Goal: Transaction & Acquisition: Purchase product/service

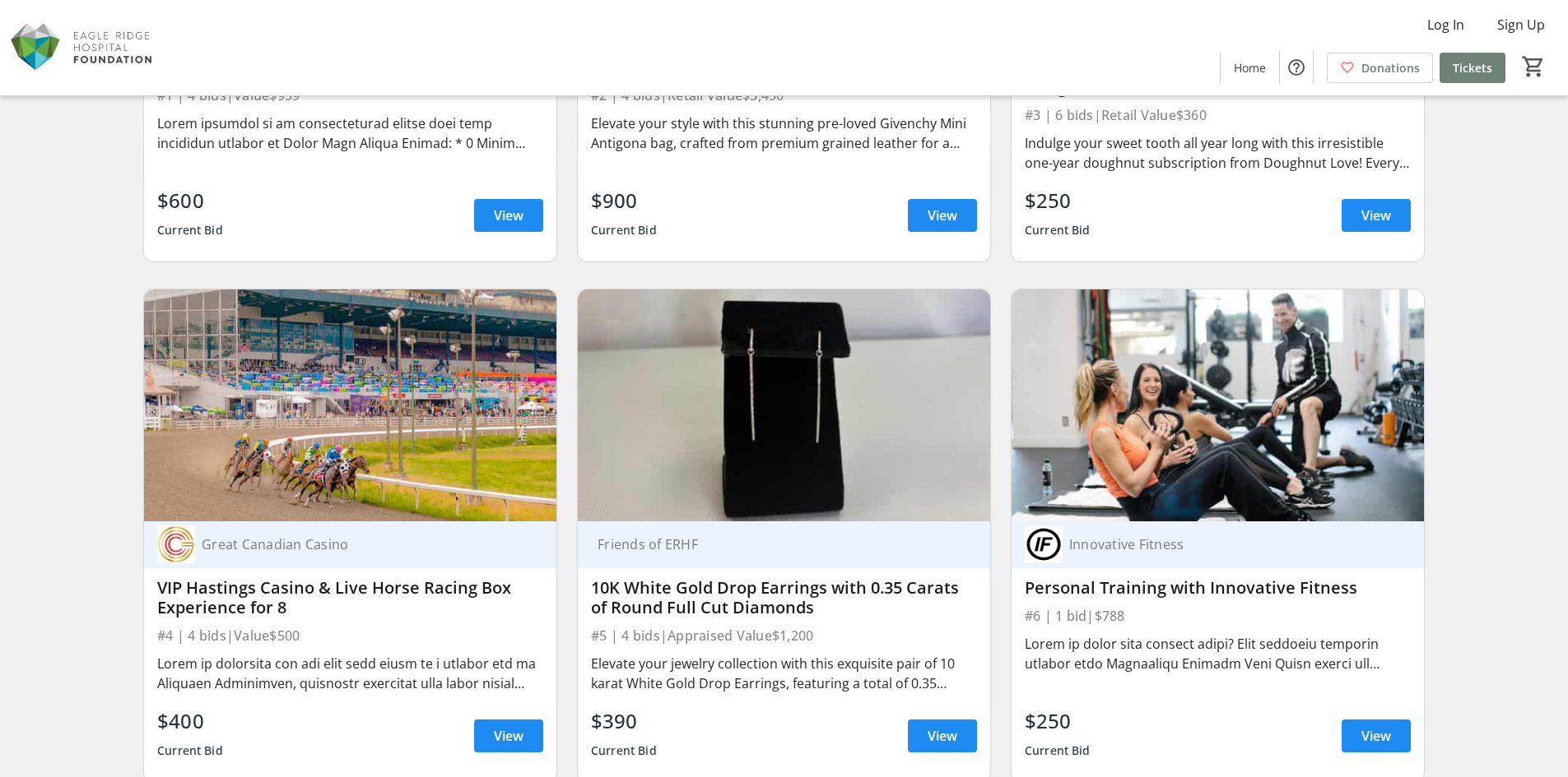
scroll to position [493, 0]
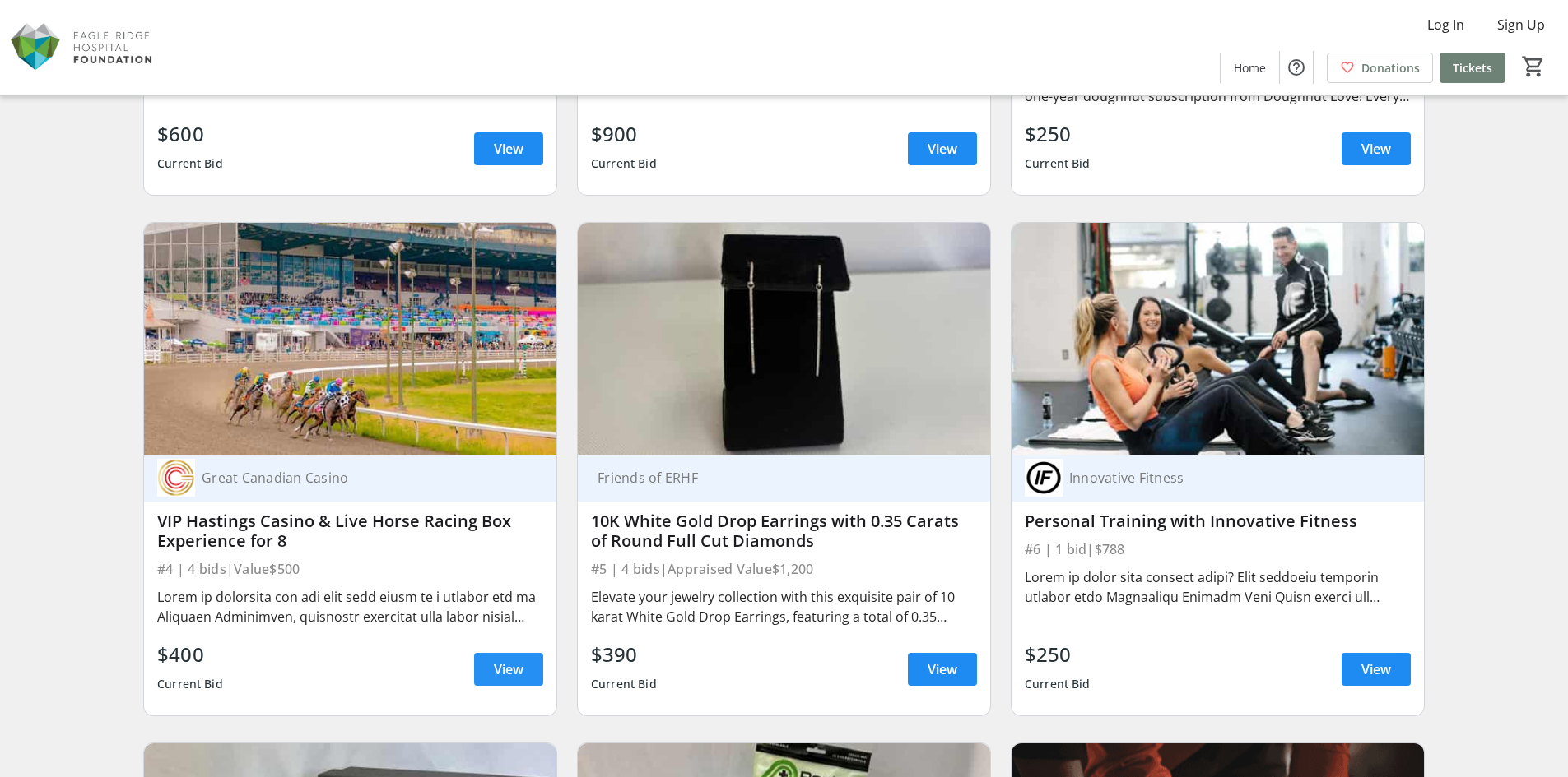
click at [487, 680] on span at bounding box center [508, 670] width 69 height 39
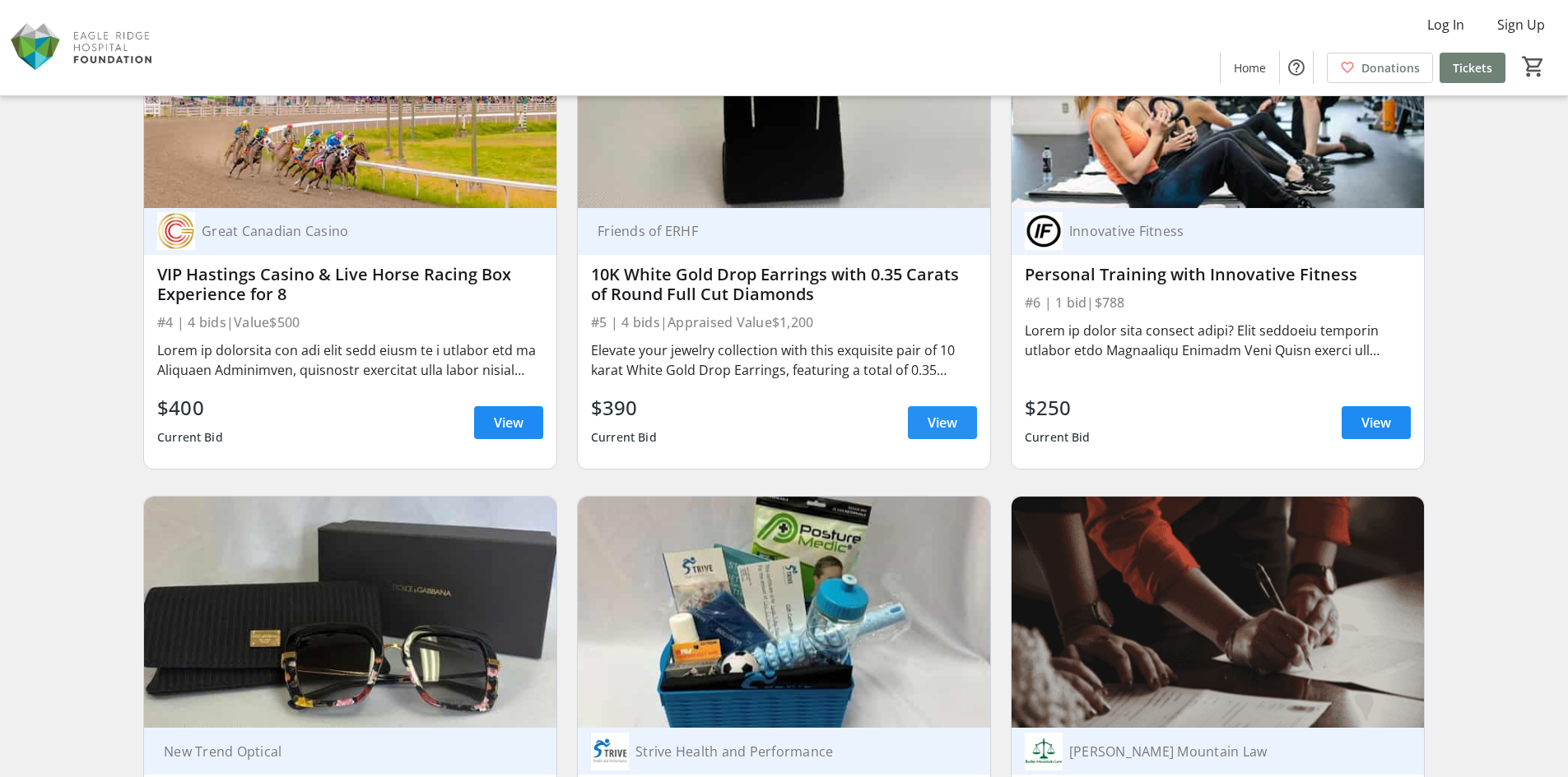
click at [947, 429] on span "View" at bounding box center [943, 422] width 30 height 20
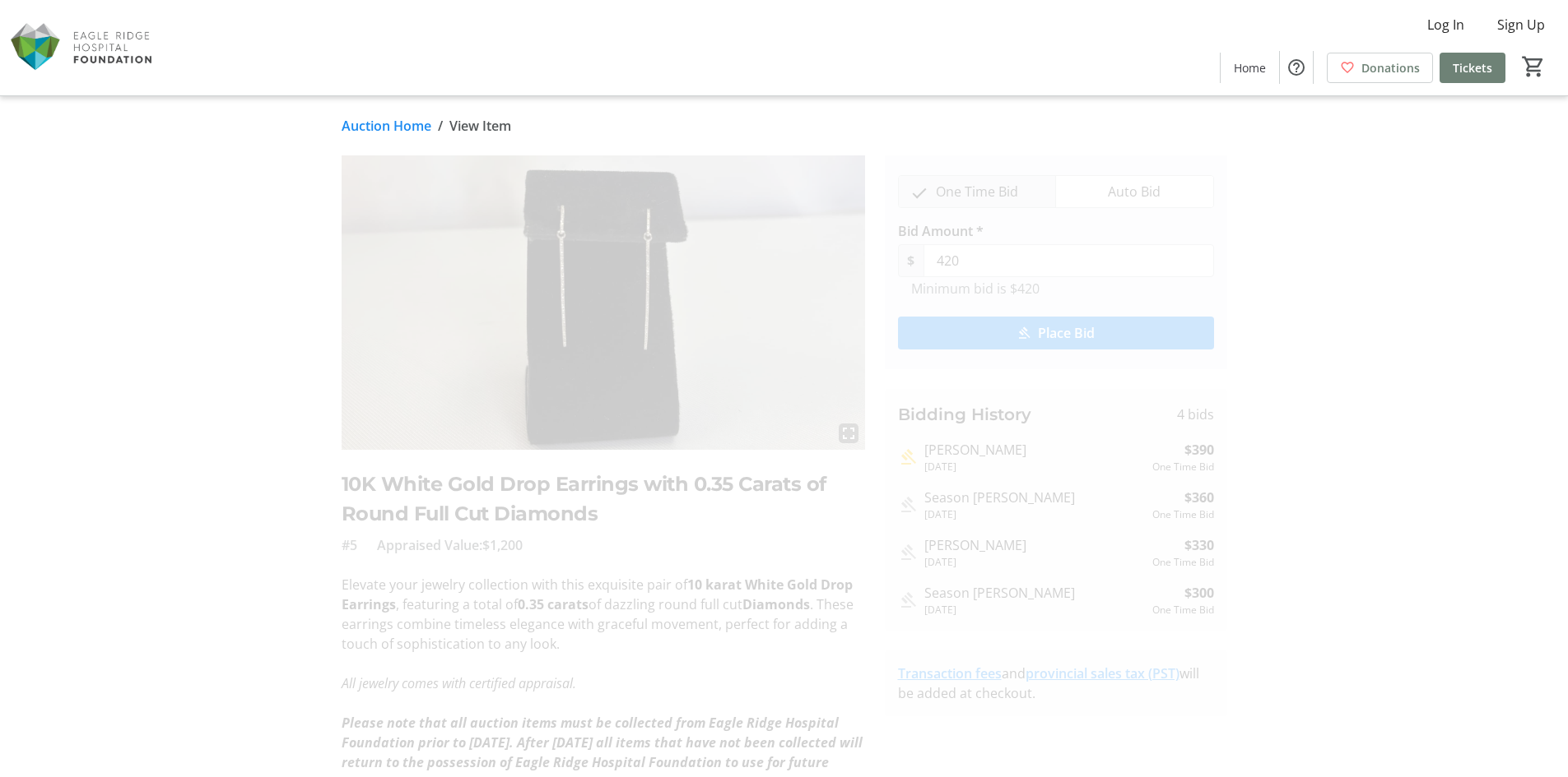
click at [358, 118] on link "Auction Home" at bounding box center [386, 126] width 90 height 20
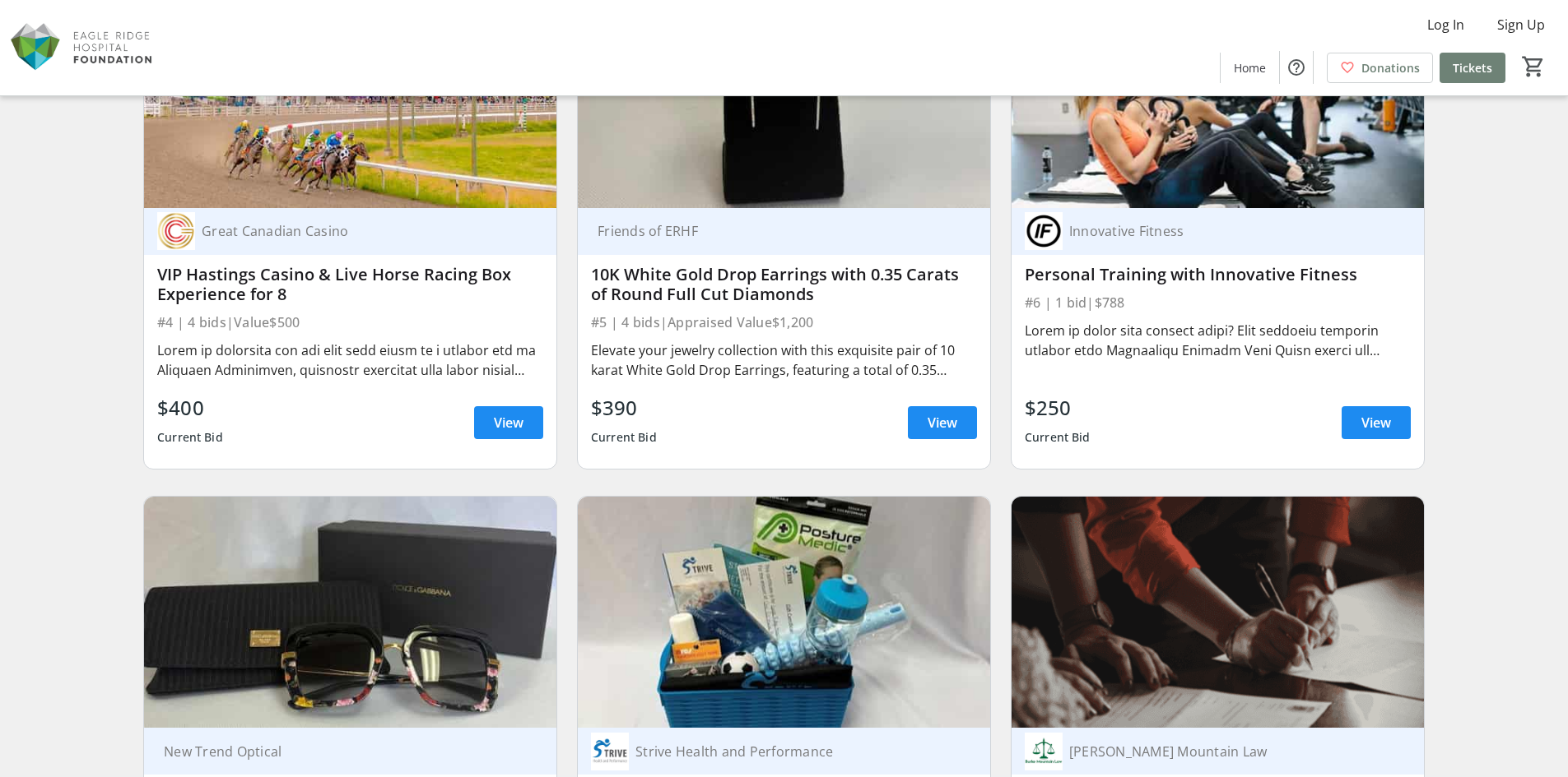
click at [1380, 398] on div "$250 Current Bid View" at bounding box center [1217, 422] width 386 height 59
click at [1371, 417] on span "View" at bounding box center [1376, 422] width 30 height 20
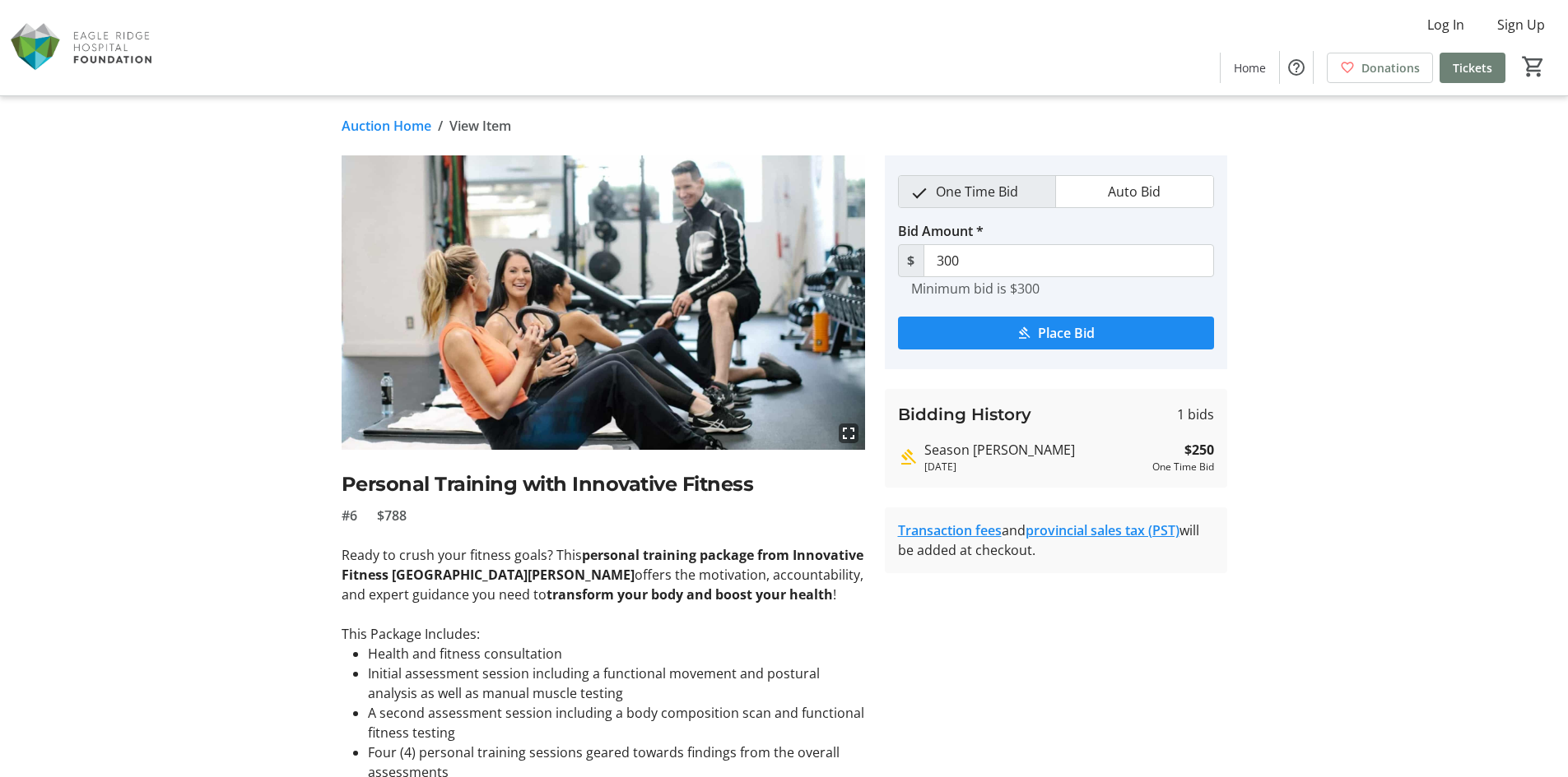
click at [364, 126] on link "Auction Home" at bounding box center [386, 126] width 90 height 20
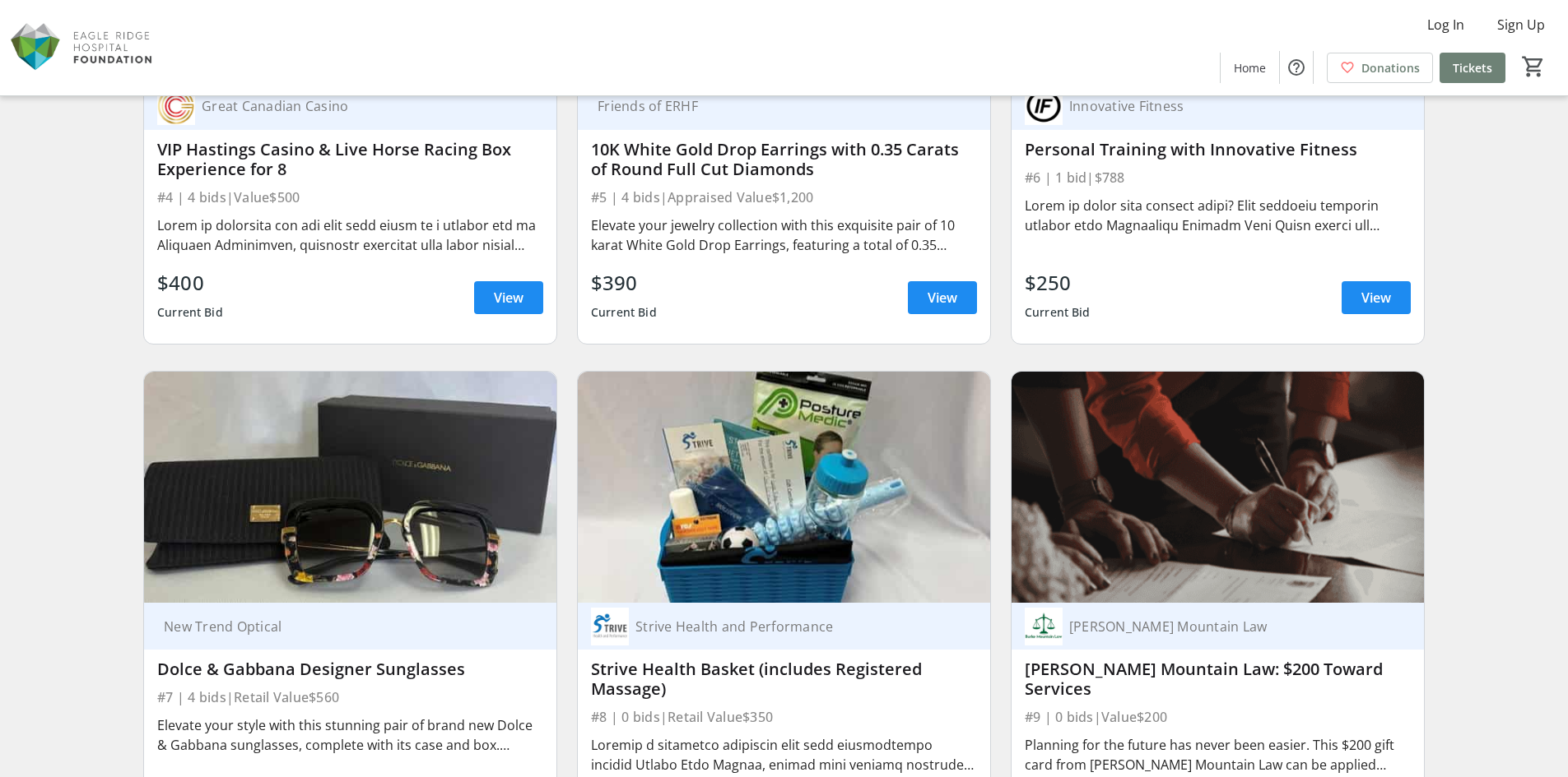
scroll to position [988, 0]
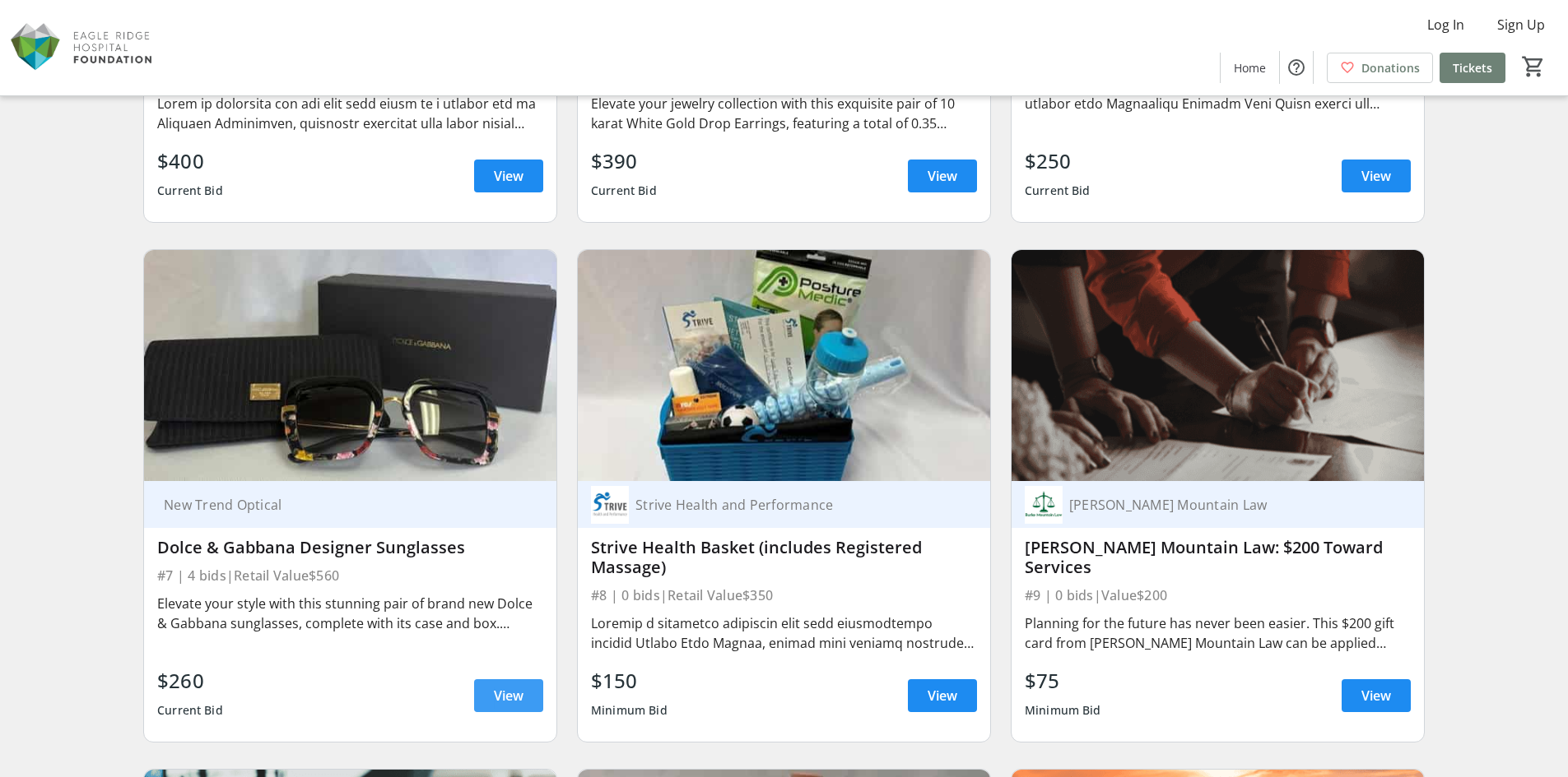
click at [498, 694] on span "View" at bounding box center [508, 696] width 30 height 20
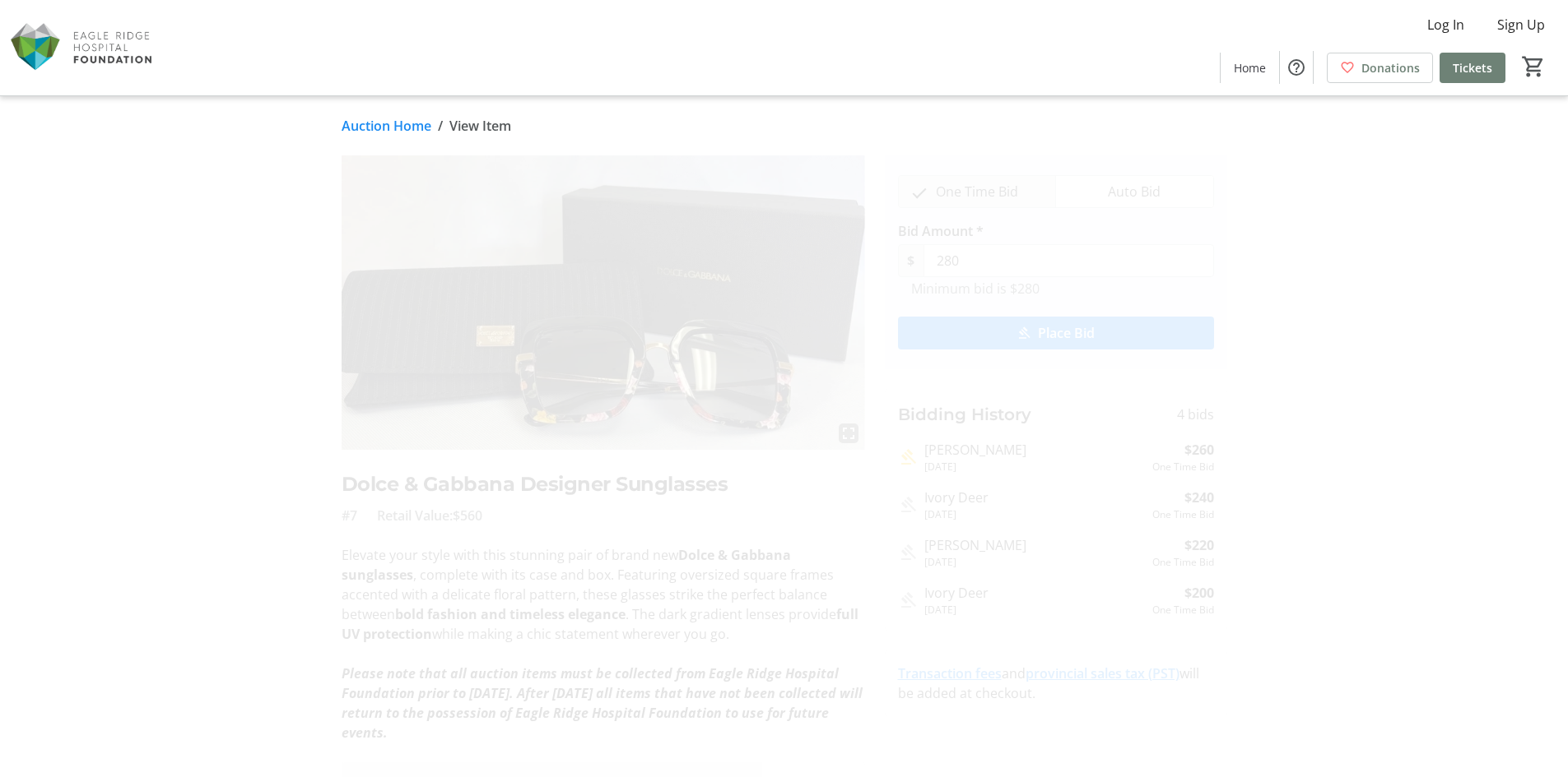
click at [372, 123] on link "Auction Home" at bounding box center [386, 126] width 90 height 20
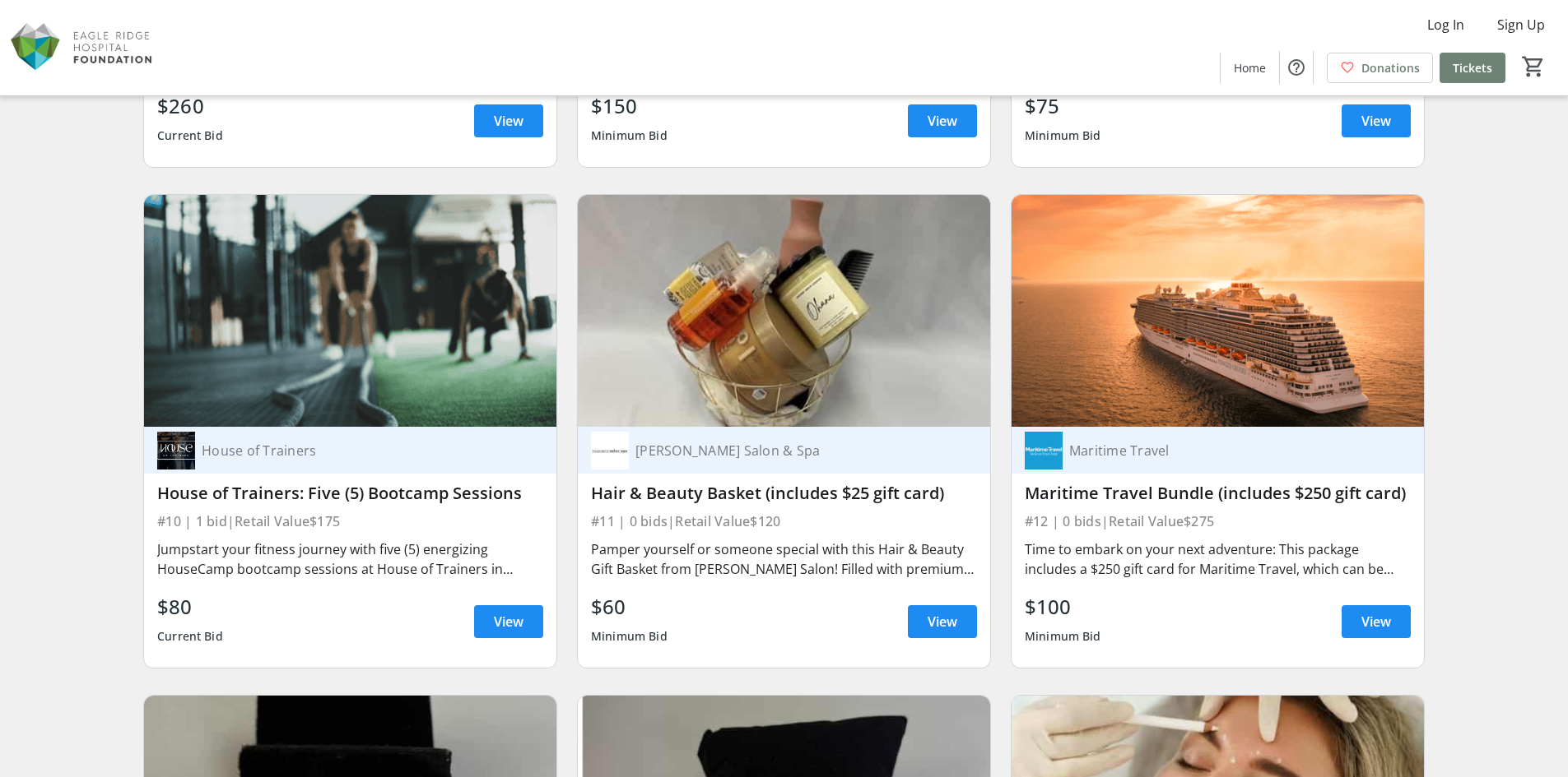
scroll to position [1727, 0]
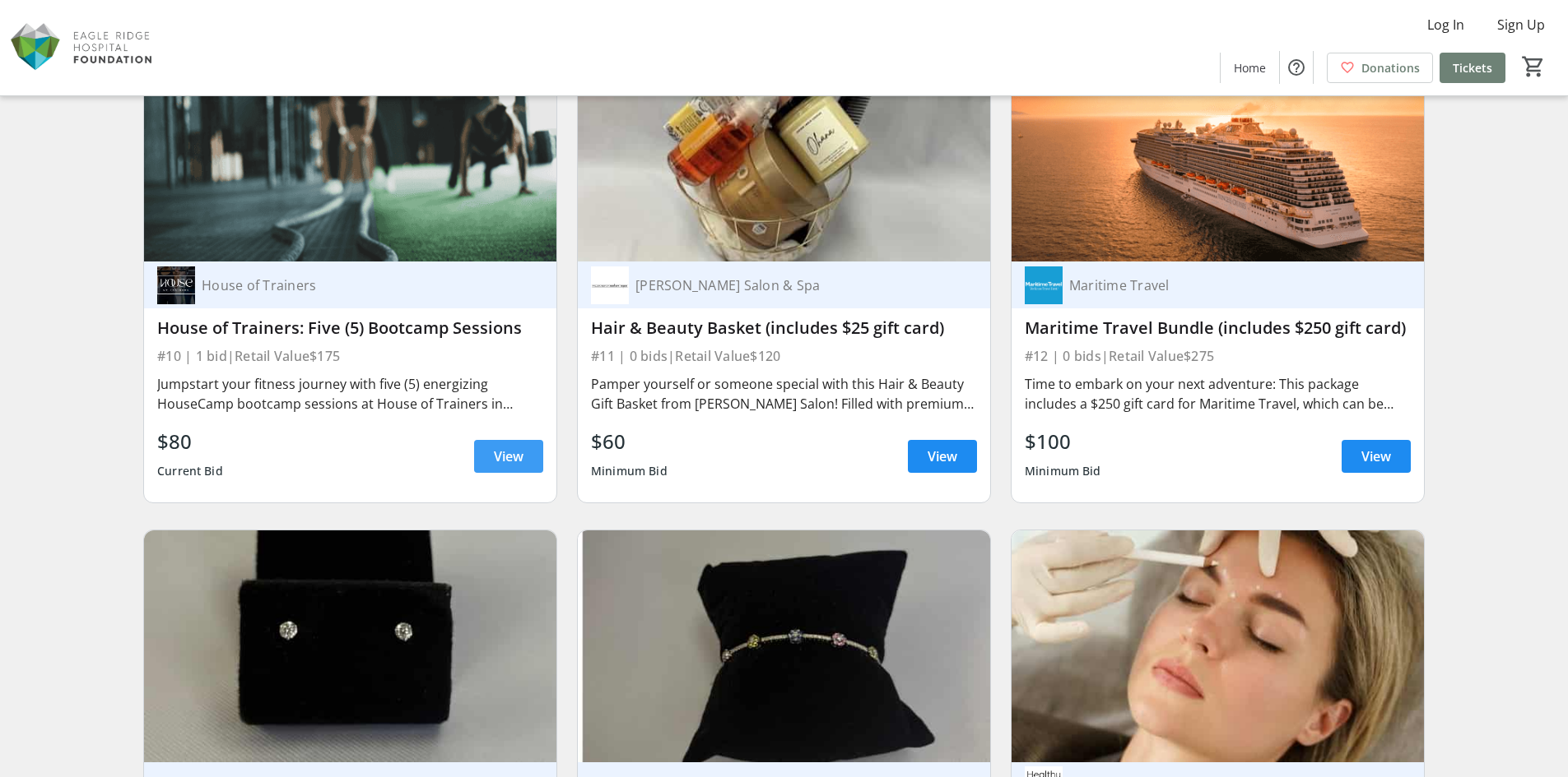
click at [519, 461] on span "View" at bounding box center [508, 457] width 30 height 20
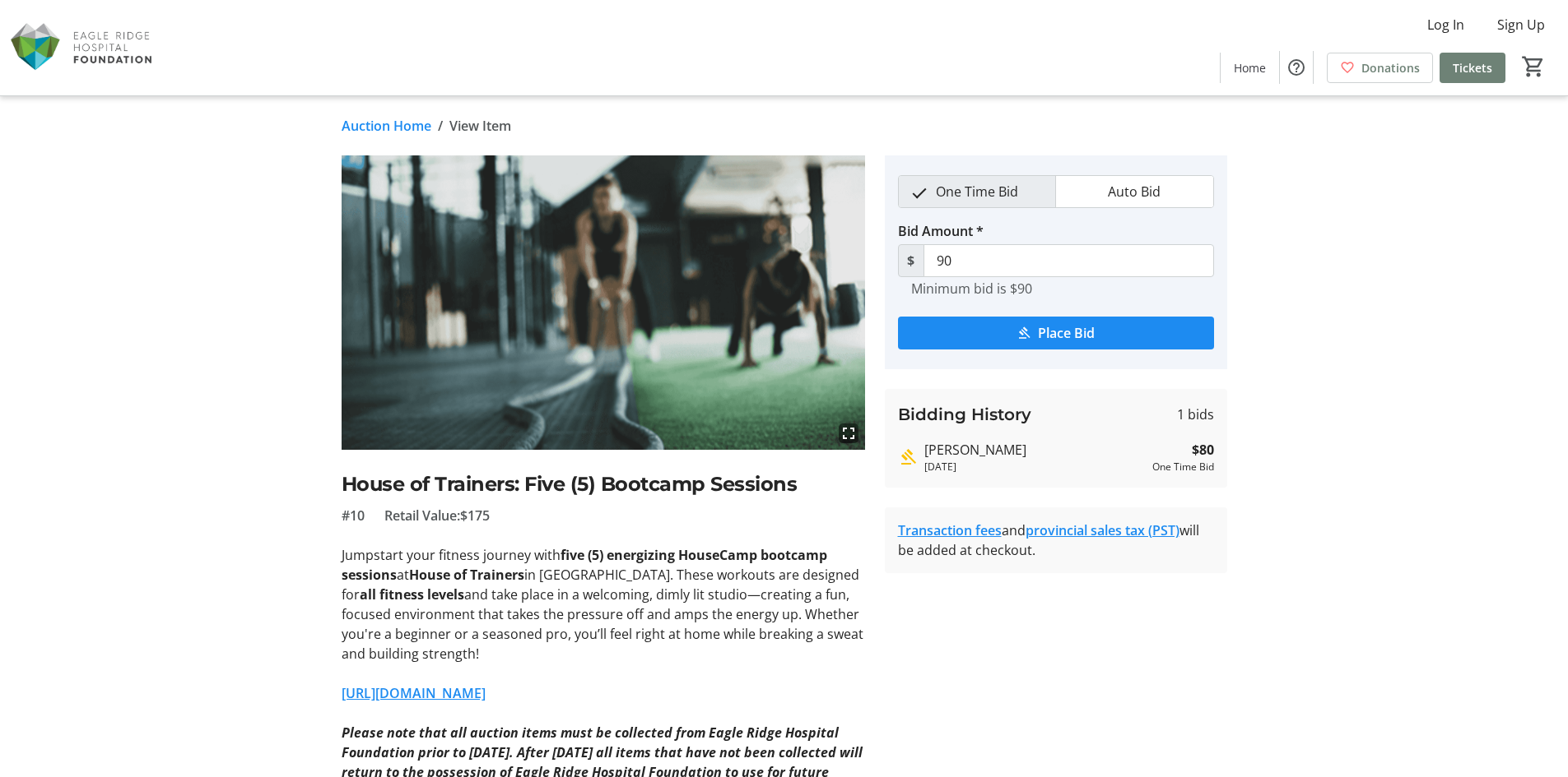
click at [367, 129] on link "Auction Home" at bounding box center [386, 126] width 90 height 20
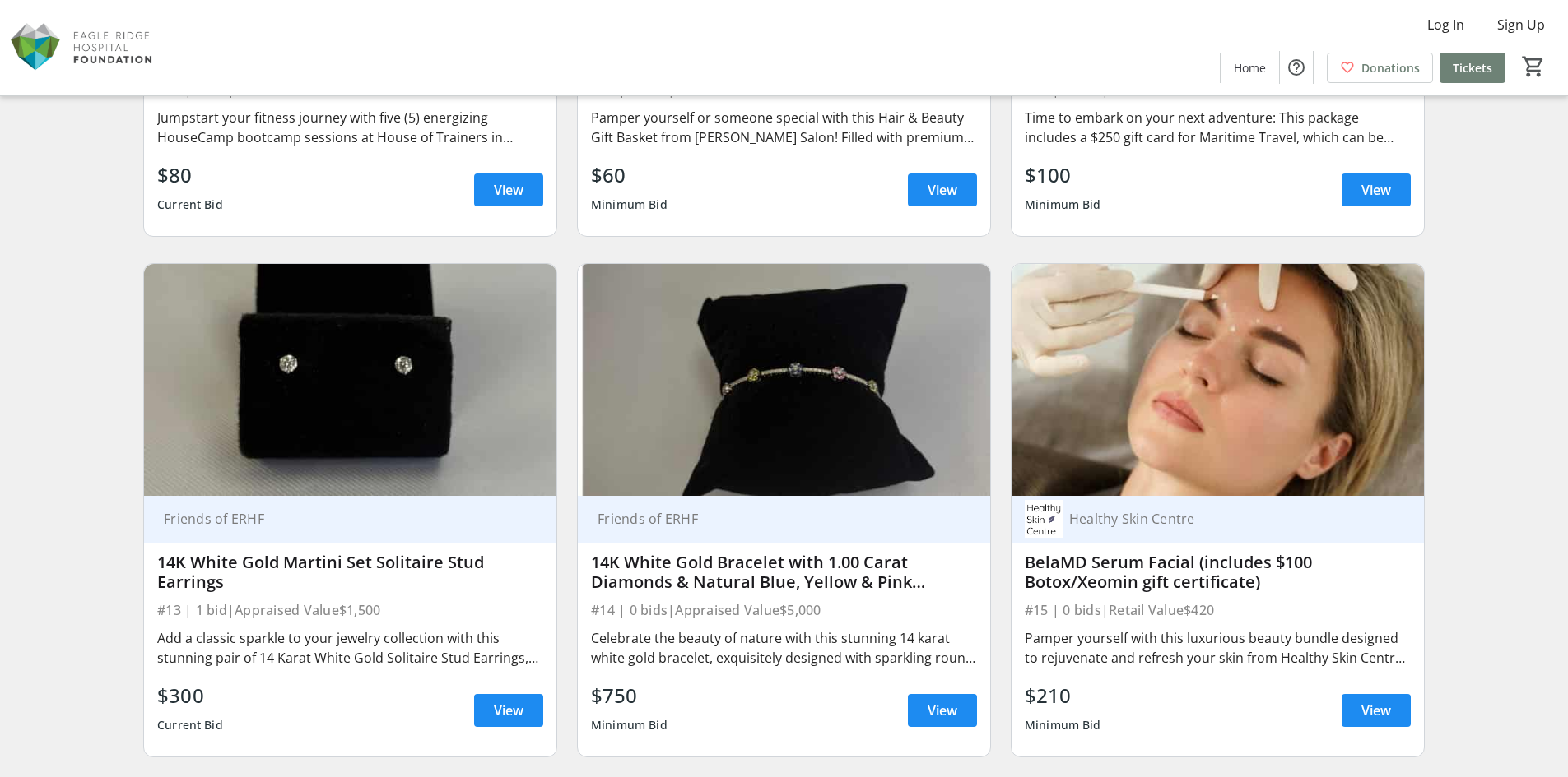
scroll to position [2057, 0]
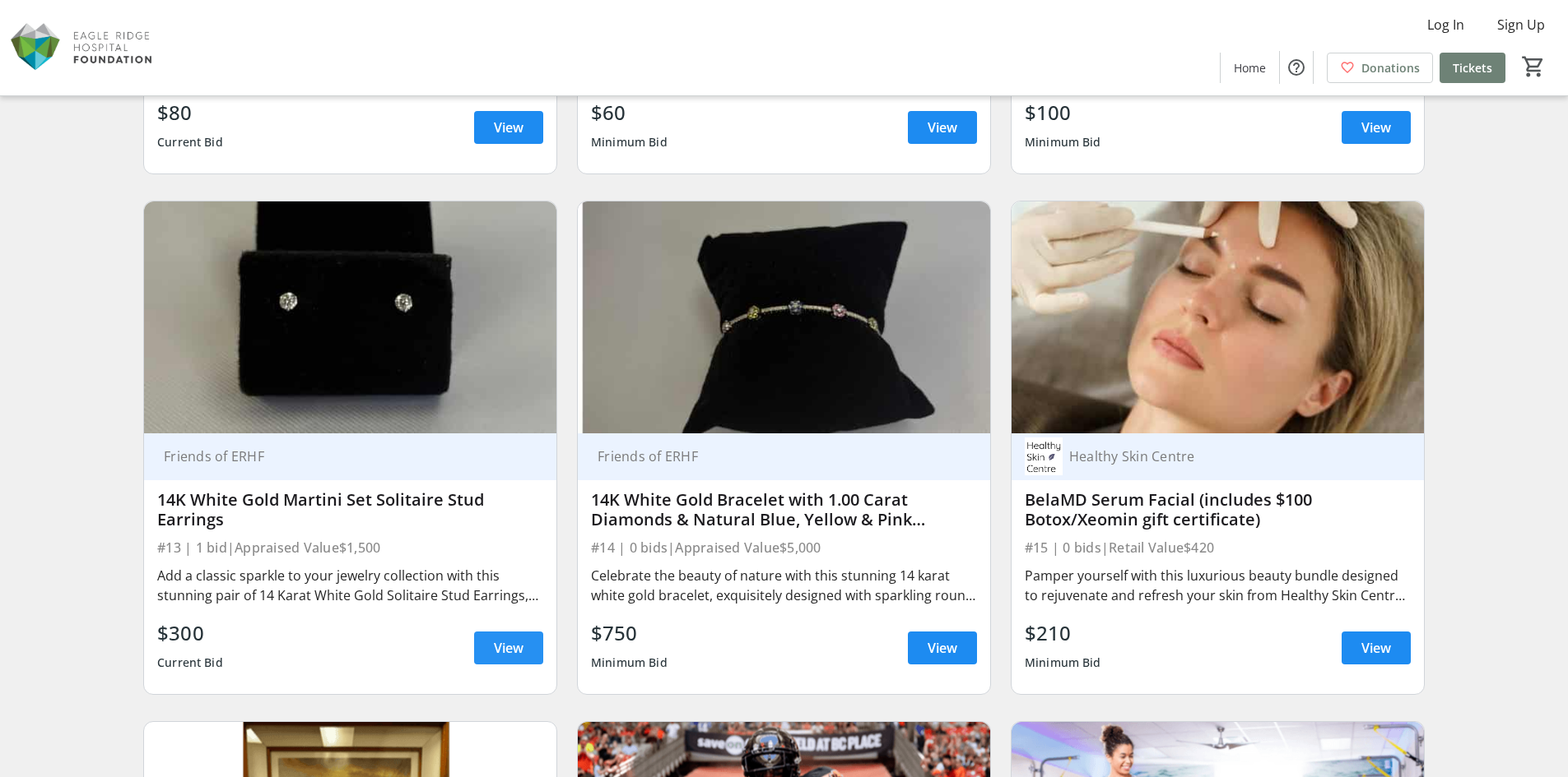
click at [501, 652] on span "View" at bounding box center [508, 648] width 30 height 20
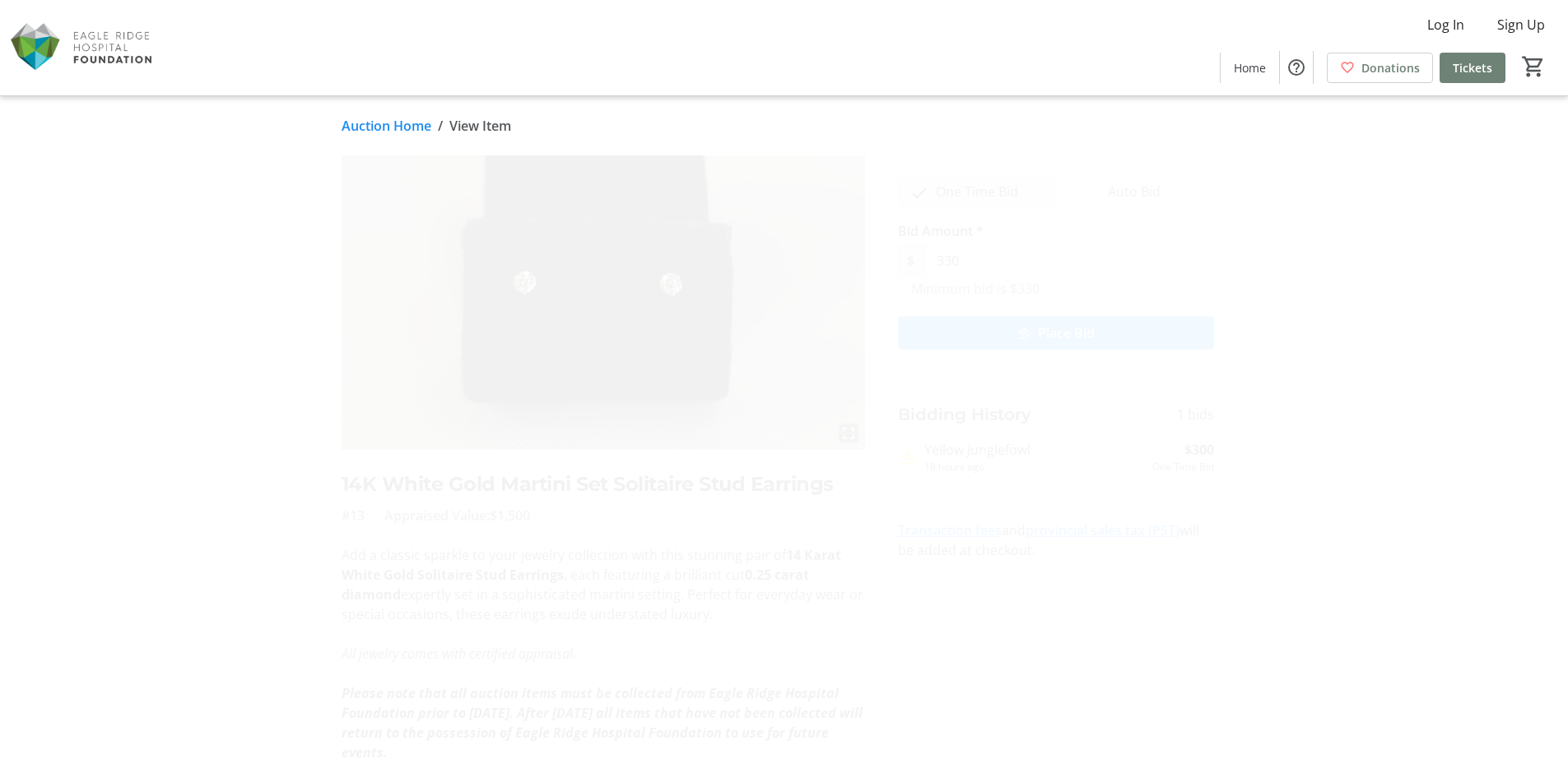
click at [363, 125] on link "Auction Home" at bounding box center [386, 126] width 90 height 20
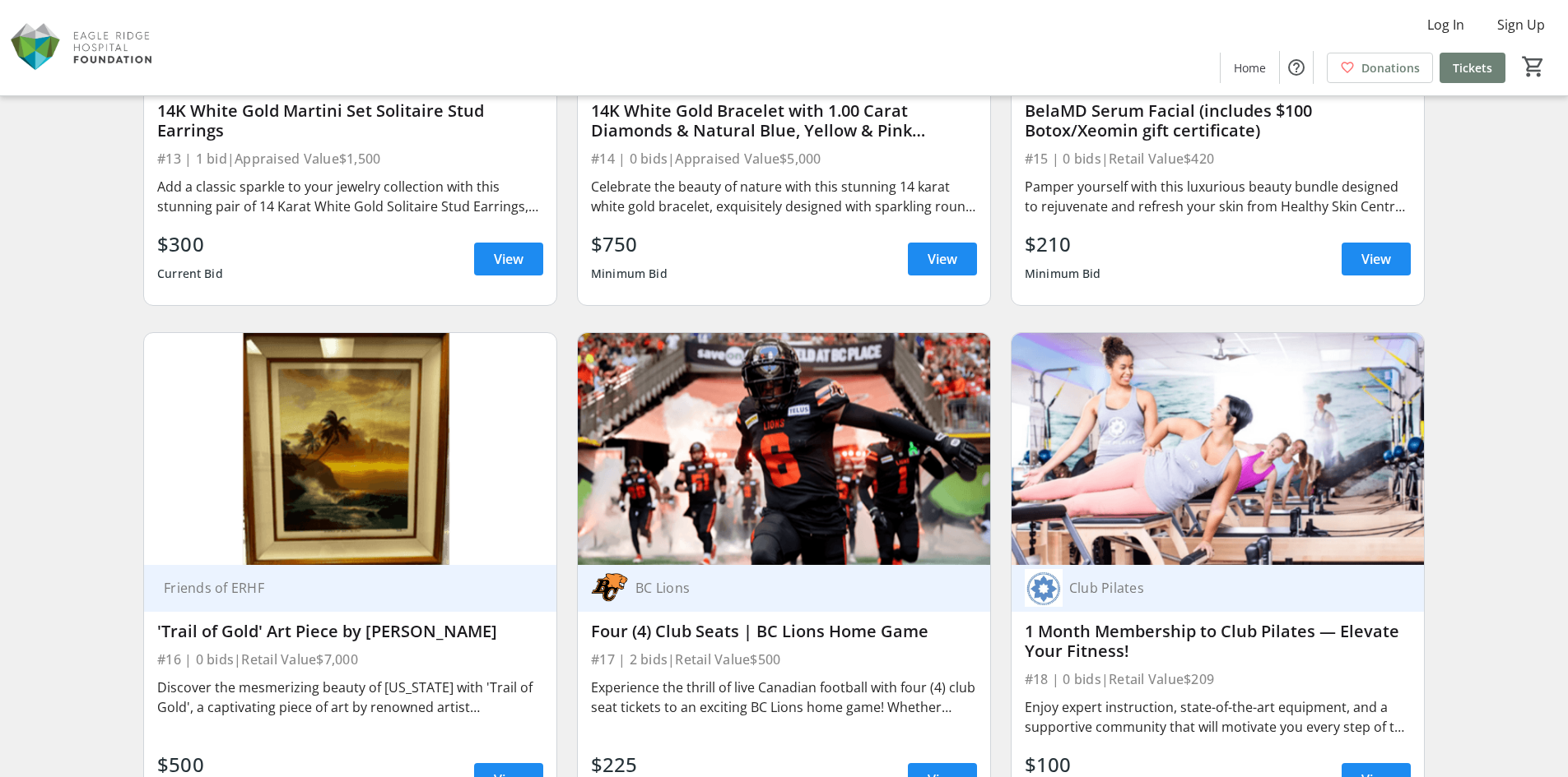
scroll to position [2551, 0]
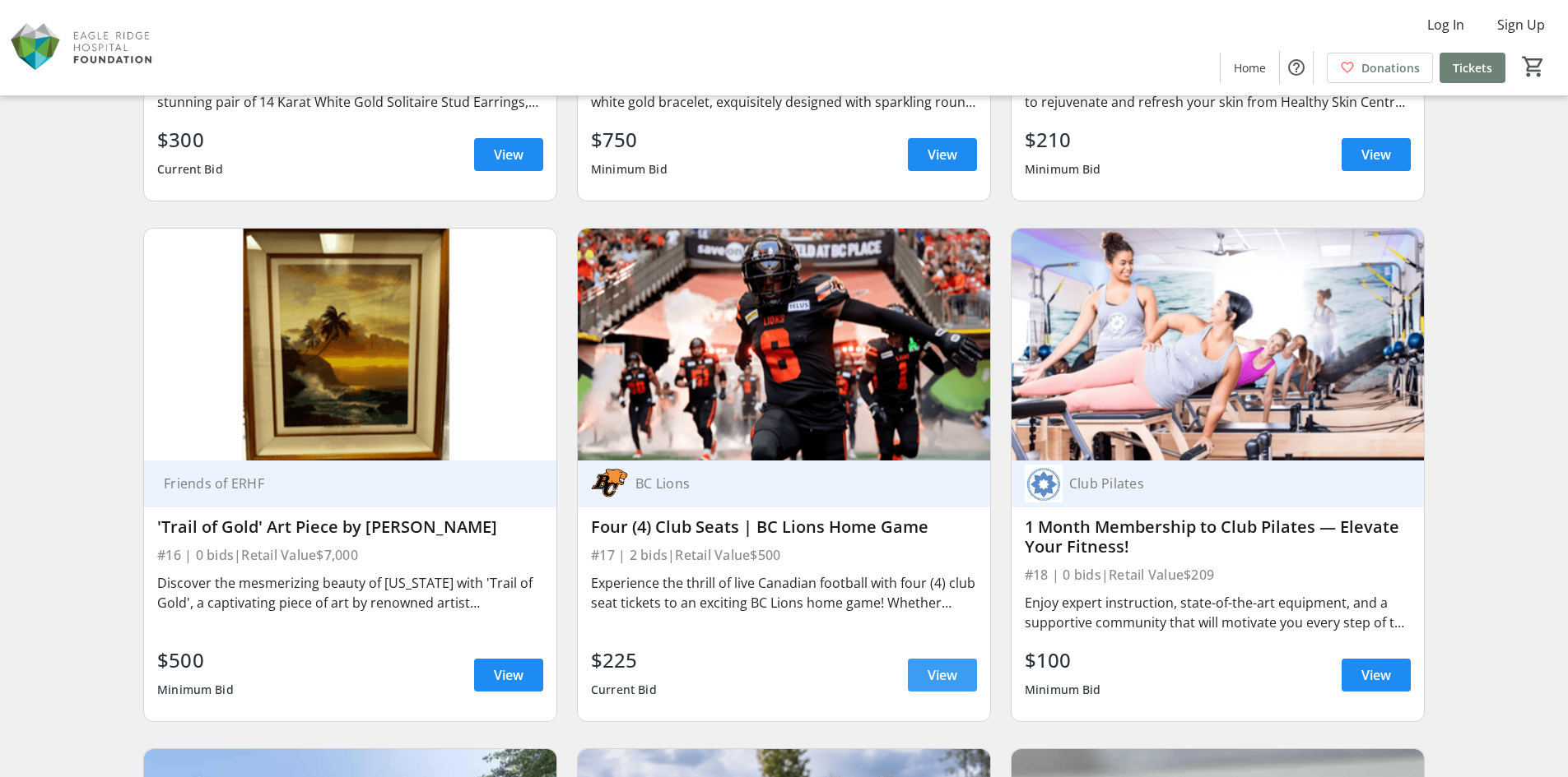
click at [947, 681] on span "View" at bounding box center [943, 676] width 30 height 20
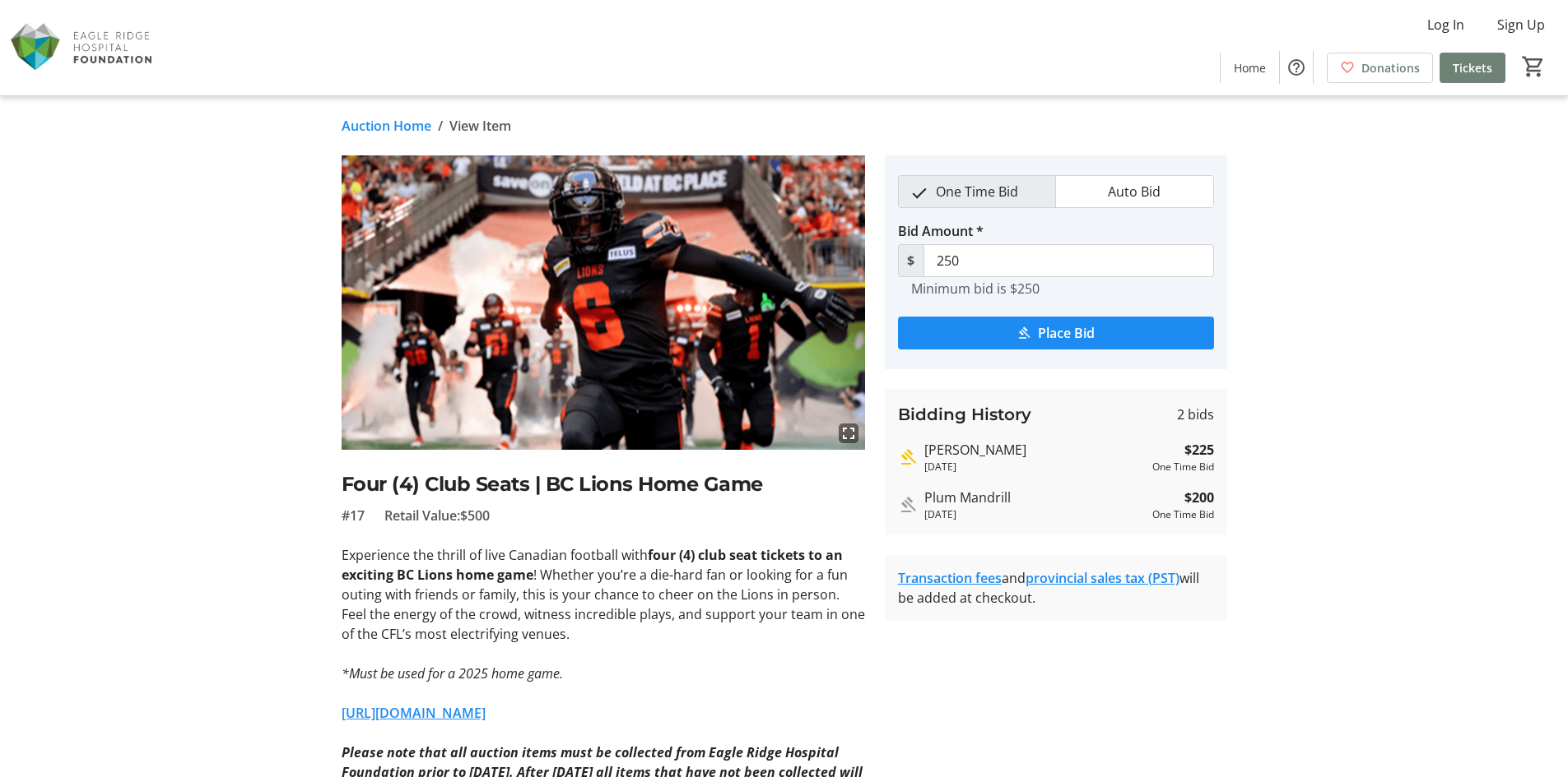
click at [380, 129] on link "Auction Home" at bounding box center [386, 126] width 90 height 20
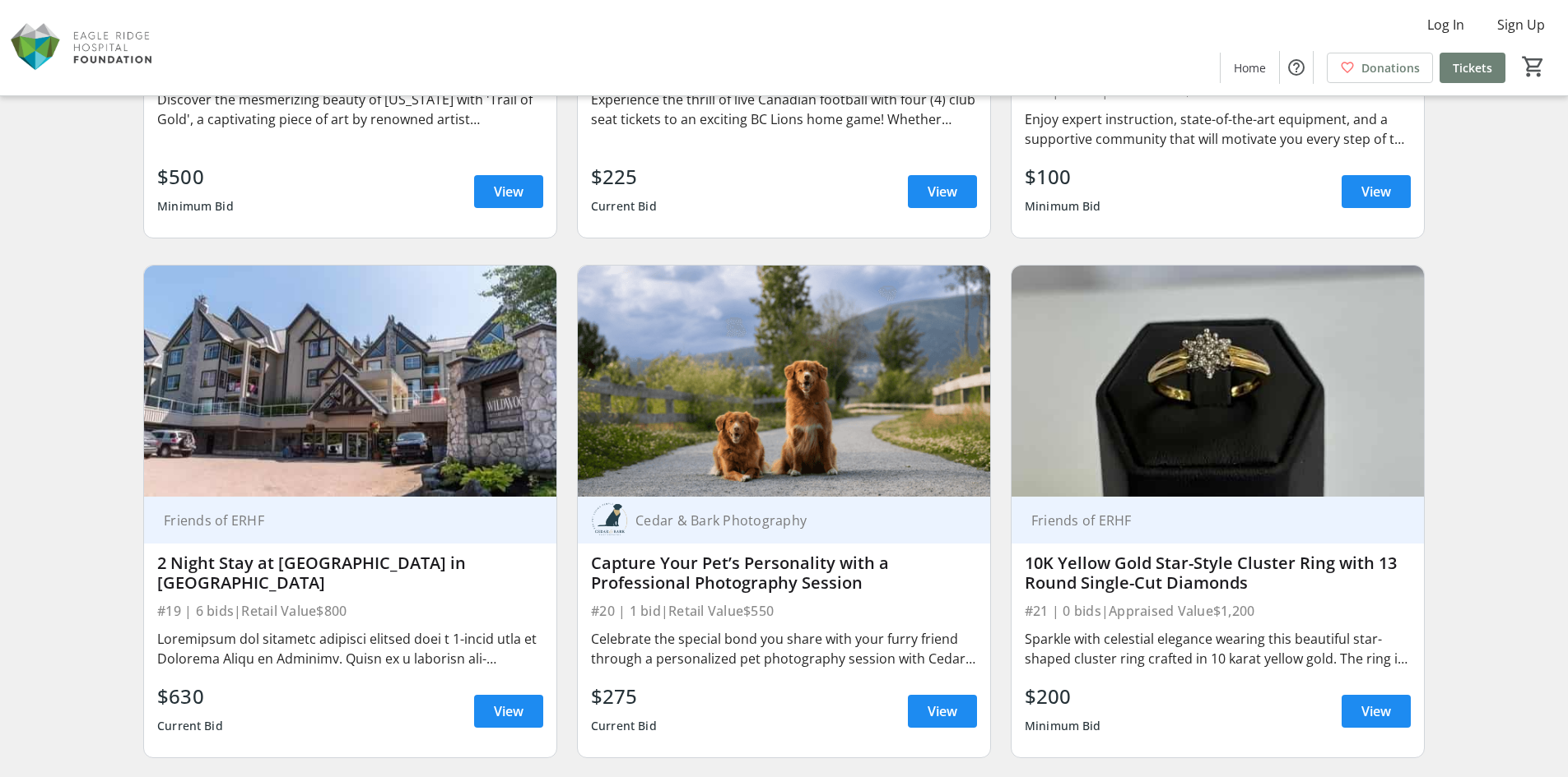
scroll to position [3208, 0]
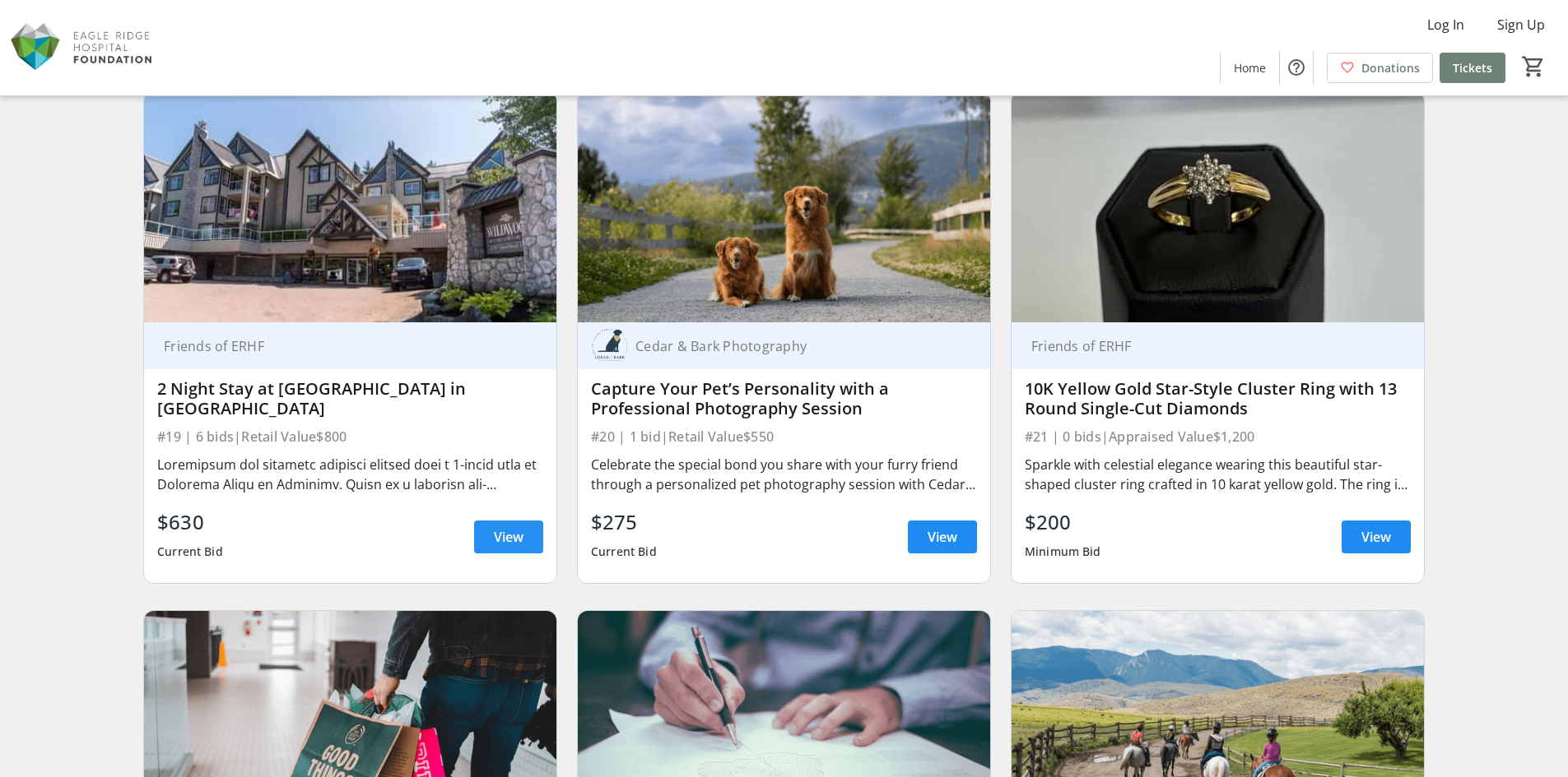
click at [493, 528] on span "View" at bounding box center [508, 538] width 30 height 20
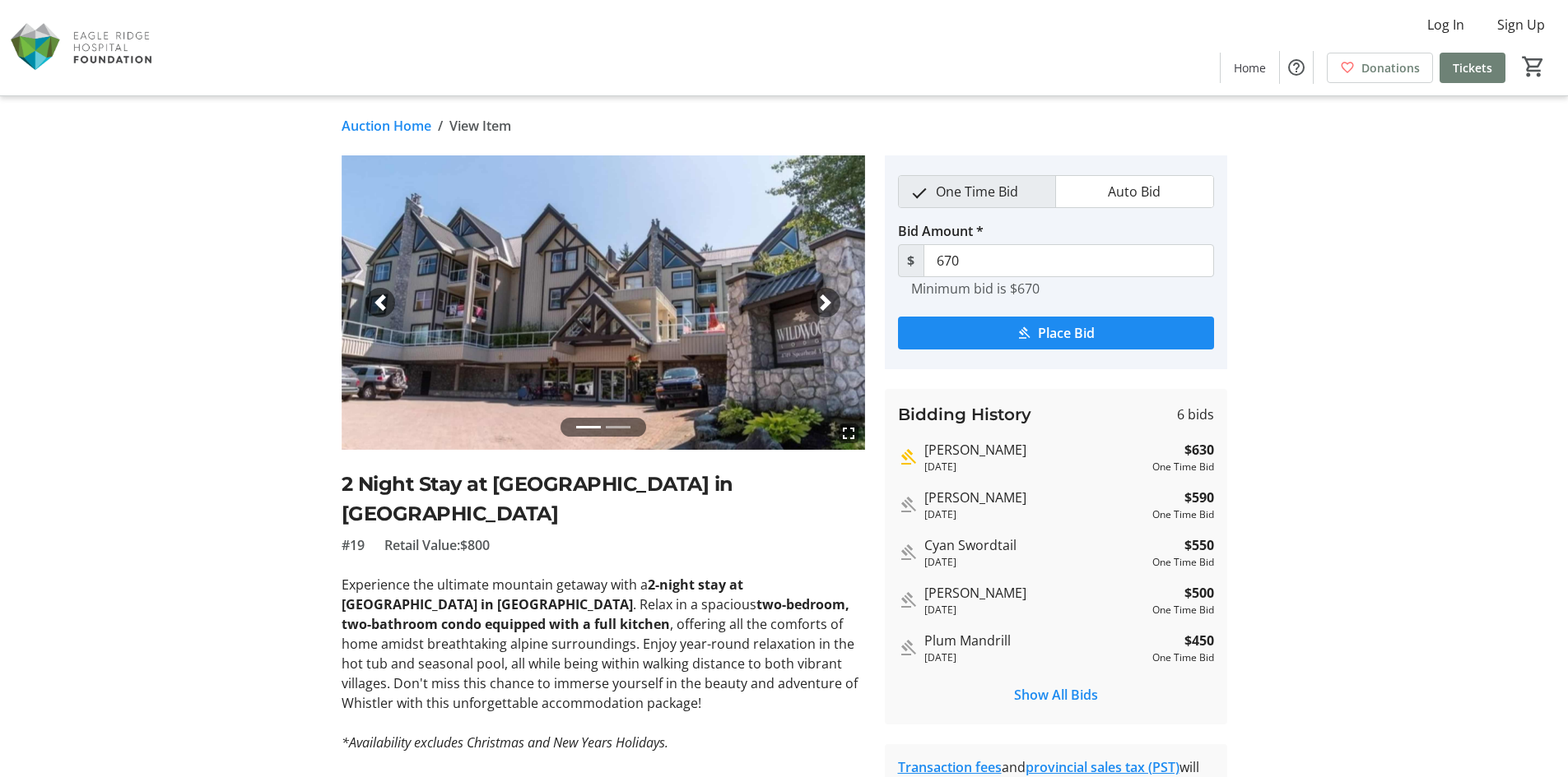
click at [380, 126] on link "Auction Home" at bounding box center [386, 126] width 90 height 20
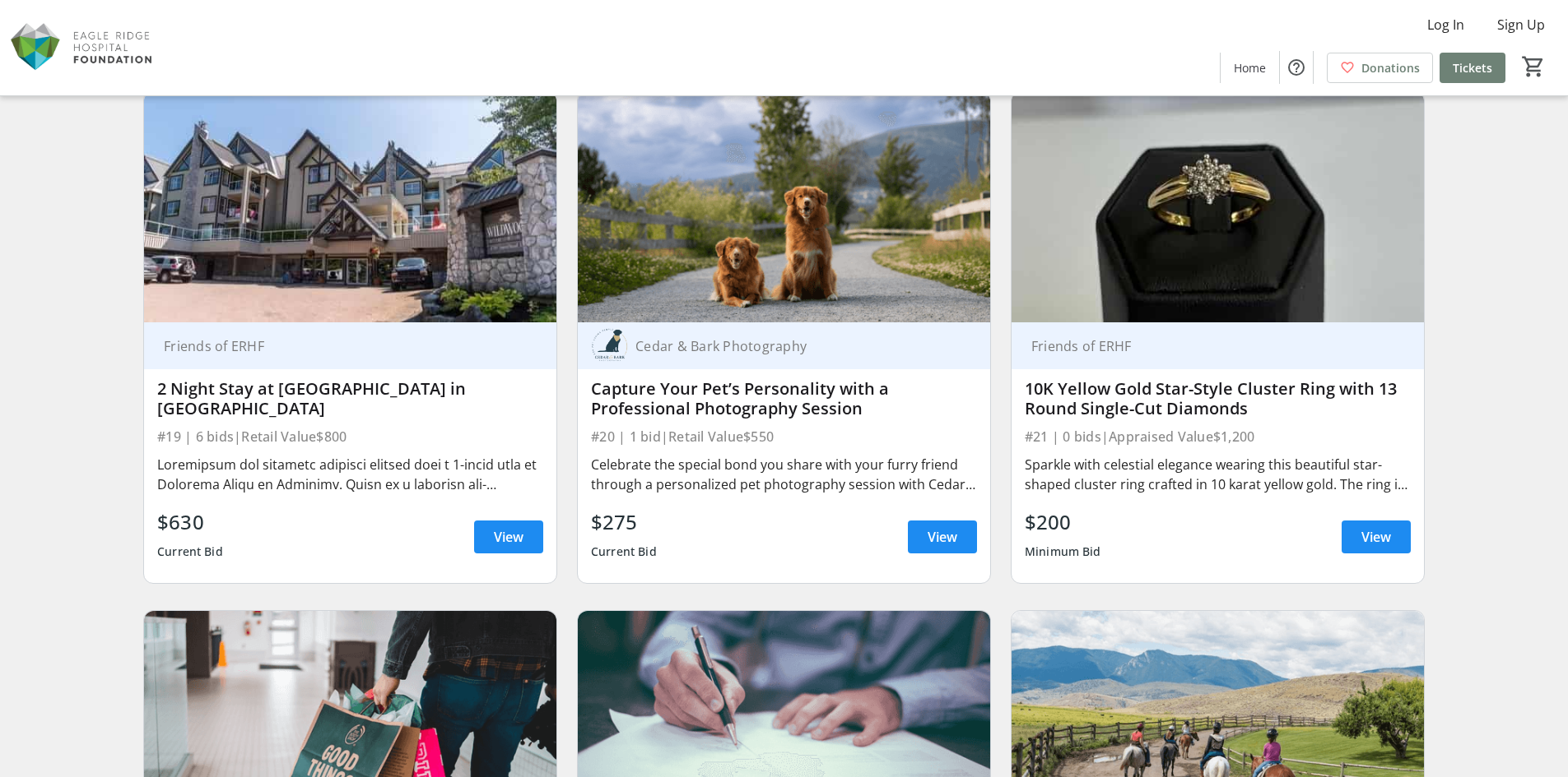
scroll to position [3620, 0]
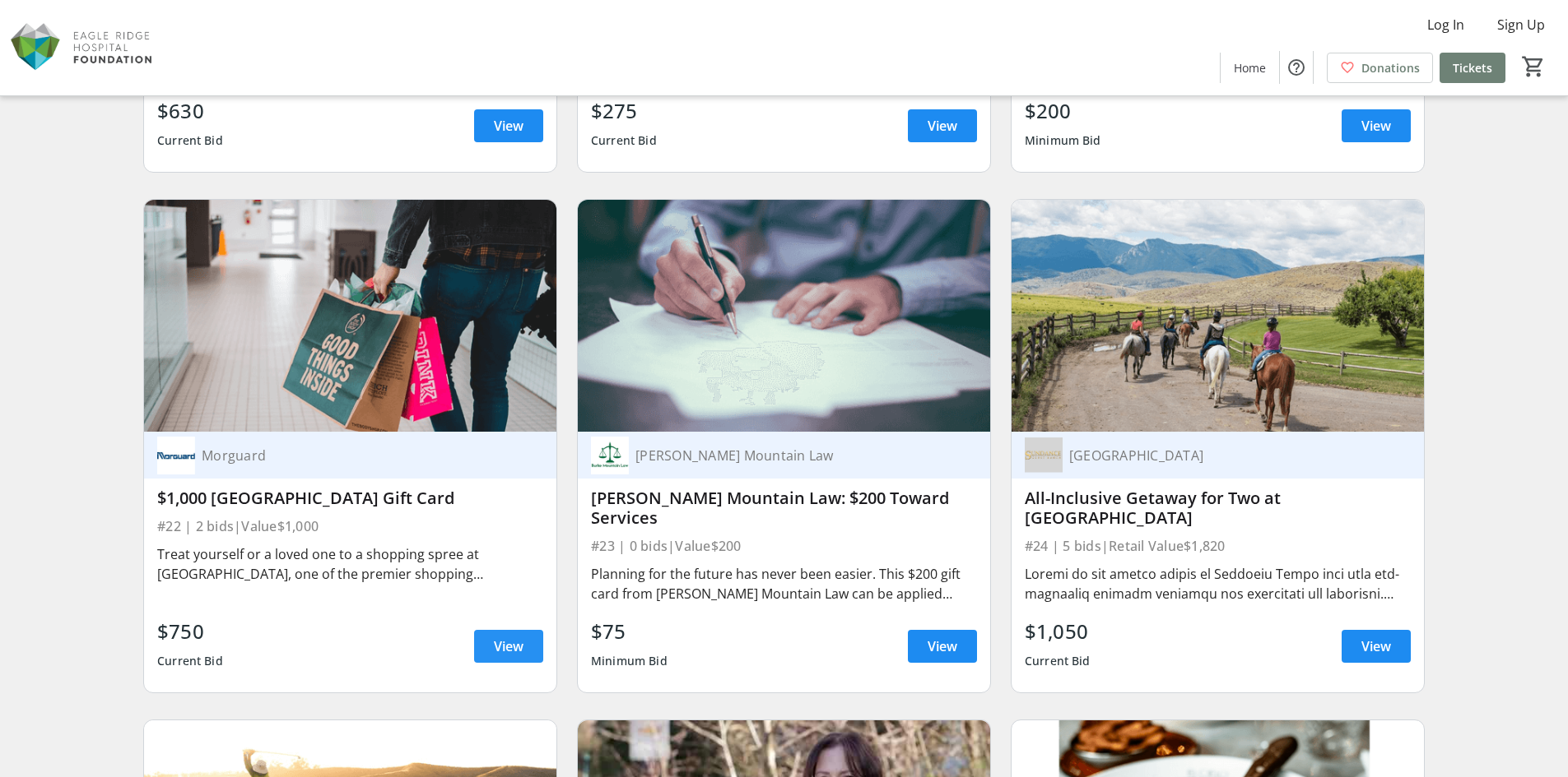
click at [517, 643] on span "View" at bounding box center [508, 647] width 30 height 20
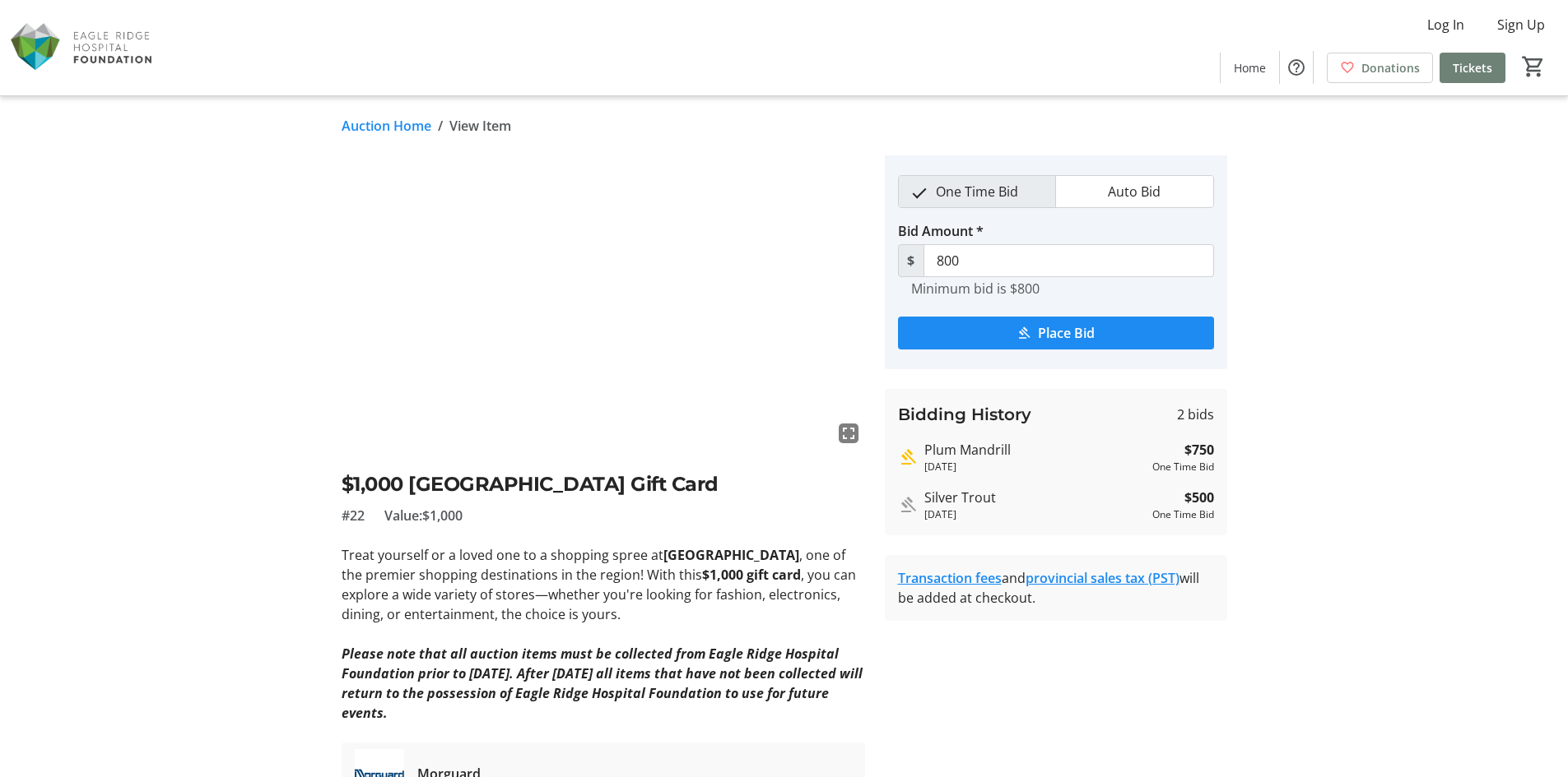
click at [382, 126] on link "Auction Home" at bounding box center [386, 126] width 90 height 20
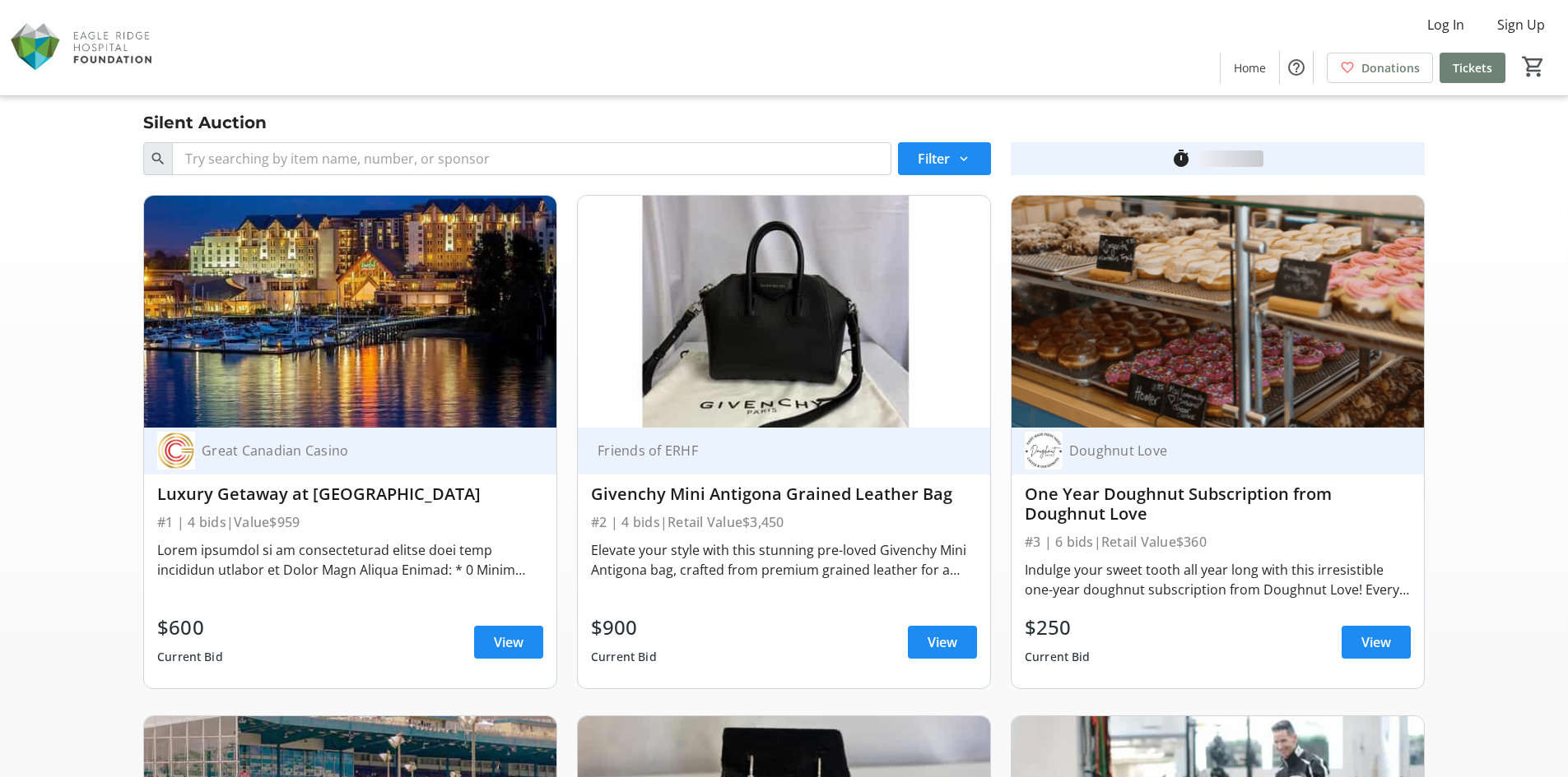
scroll to position [3620, 0]
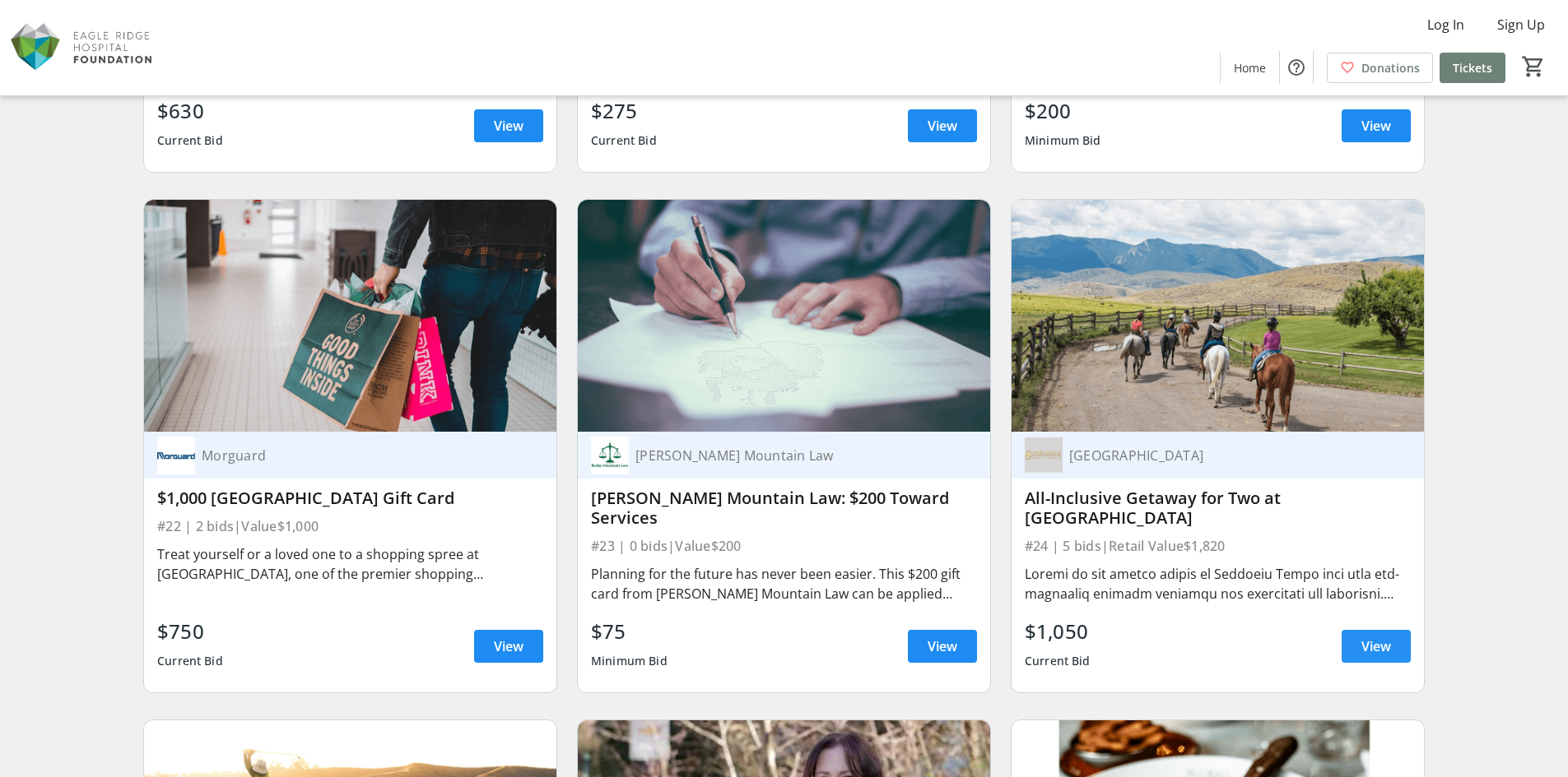
click at [1405, 649] on span at bounding box center [1376, 647] width 69 height 39
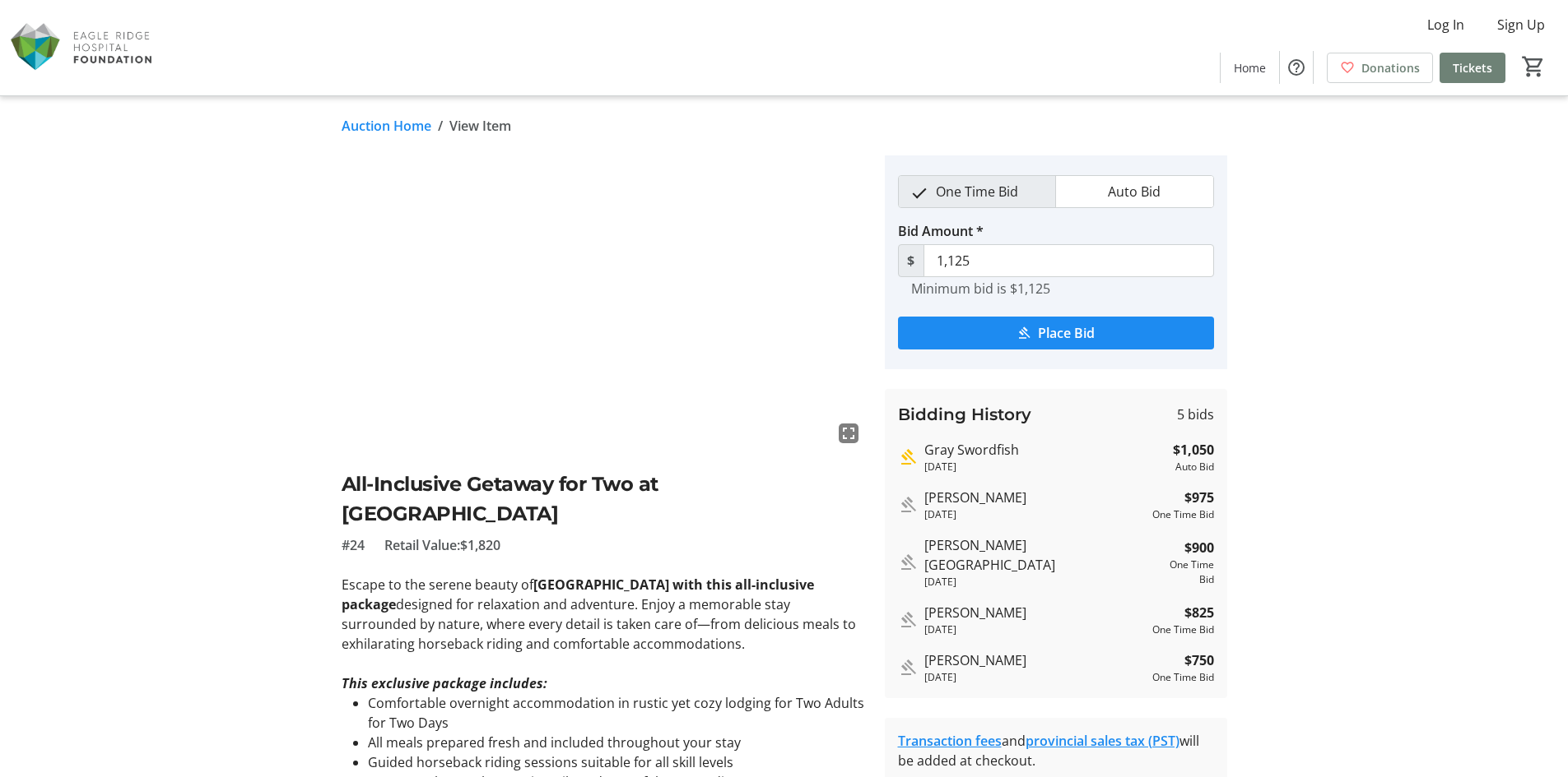
click at [357, 118] on link "Auction Home" at bounding box center [386, 126] width 90 height 20
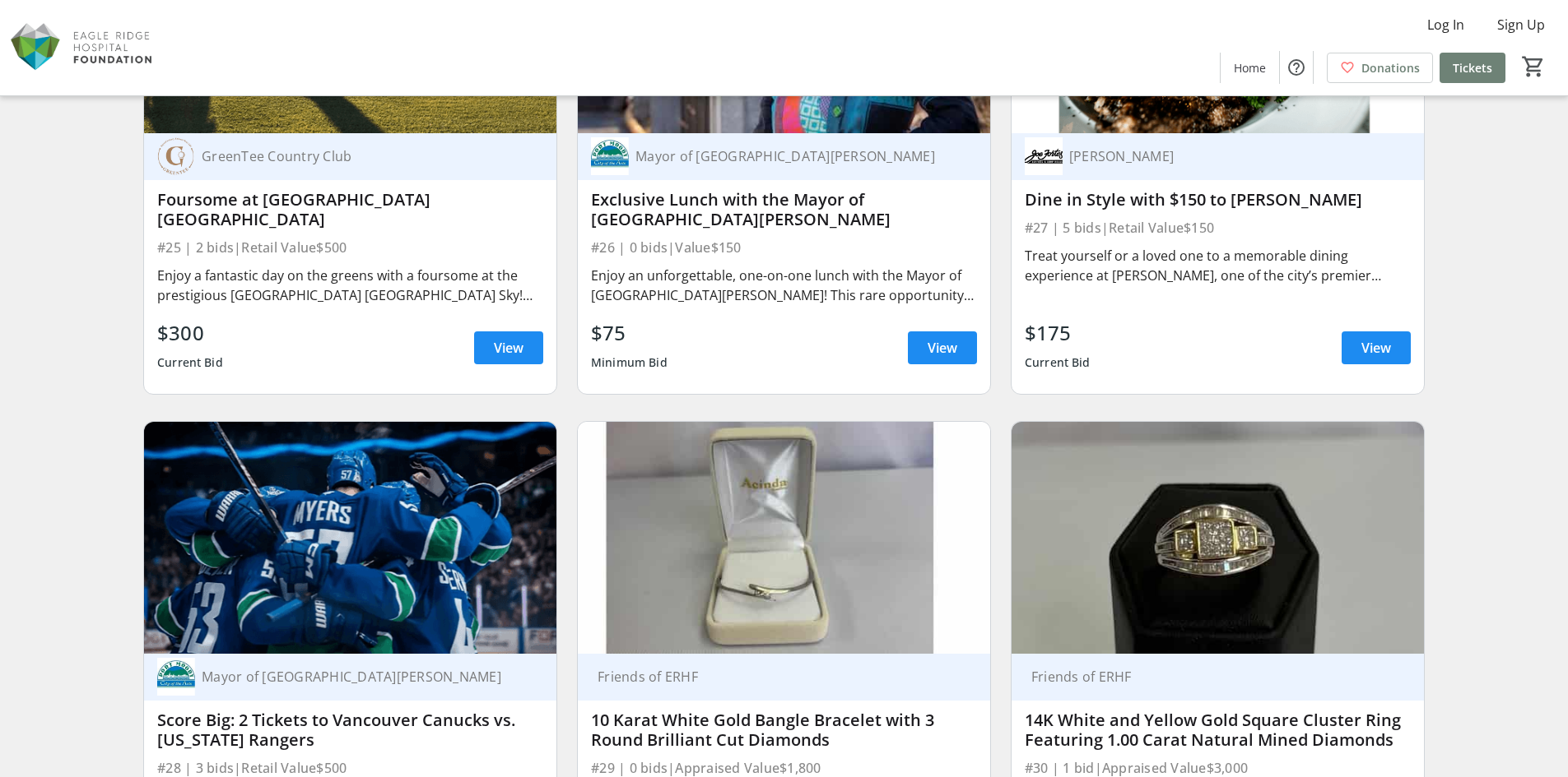
scroll to position [4607, 0]
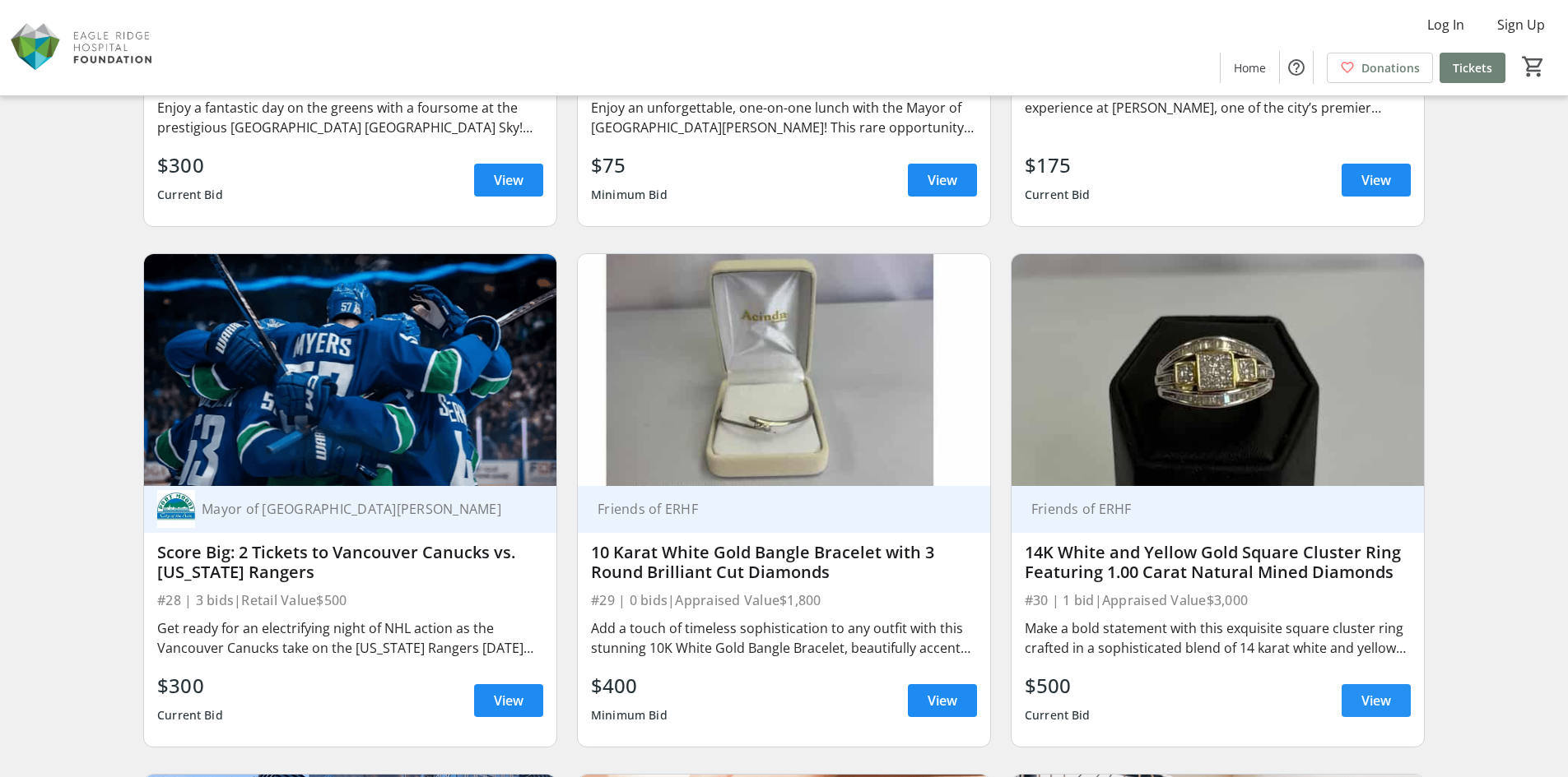
click at [1354, 700] on span at bounding box center [1376, 701] width 69 height 39
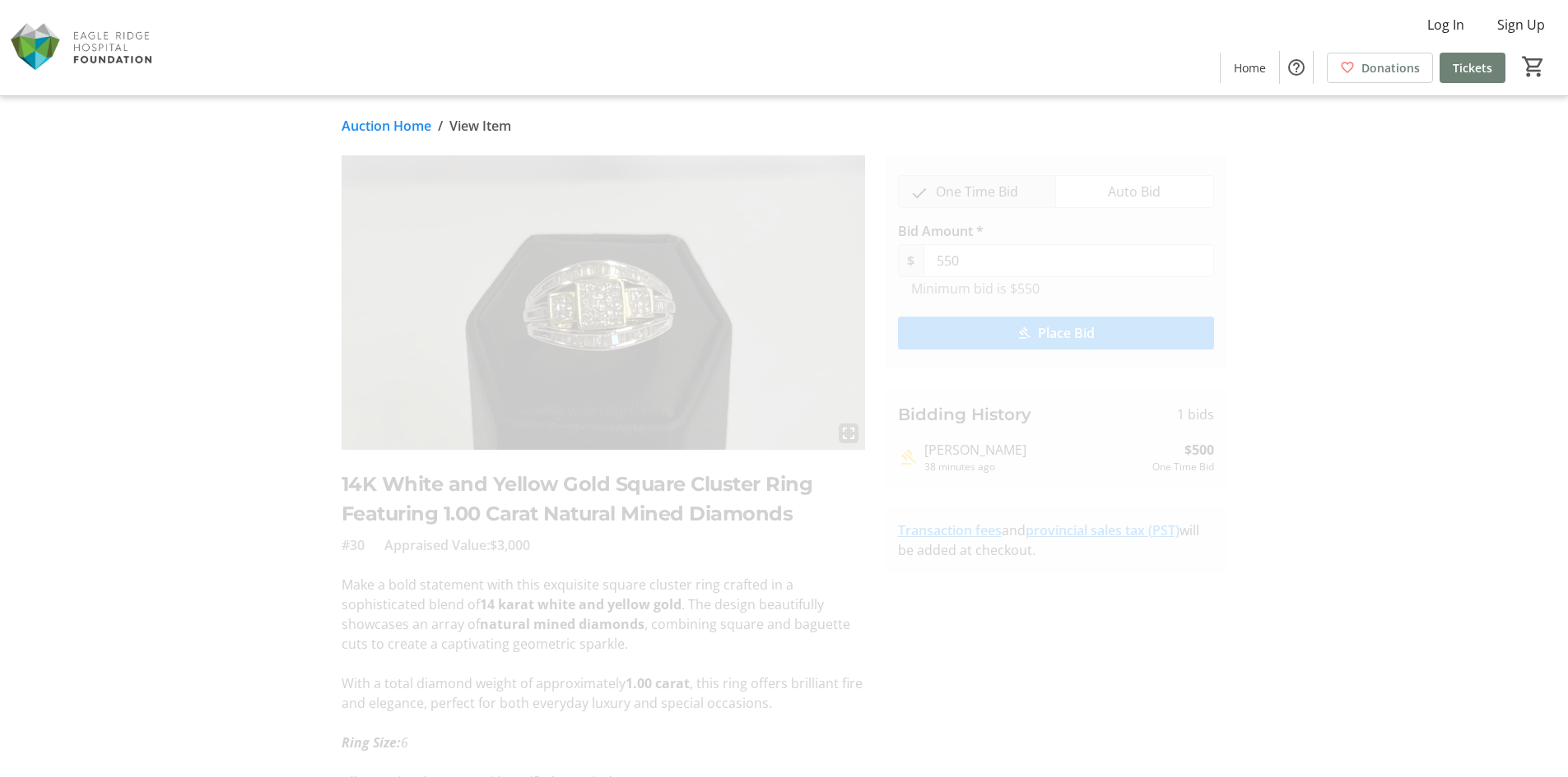
click at [390, 126] on link "Auction Home" at bounding box center [386, 126] width 90 height 20
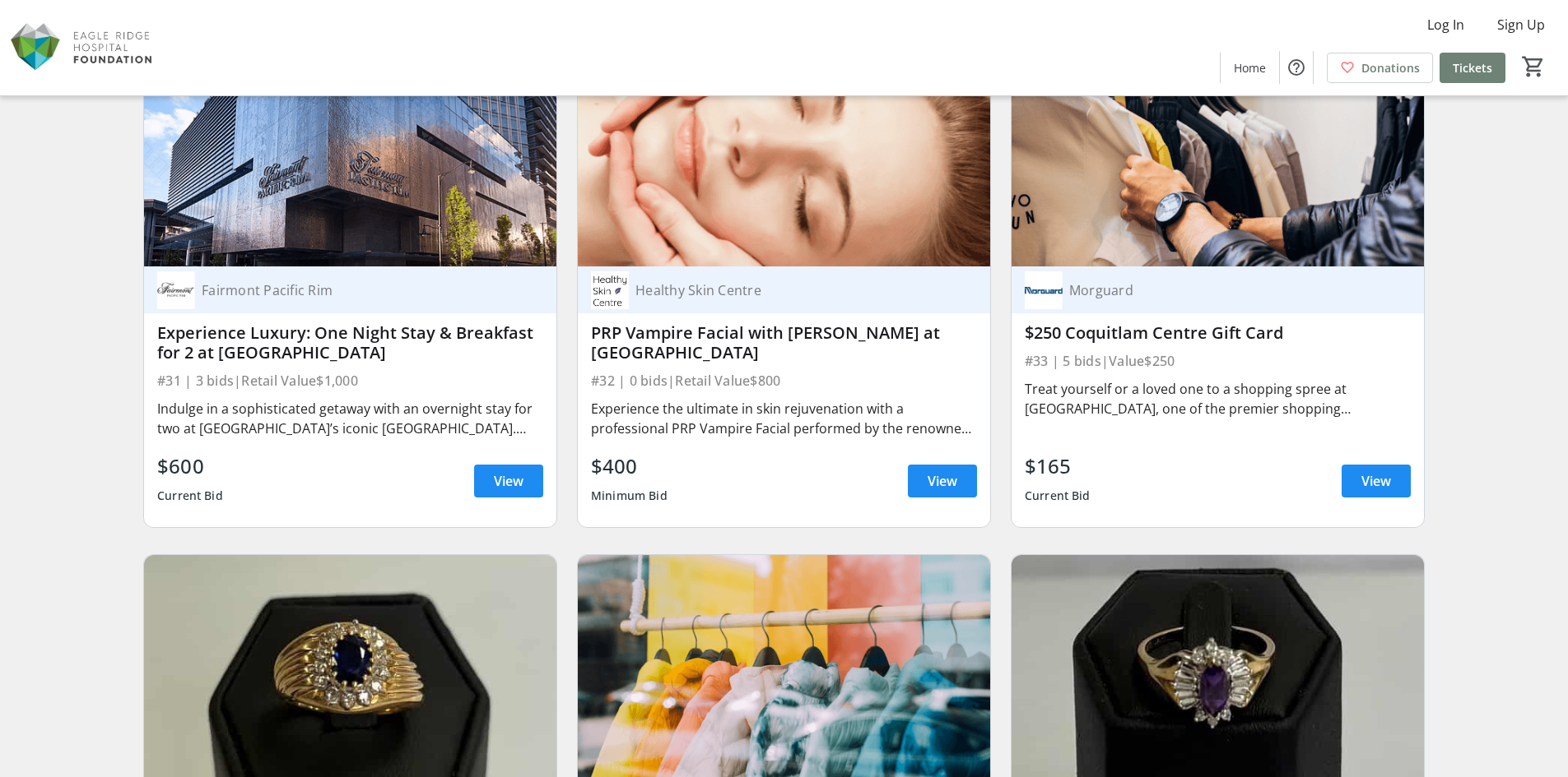
scroll to position [5347, 0]
click at [1393, 478] on span at bounding box center [1376, 481] width 69 height 39
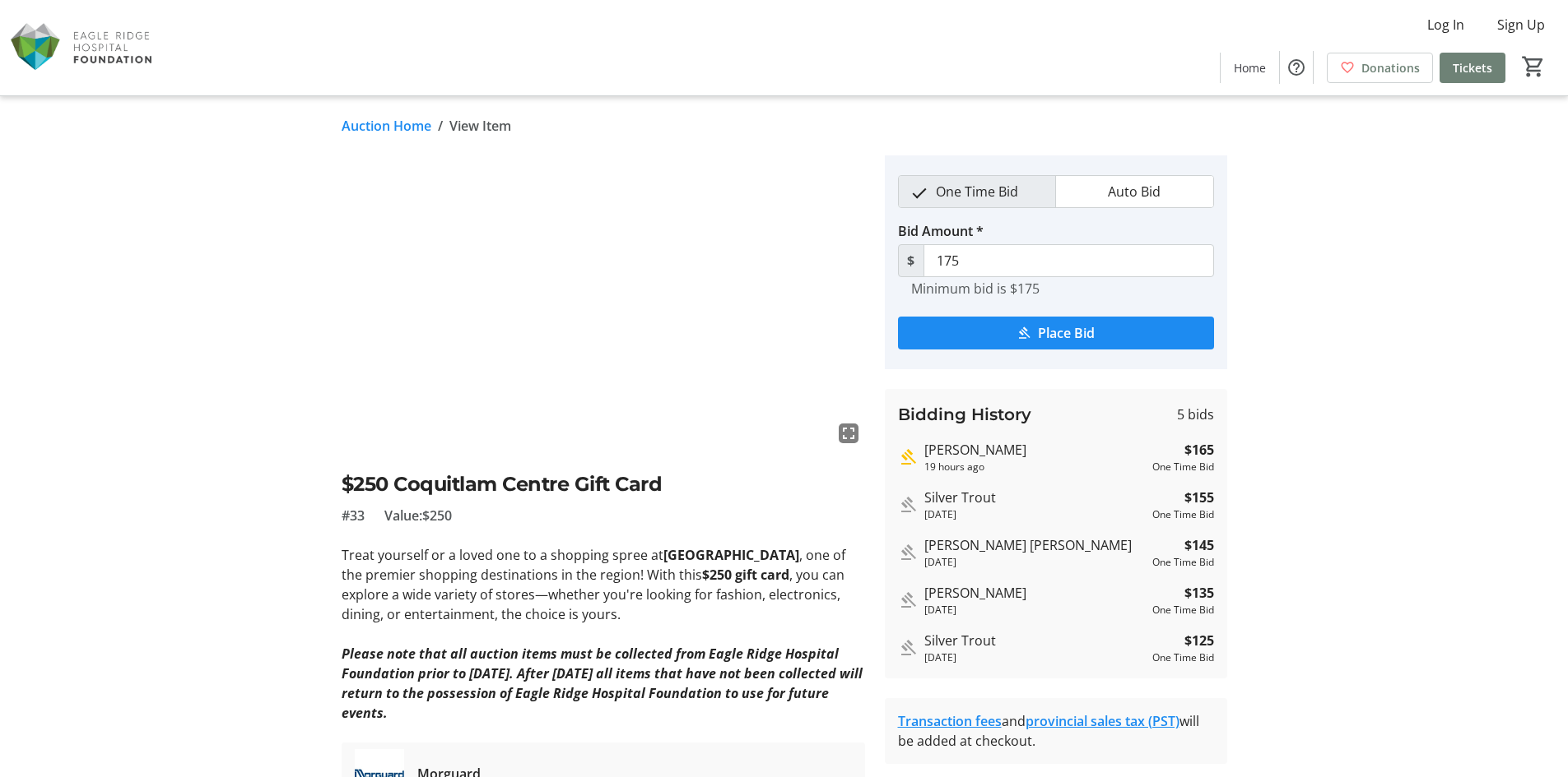
click at [398, 133] on link "Auction Home" at bounding box center [386, 126] width 90 height 20
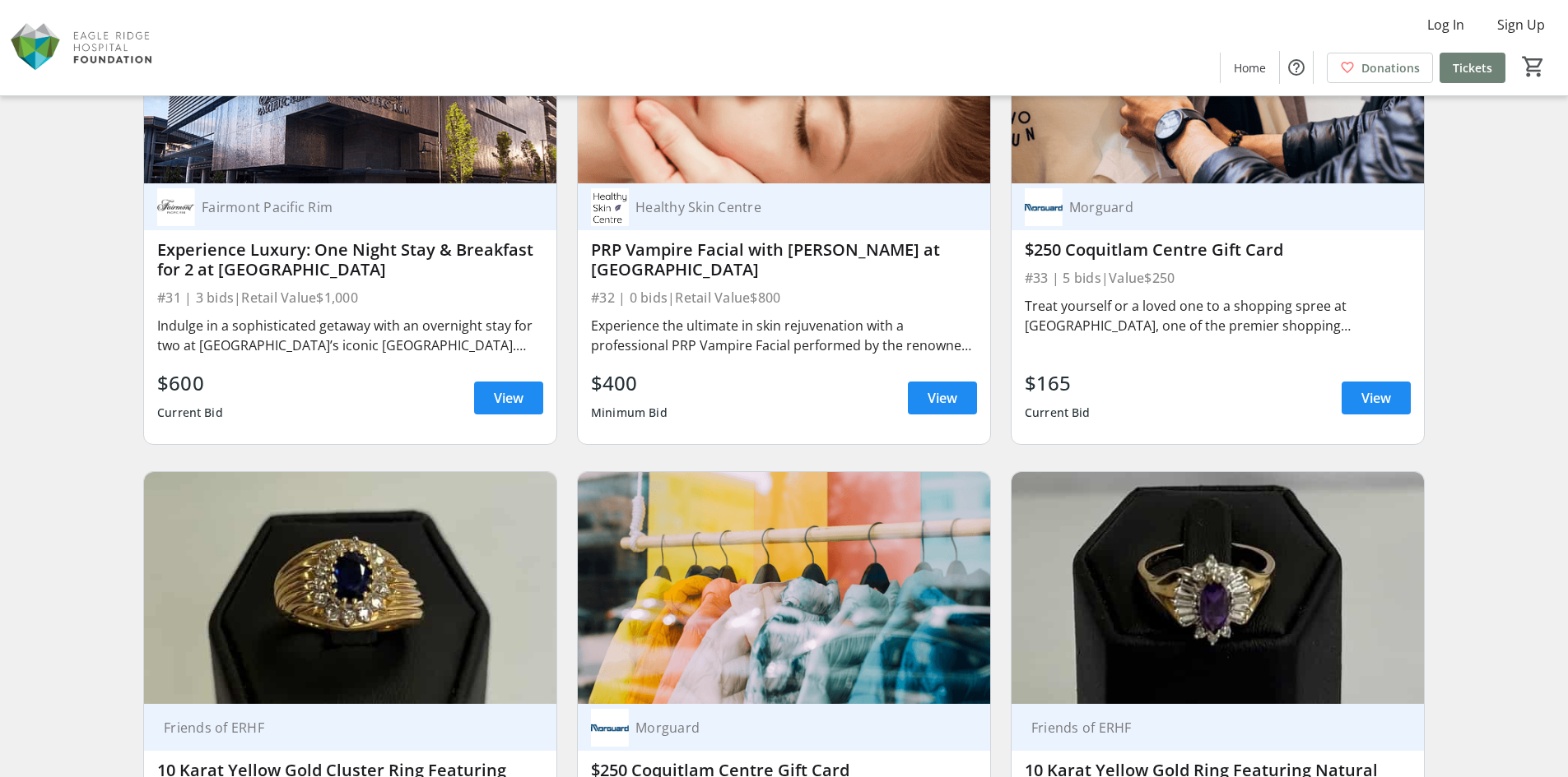
scroll to position [5759, 0]
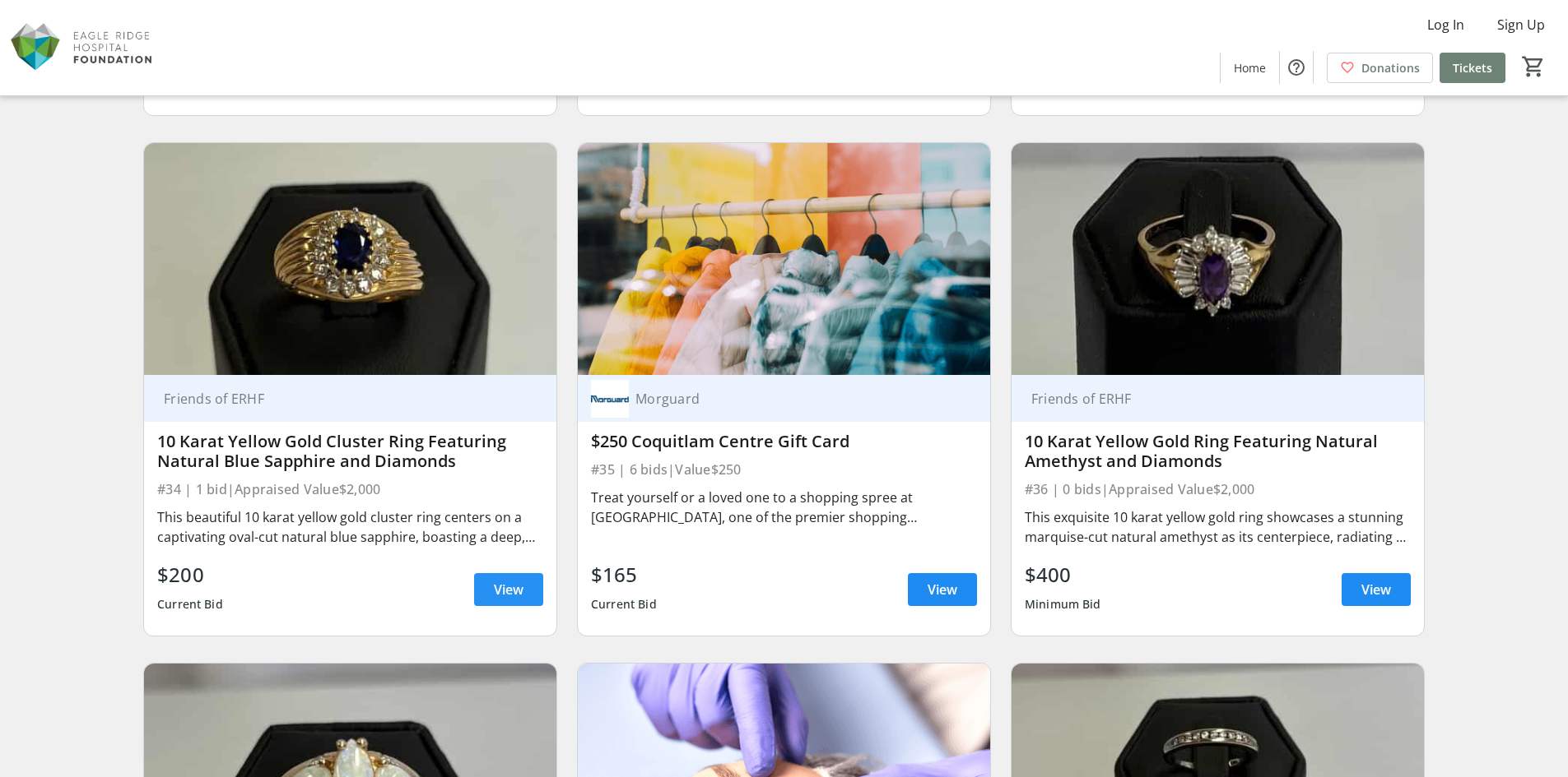
click at [479, 593] on span at bounding box center [508, 590] width 69 height 39
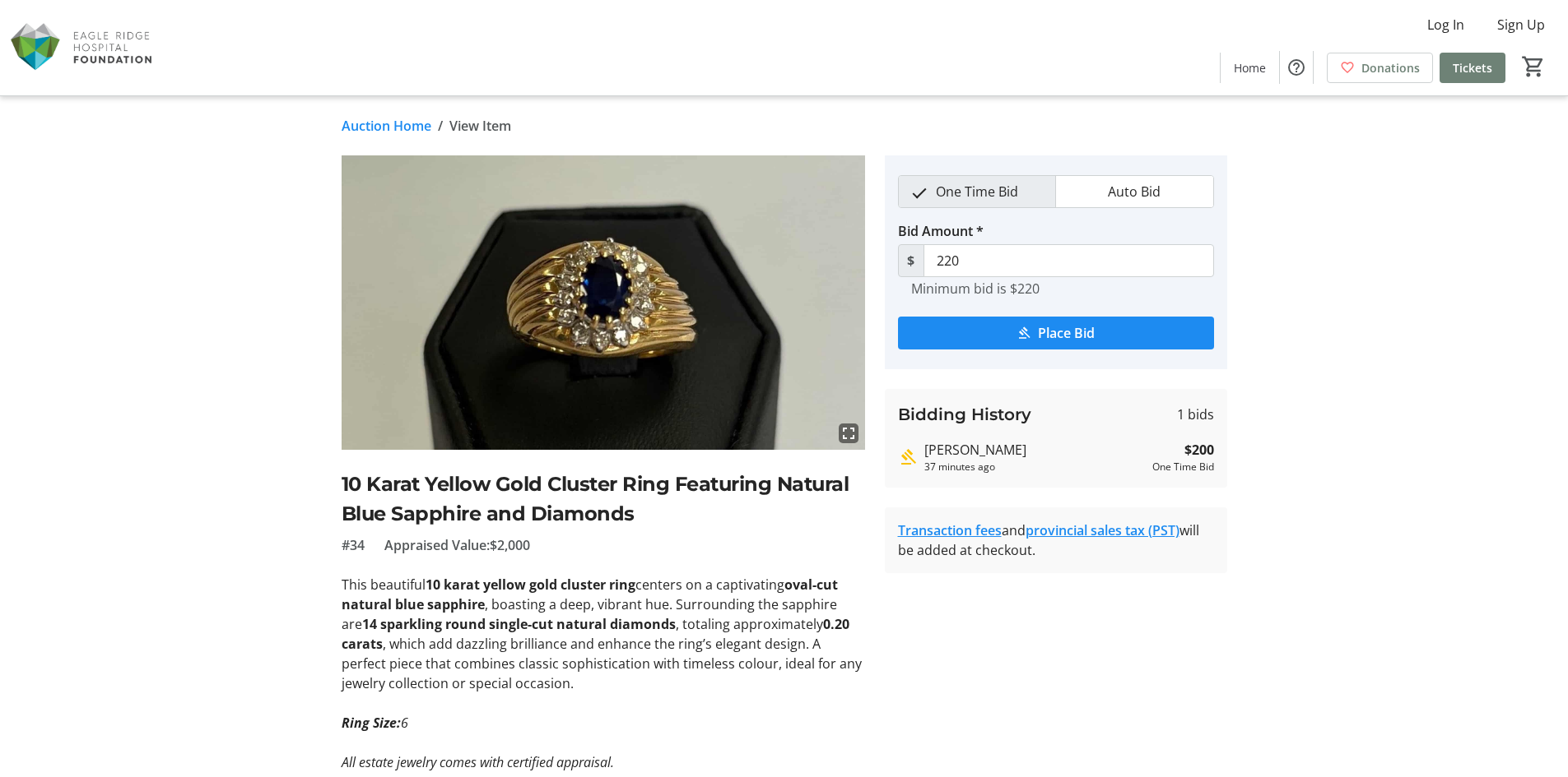
click at [394, 120] on link "Auction Home" at bounding box center [386, 126] width 90 height 20
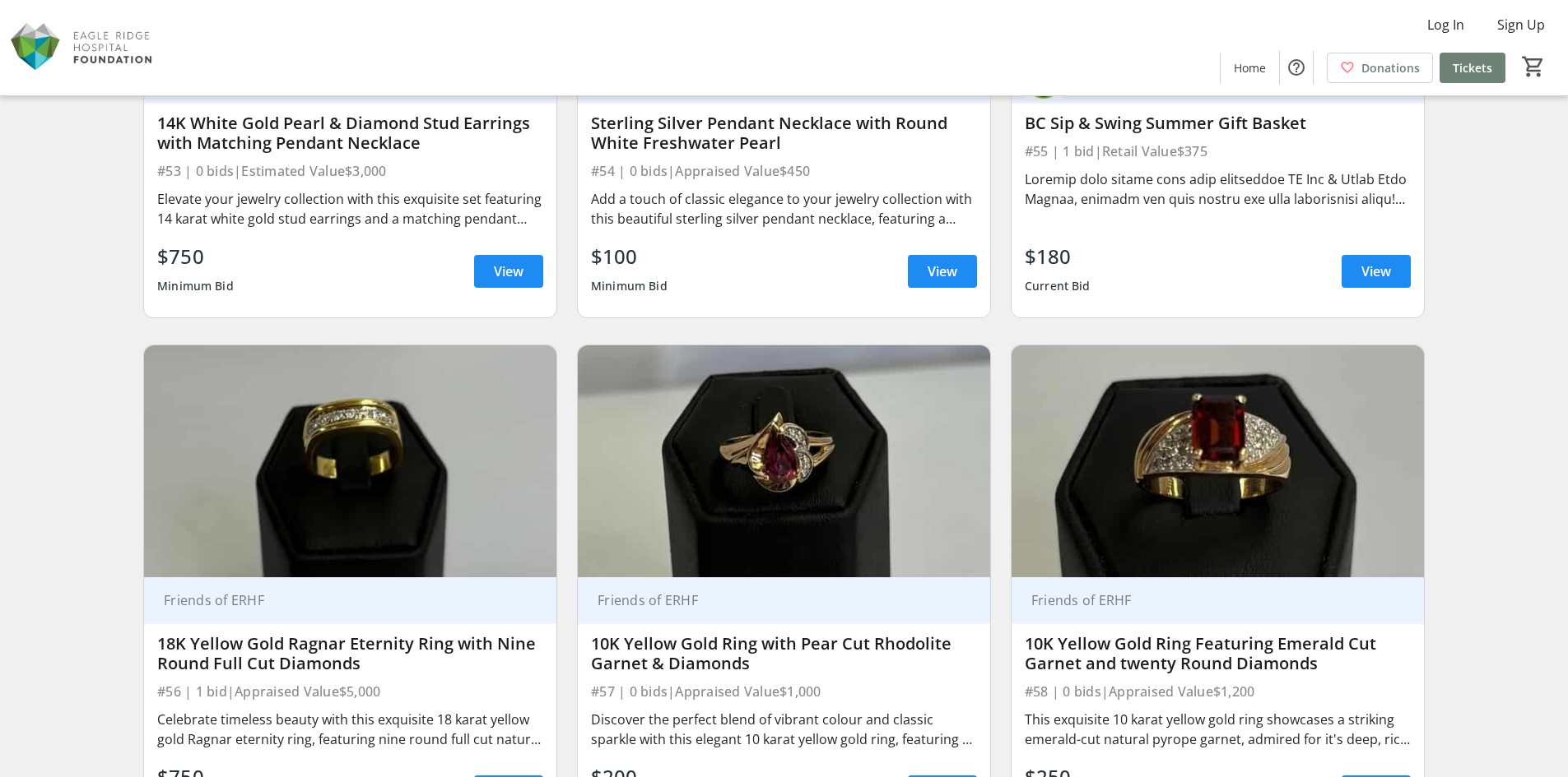
scroll to position [9296, 0]
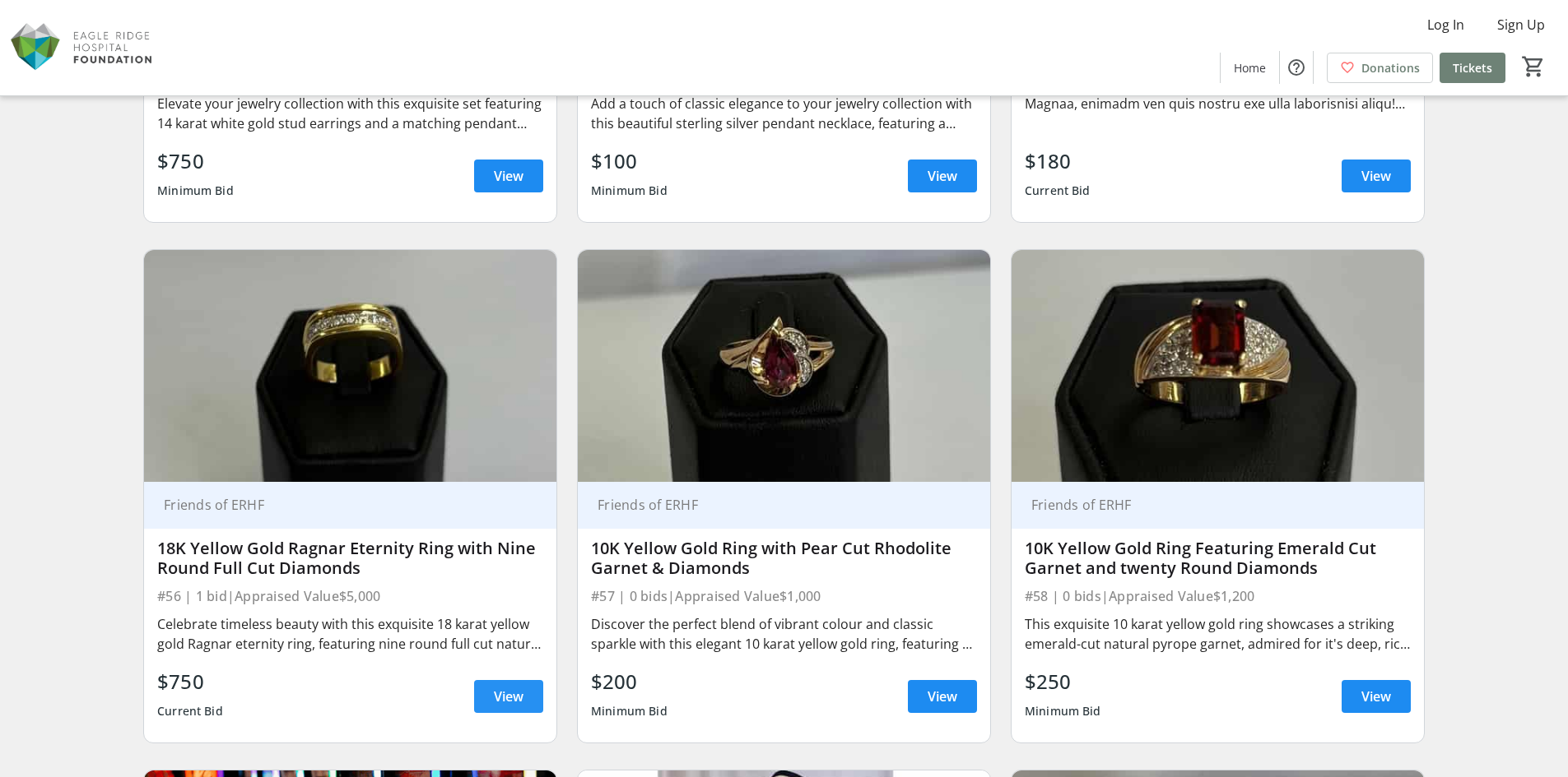
click at [507, 693] on span "View" at bounding box center [508, 697] width 30 height 20
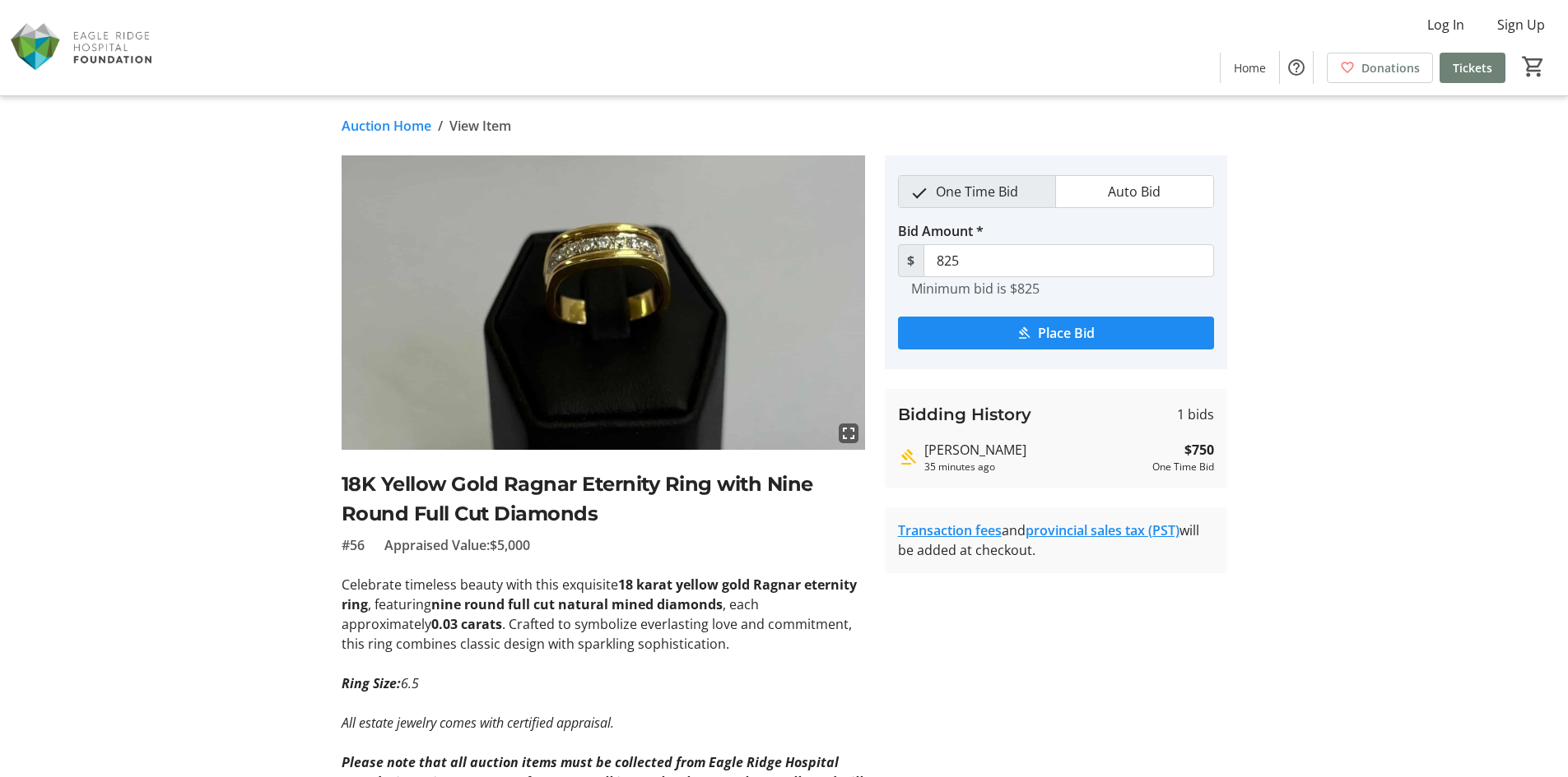
click at [373, 124] on link "Auction Home" at bounding box center [386, 126] width 90 height 20
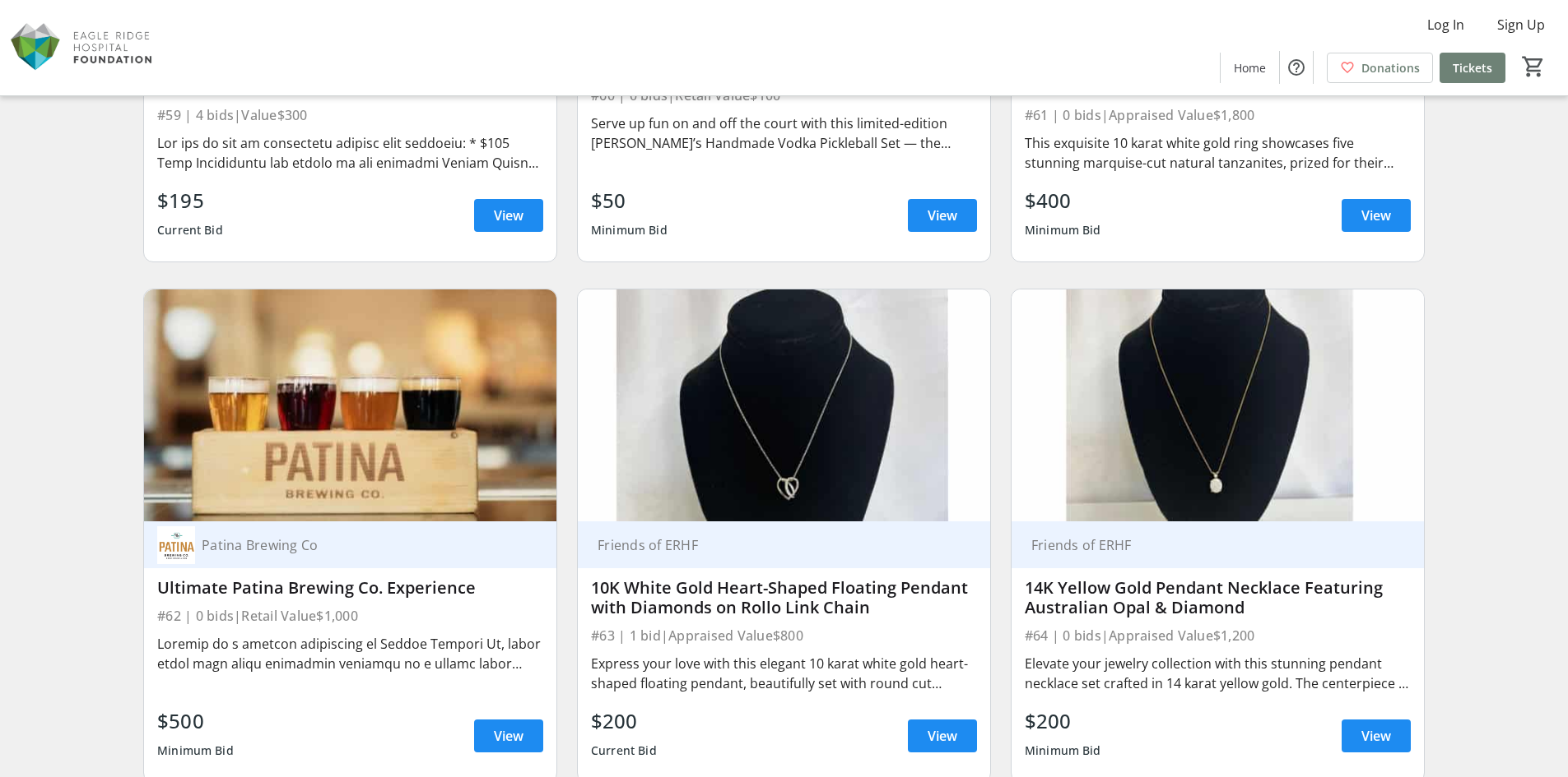
scroll to position [10449, 0]
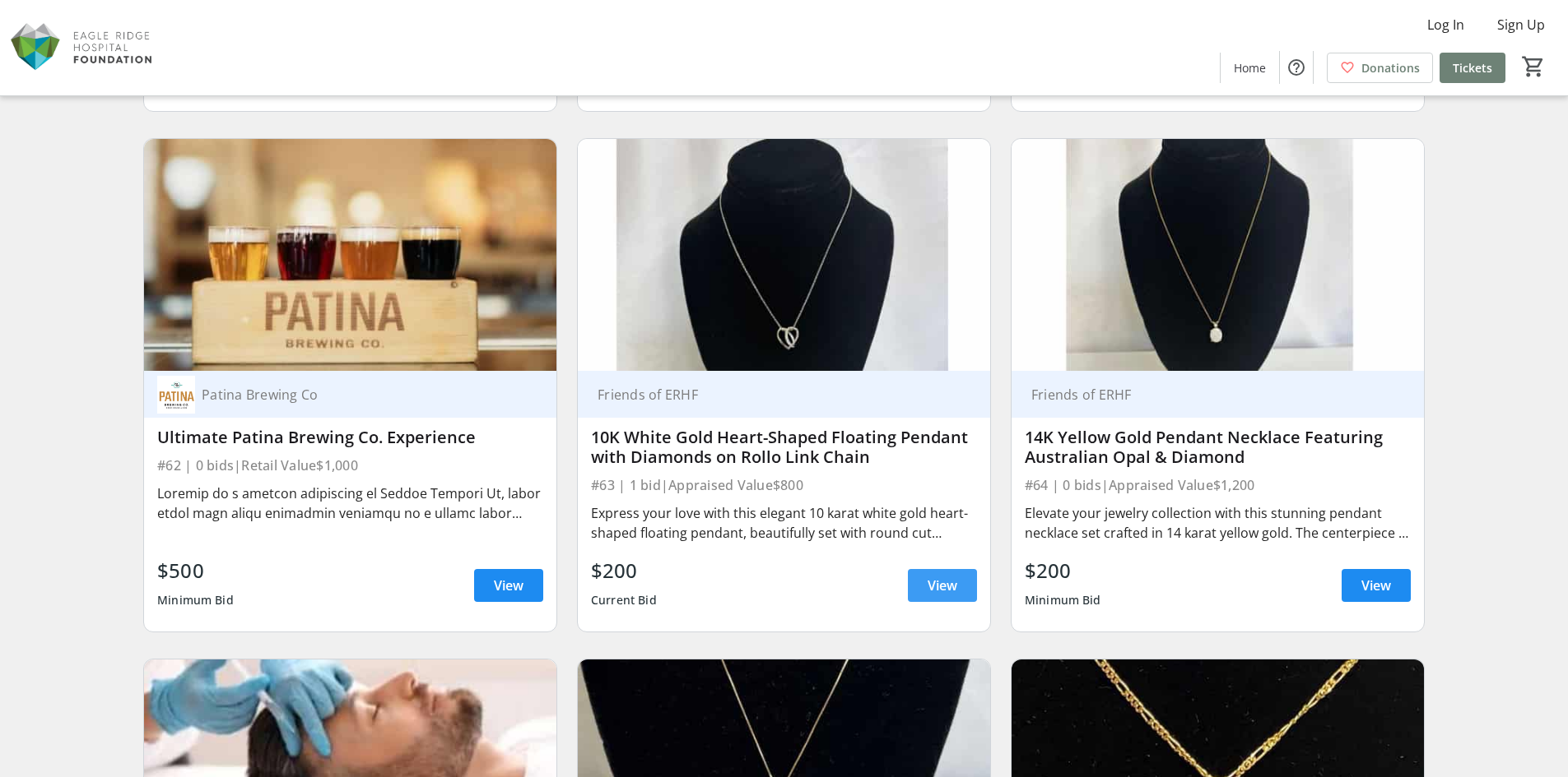
click at [961, 583] on span at bounding box center [942, 586] width 69 height 39
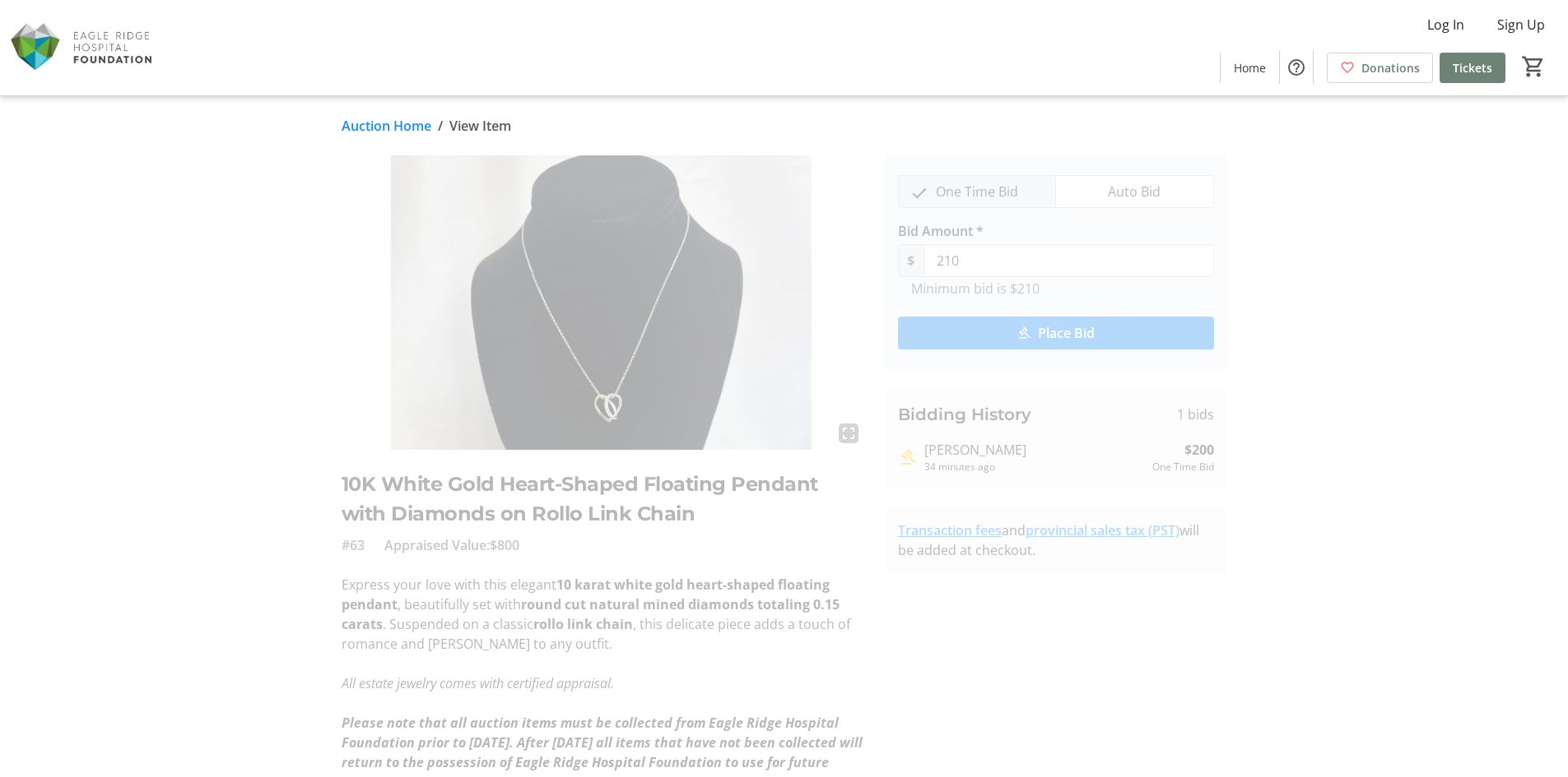
click at [353, 126] on link "Auction Home" at bounding box center [386, 126] width 90 height 20
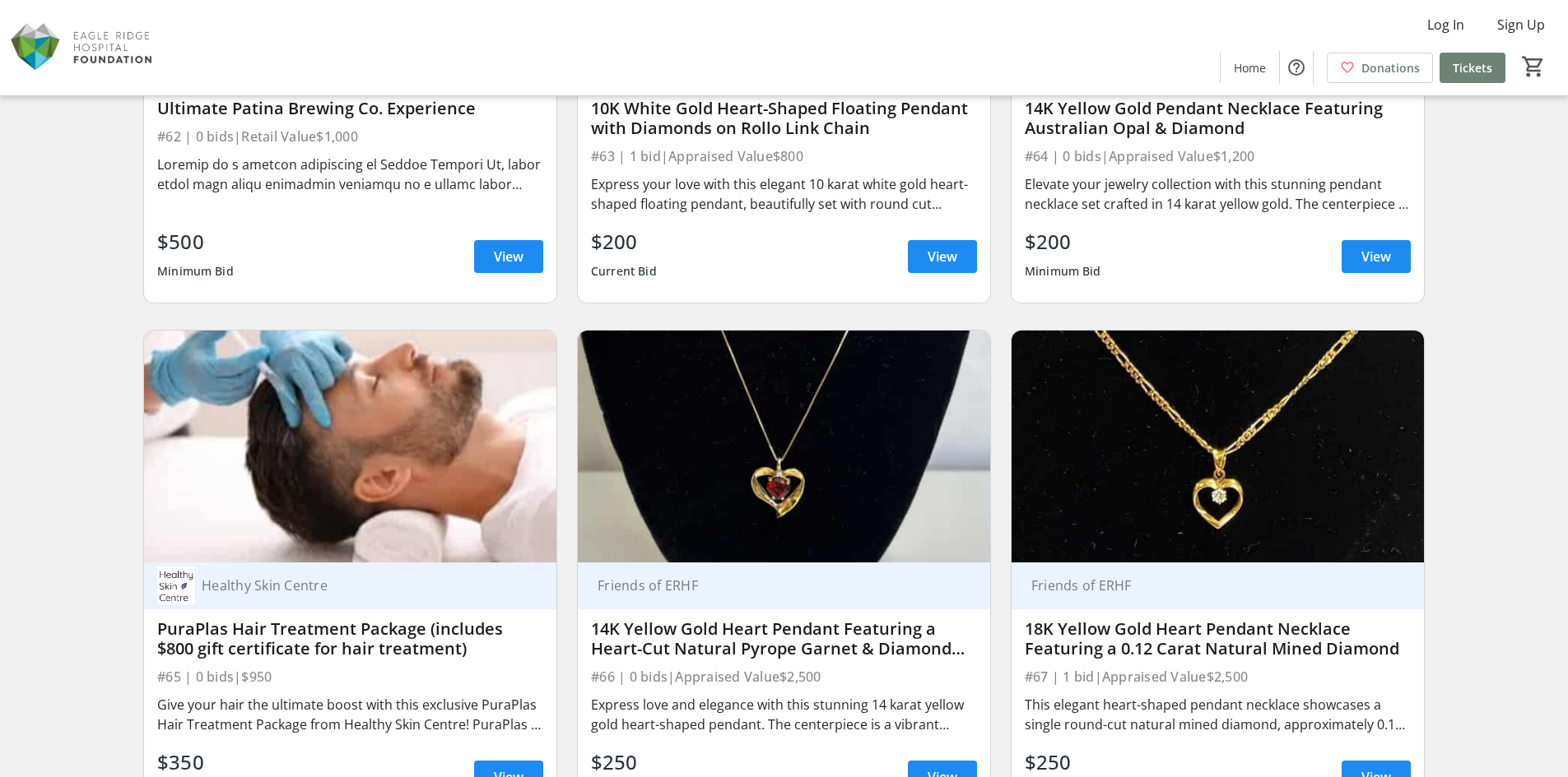
scroll to position [11189, 0]
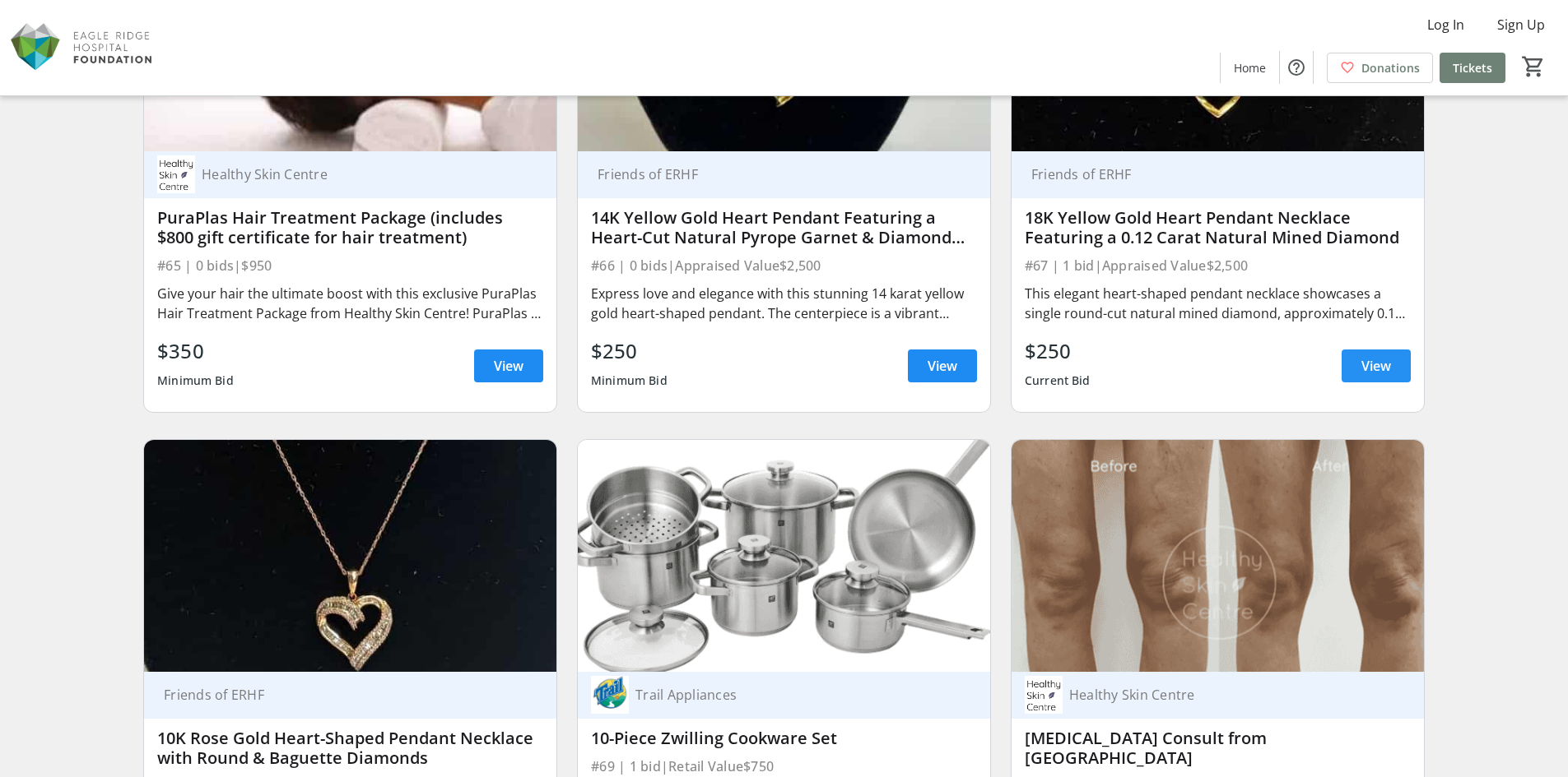
click at [1372, 368] on span "View" at bounding box center [1376, 366] width 30 height 20
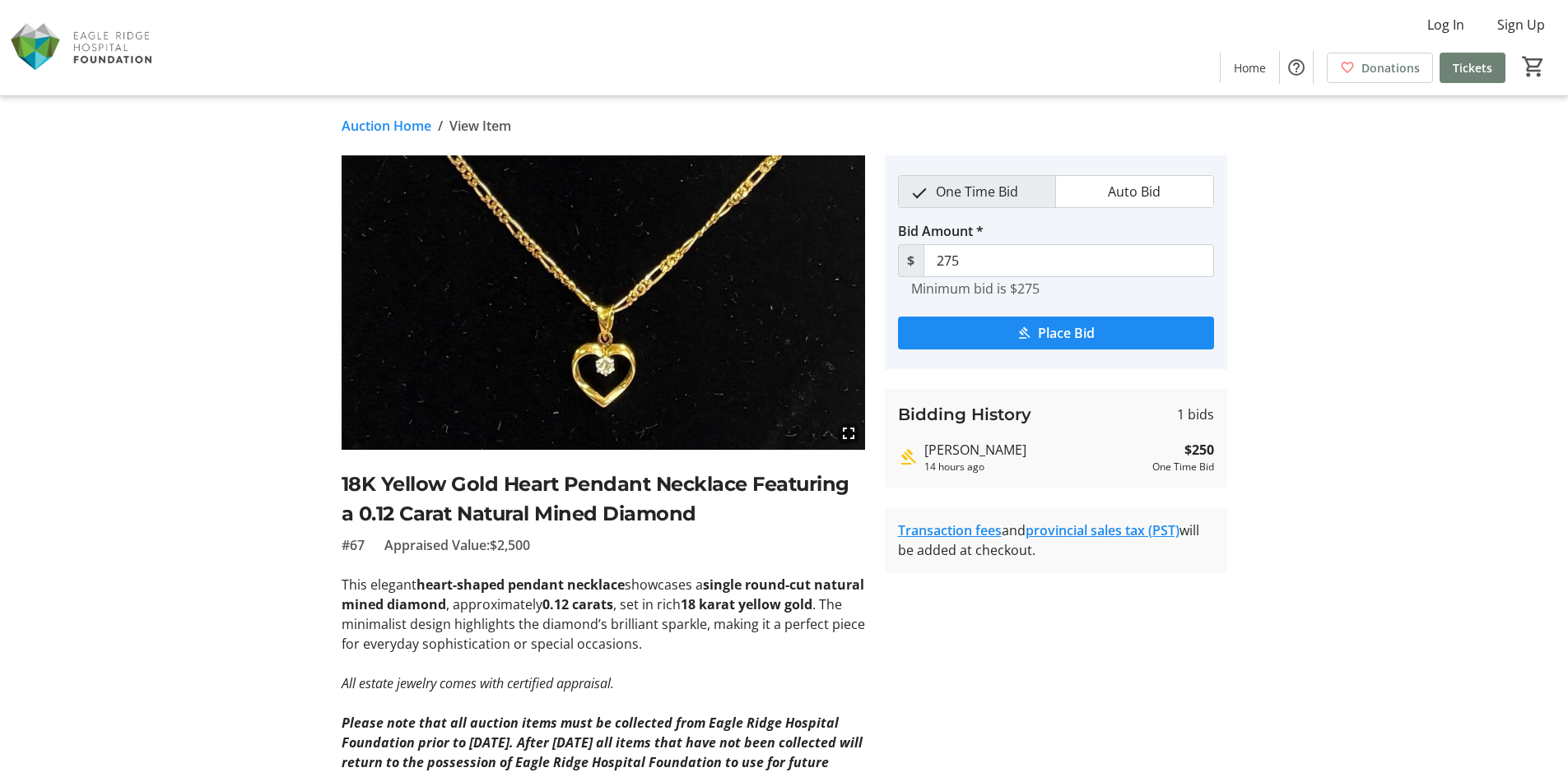
click at [378, 126] on link "Auction Home" at bounding box center [386, 126] width 90 height 20
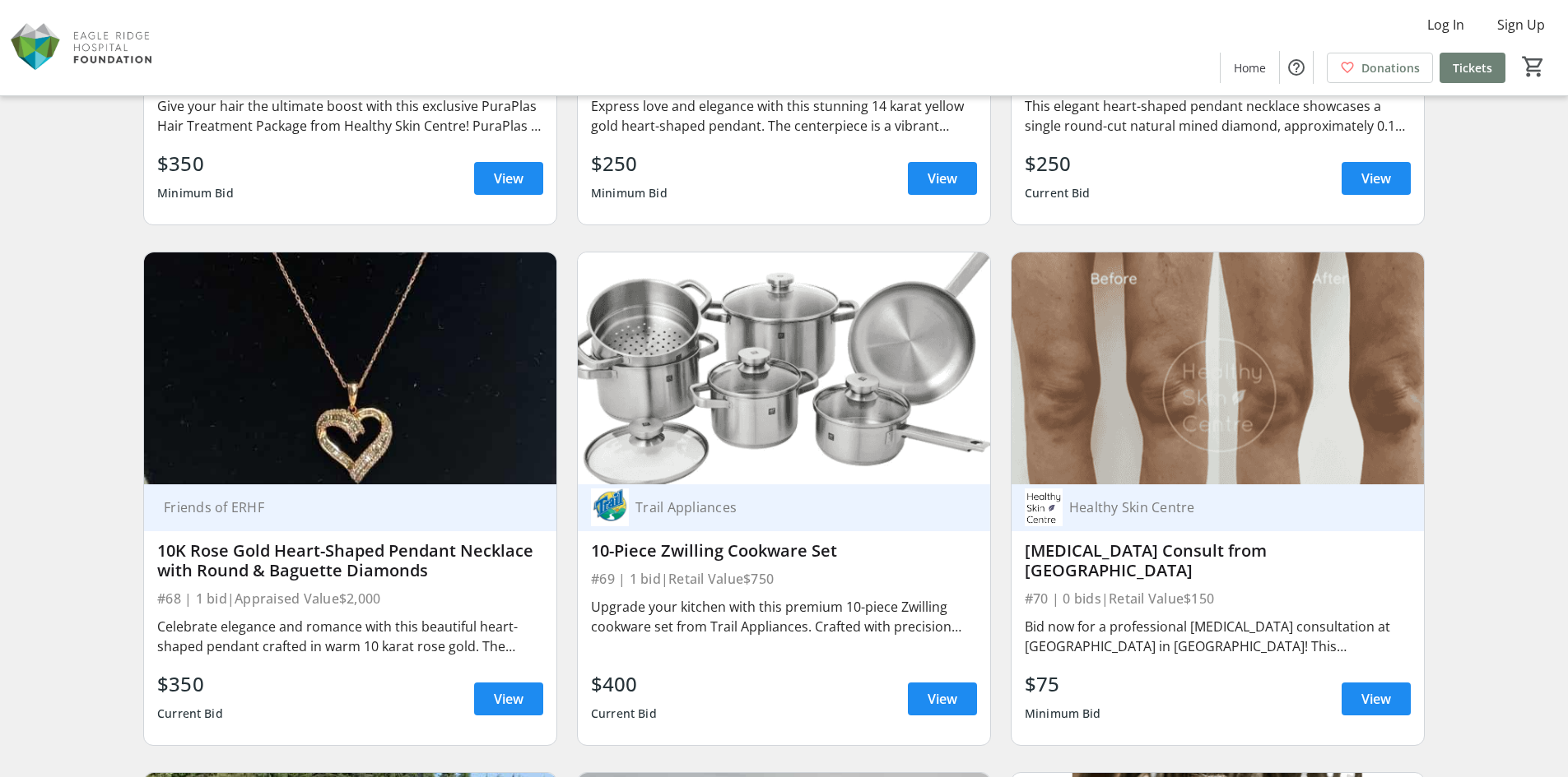
scroll to position [11518, 0]
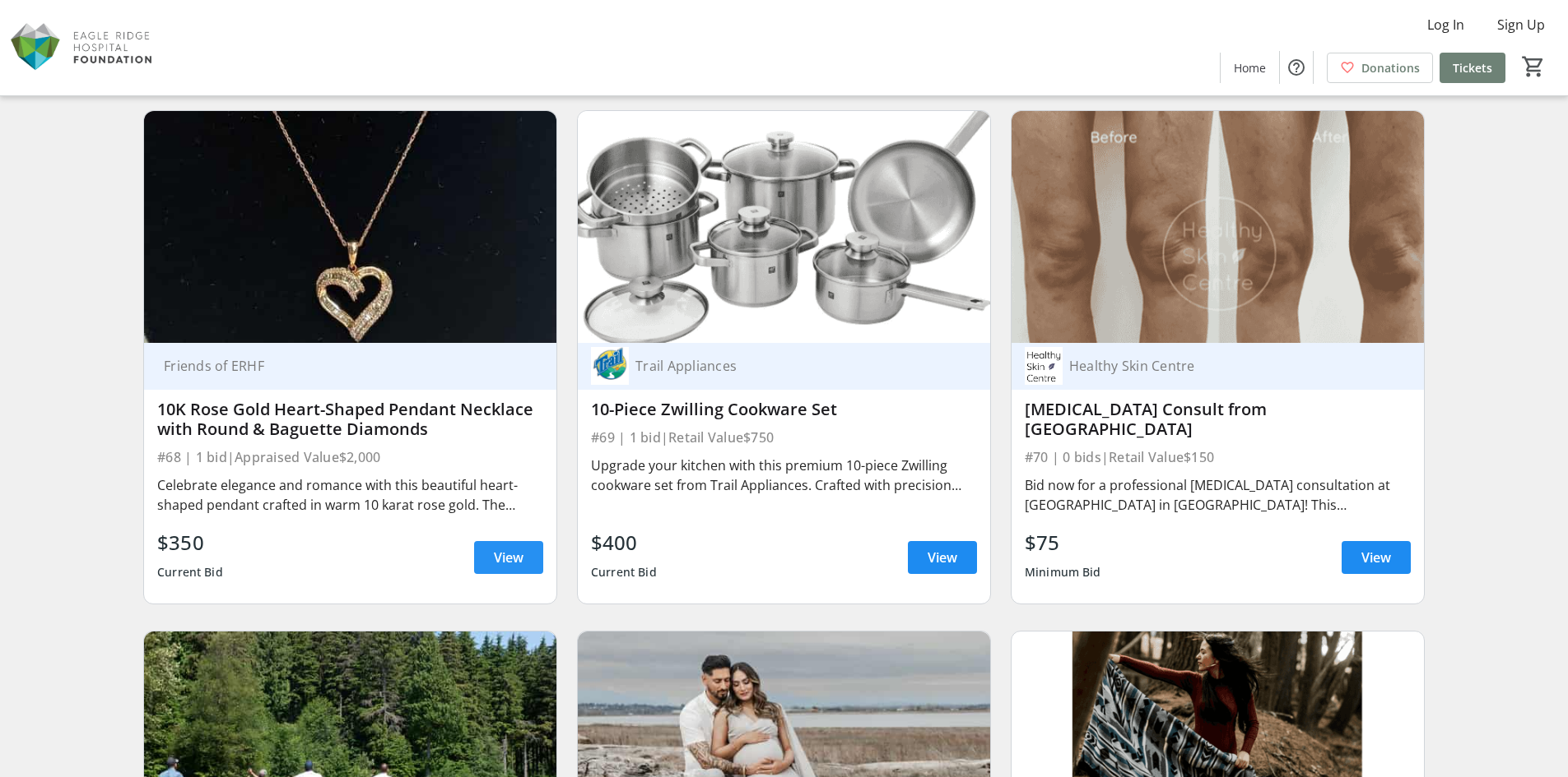
click at [510, 554] on span "View" at bounding box center [508, 557] width 30 height 20
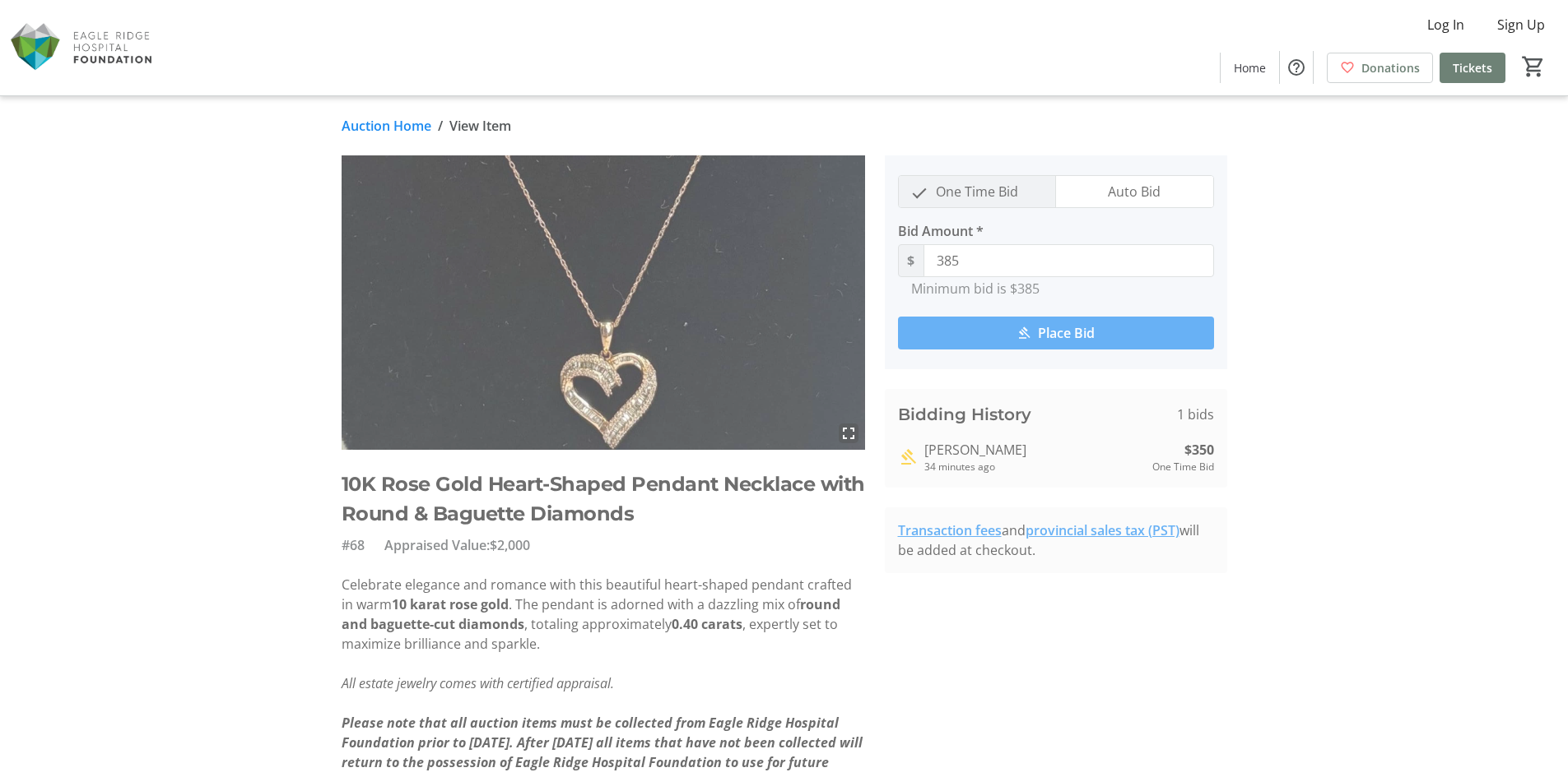
click at [381, 127] on link "Auction Home" at bounding box center [386, 126] width 90 height 20
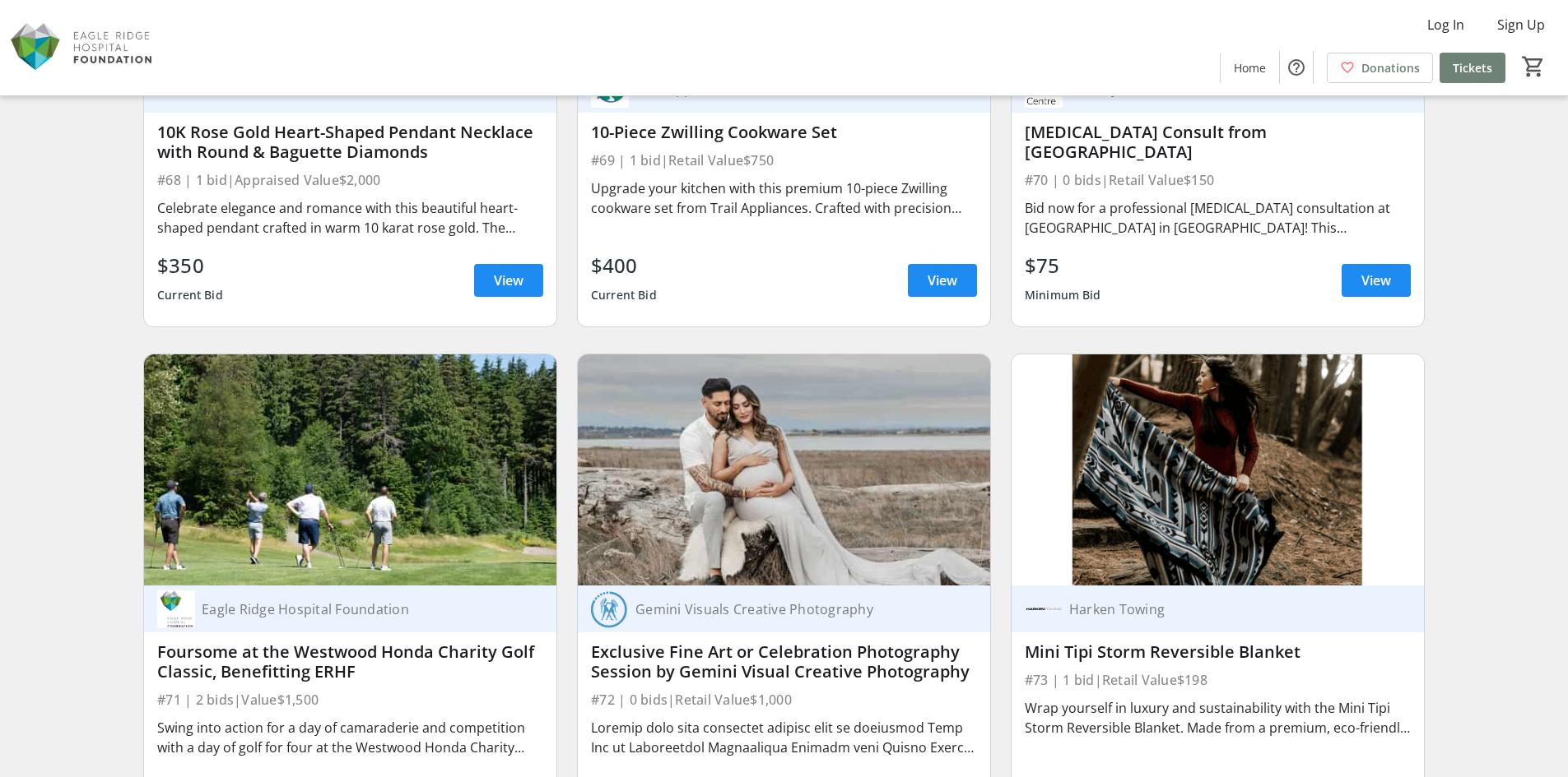
scroll to position [11930, 0]
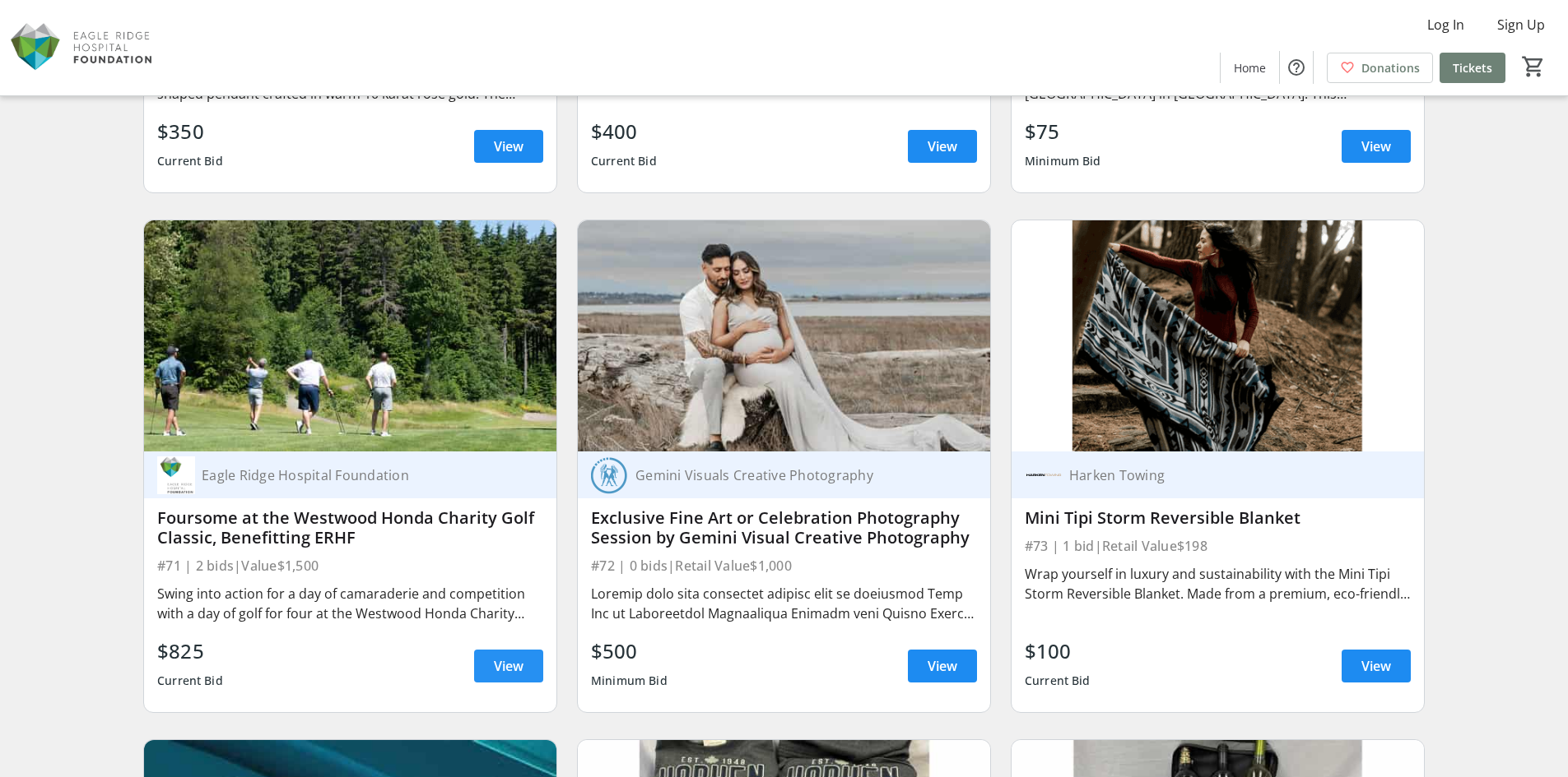
click at [503, 679] on span at bounding box center [508, 667] width 69 height 39
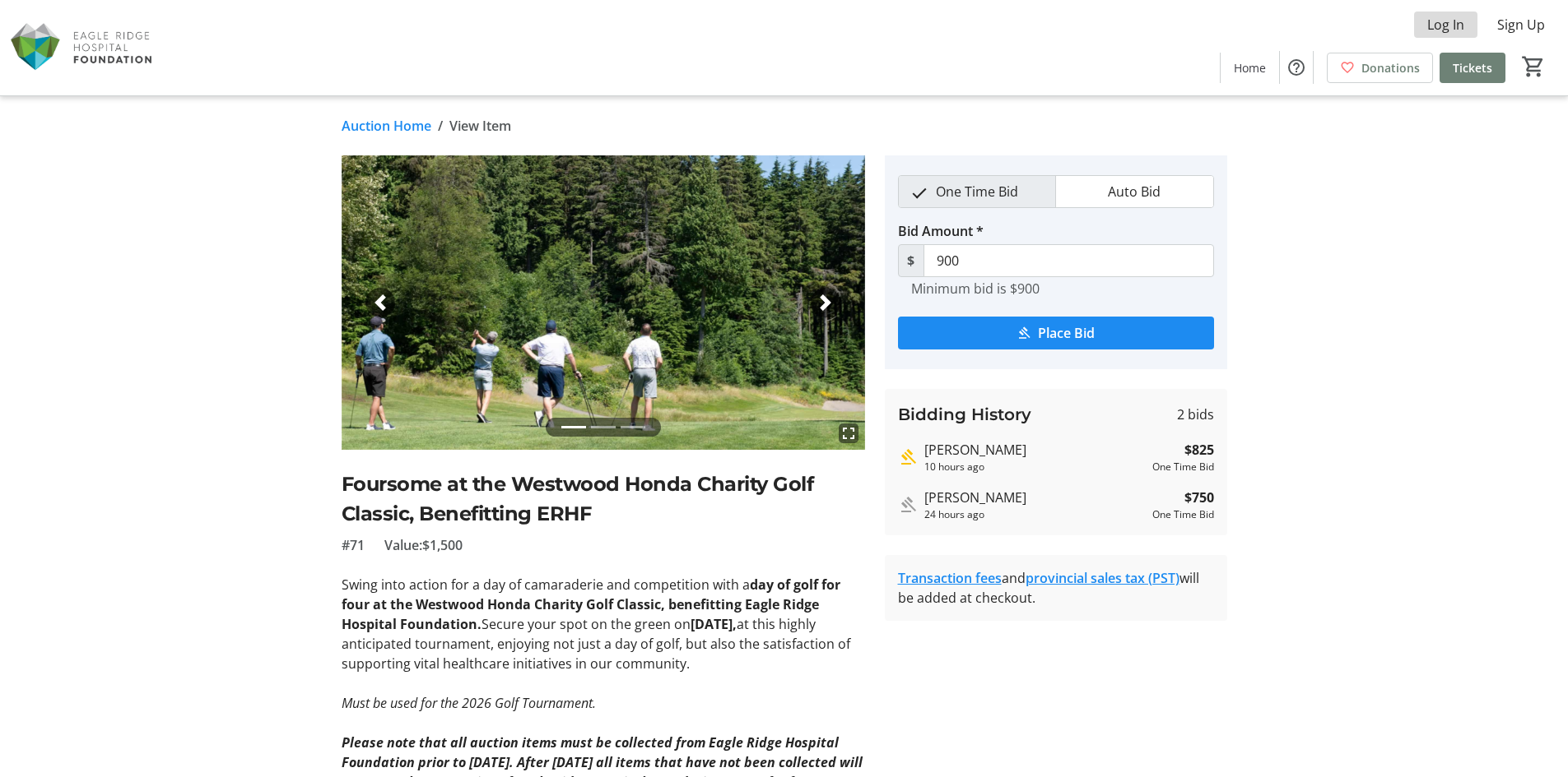
click at [1427, 22] on span "Log In" at bounding box center [1446, 25] width 37 height 20
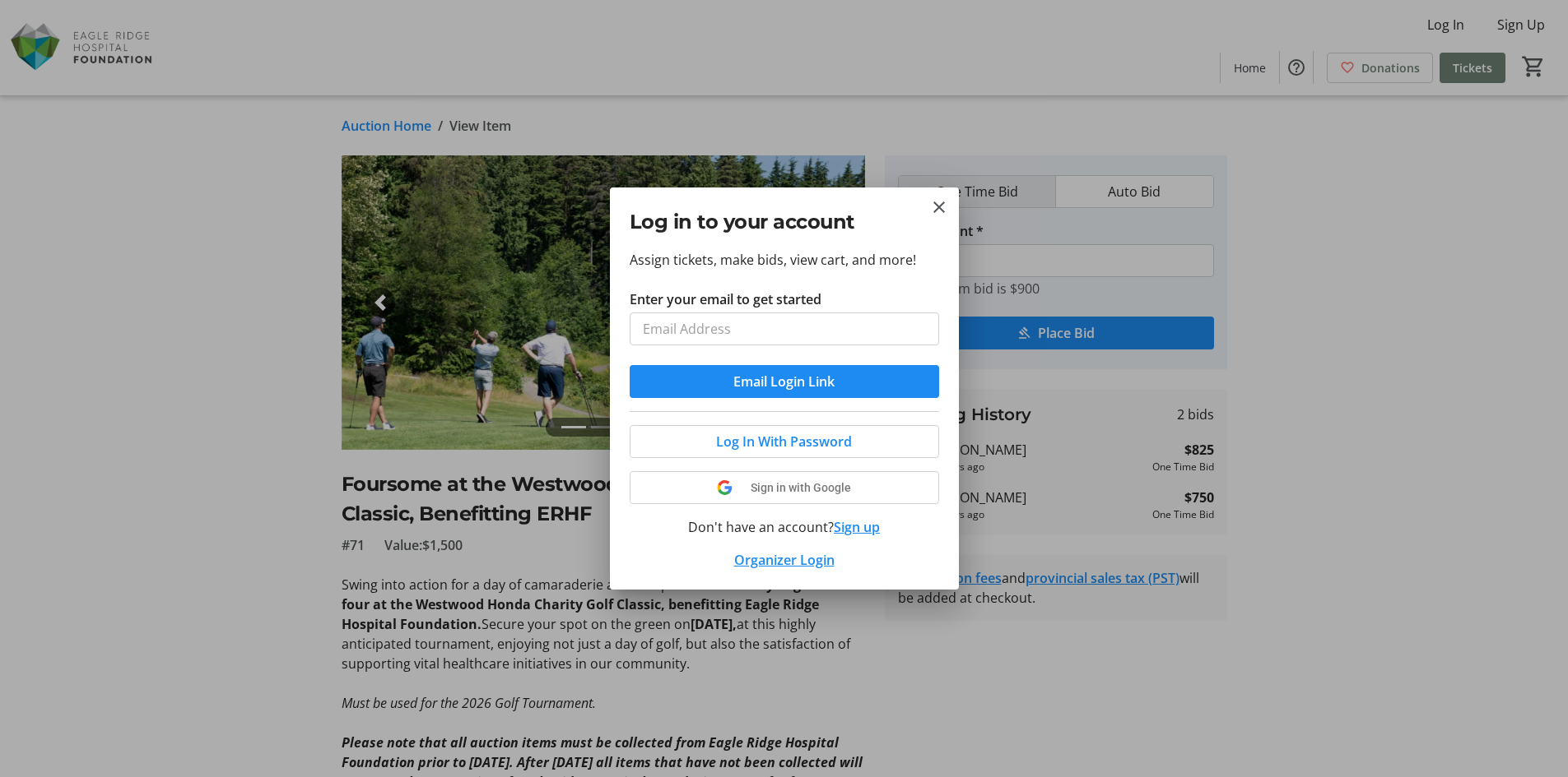
click at [781, 336] on input "Enter your email to get started" at bounding box center [784, 328] width 309 height 32
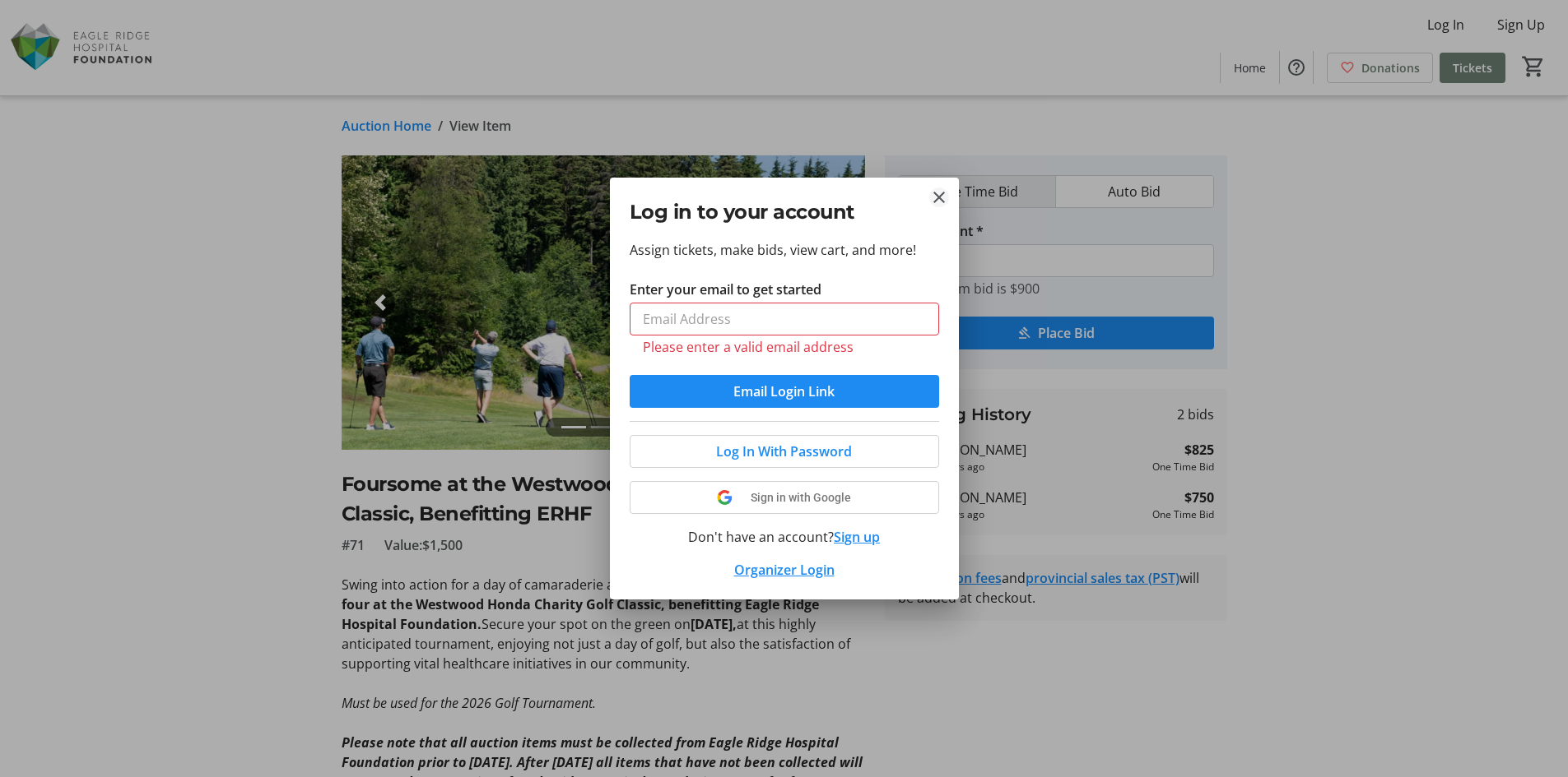
click at [930, 202] on mat-icon "Close" at bounding box center [939, 197] width 20 height 20
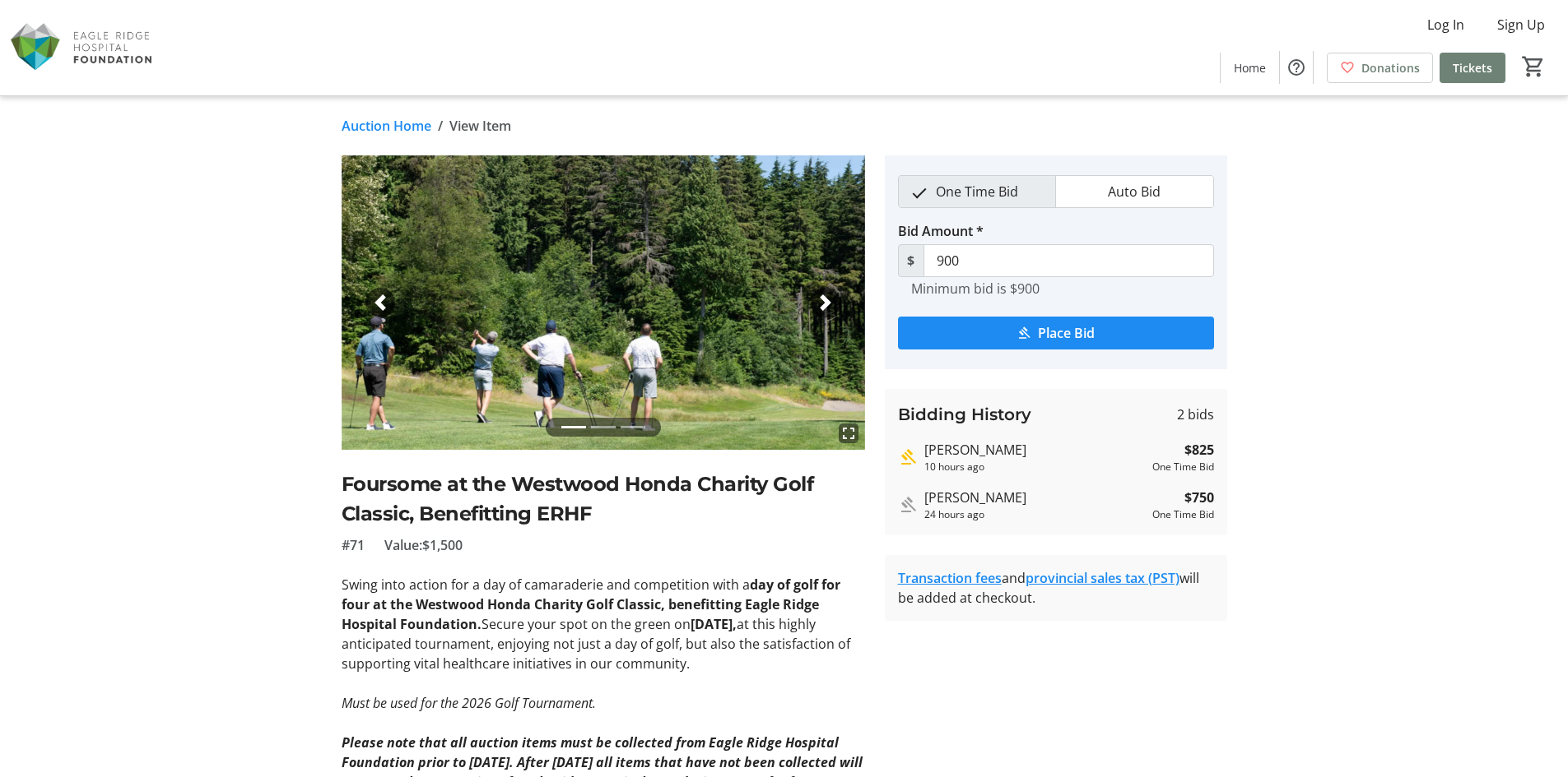
click at [404, 128] on link "Auction Home" at bounding box center [386, 126] width 90 height 20
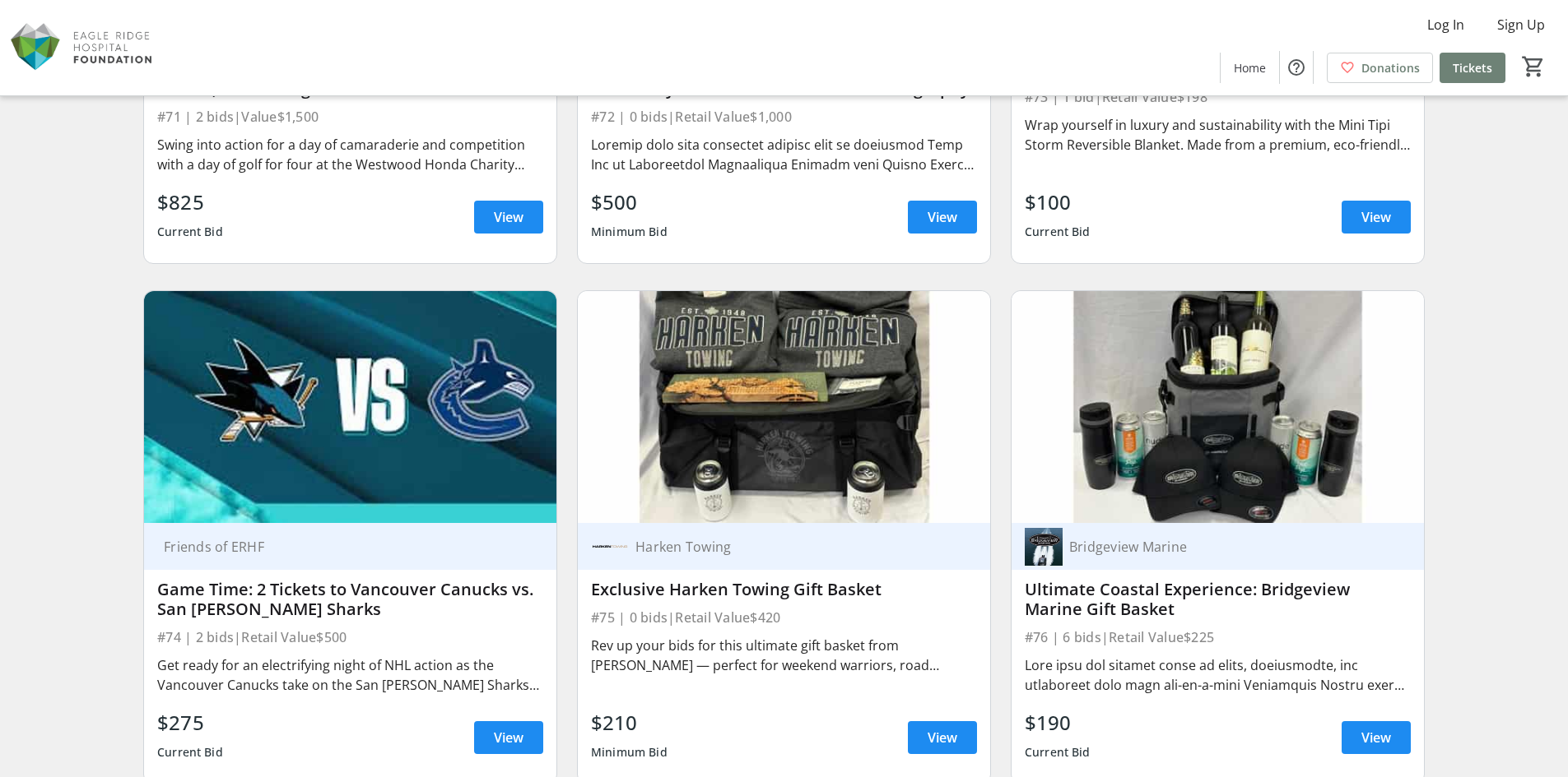
scroll to position [12506, 0]
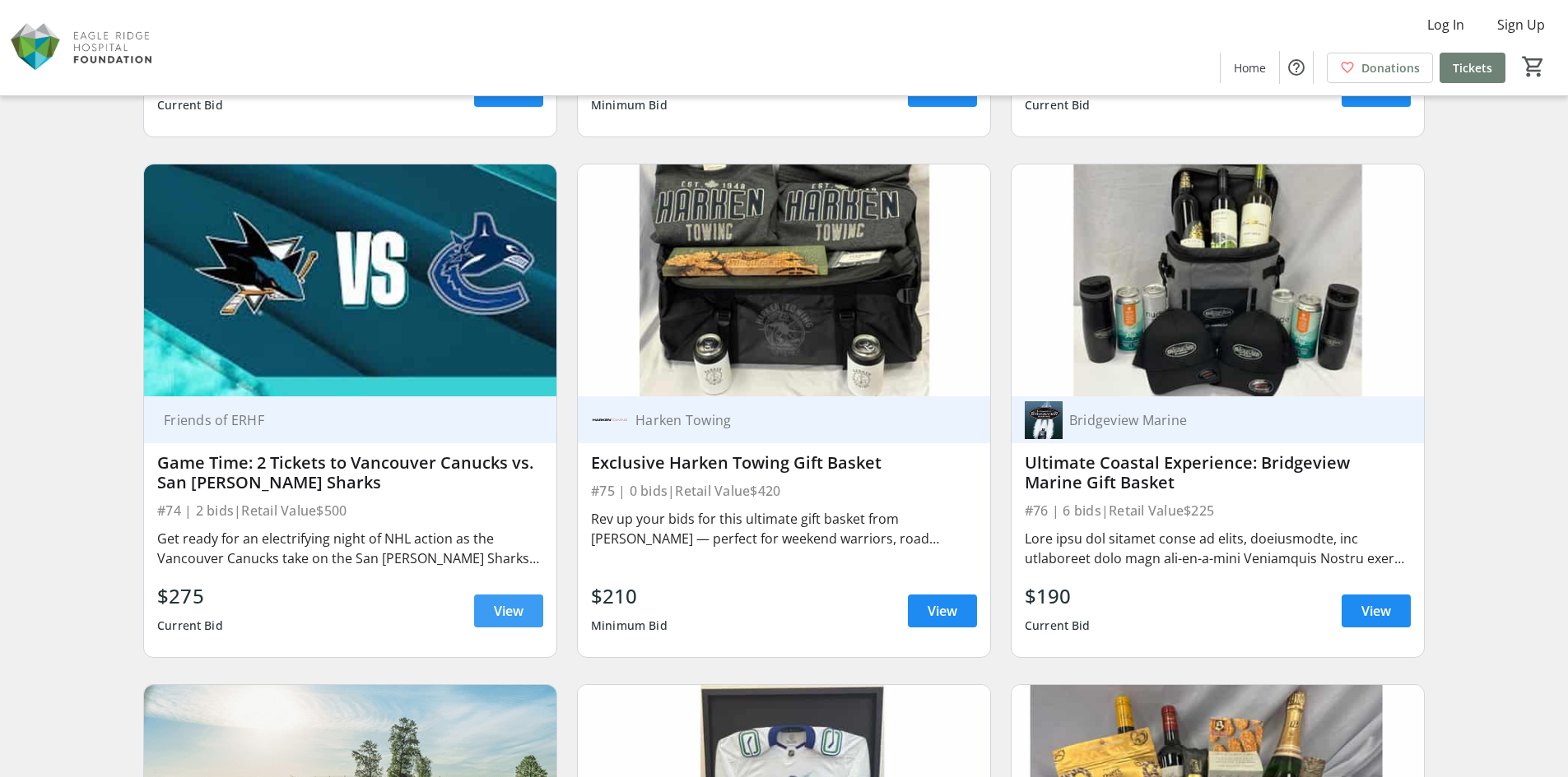
click at [523, 611] on span "View" at bounding box center [508, 612] width 30 height 20
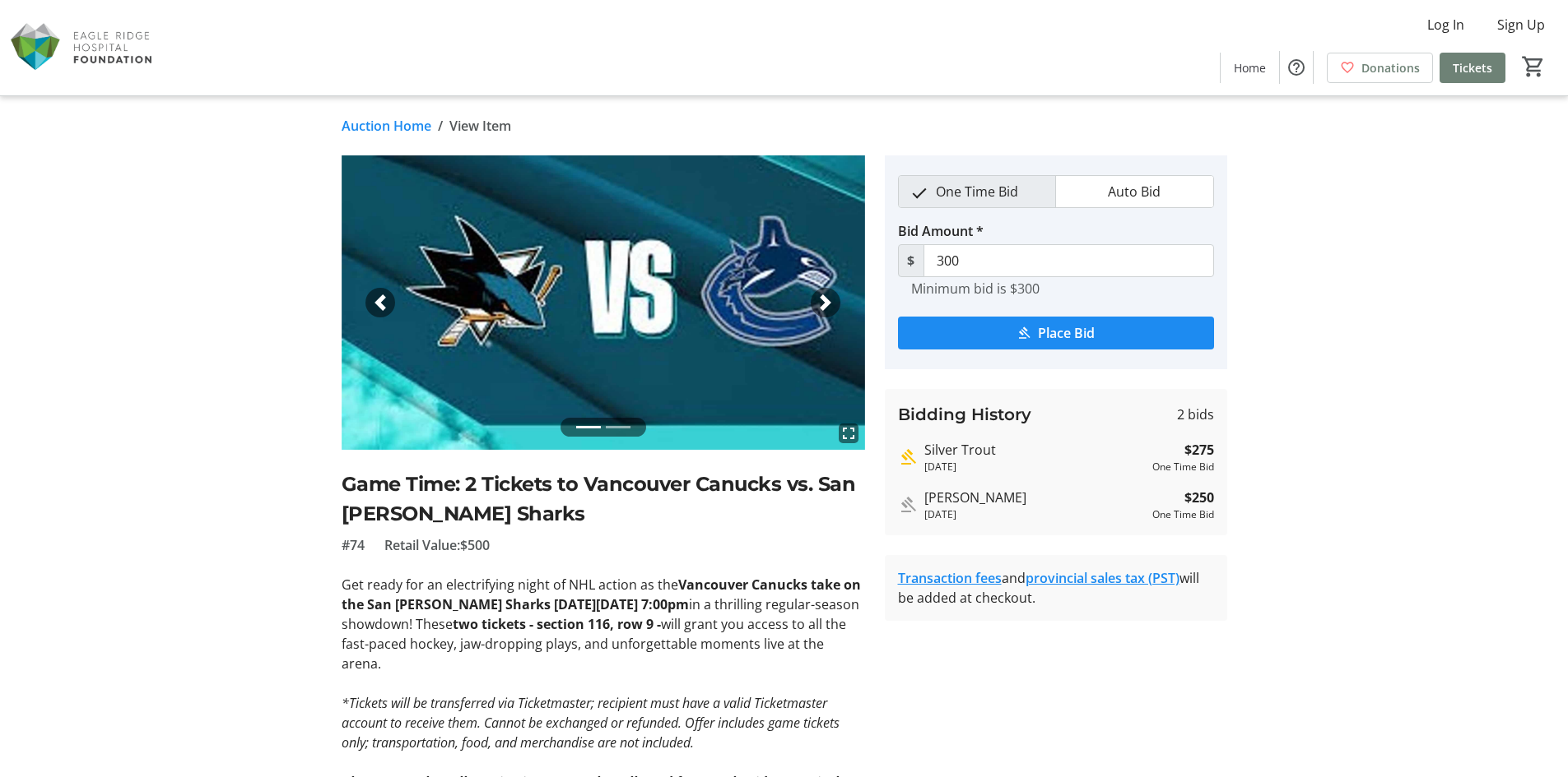
click at [360, 122] on link "Auction Home" at bounding box center [386, 126] width 90 height 20
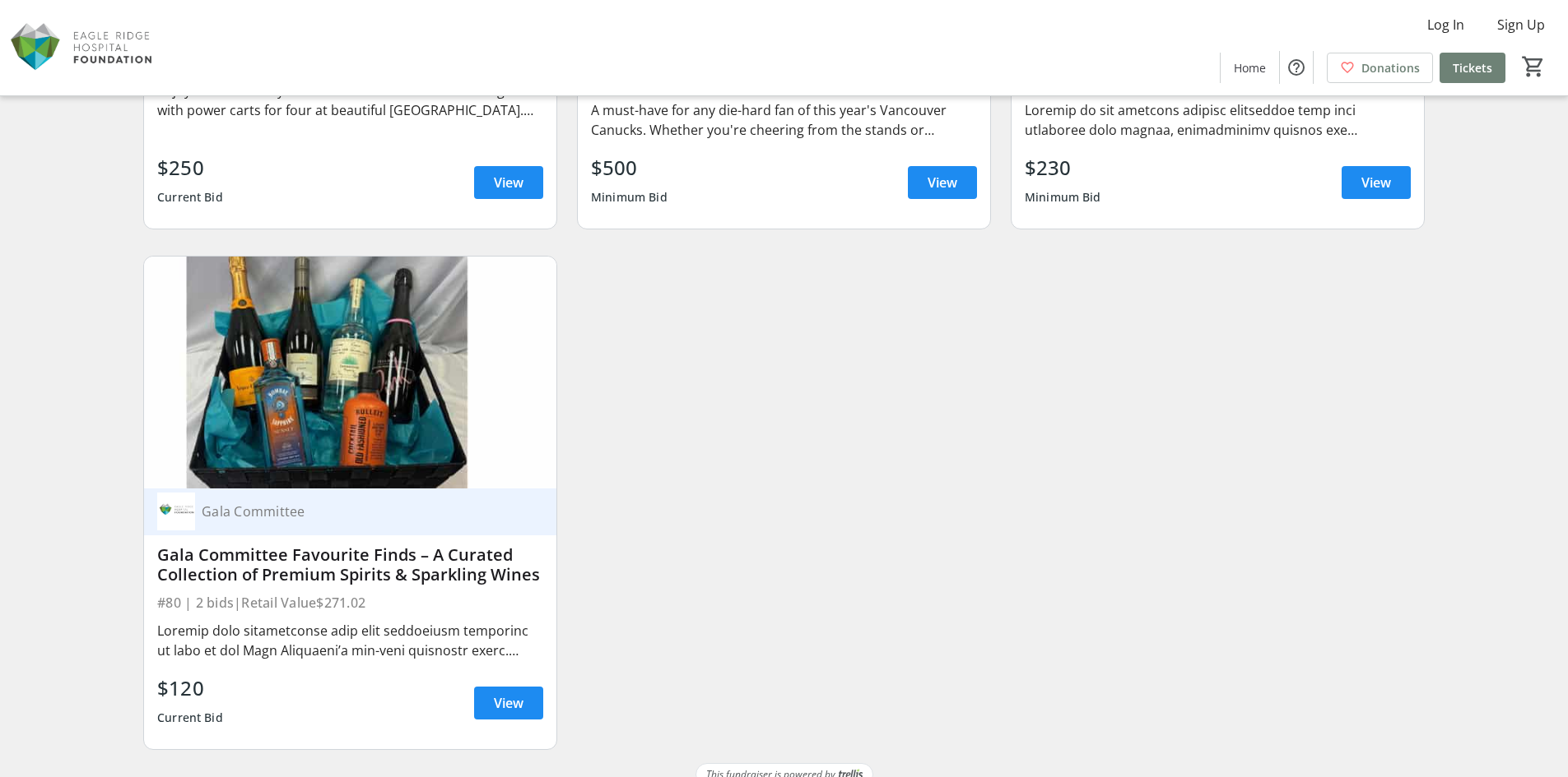
scroll to position [13477, 0]
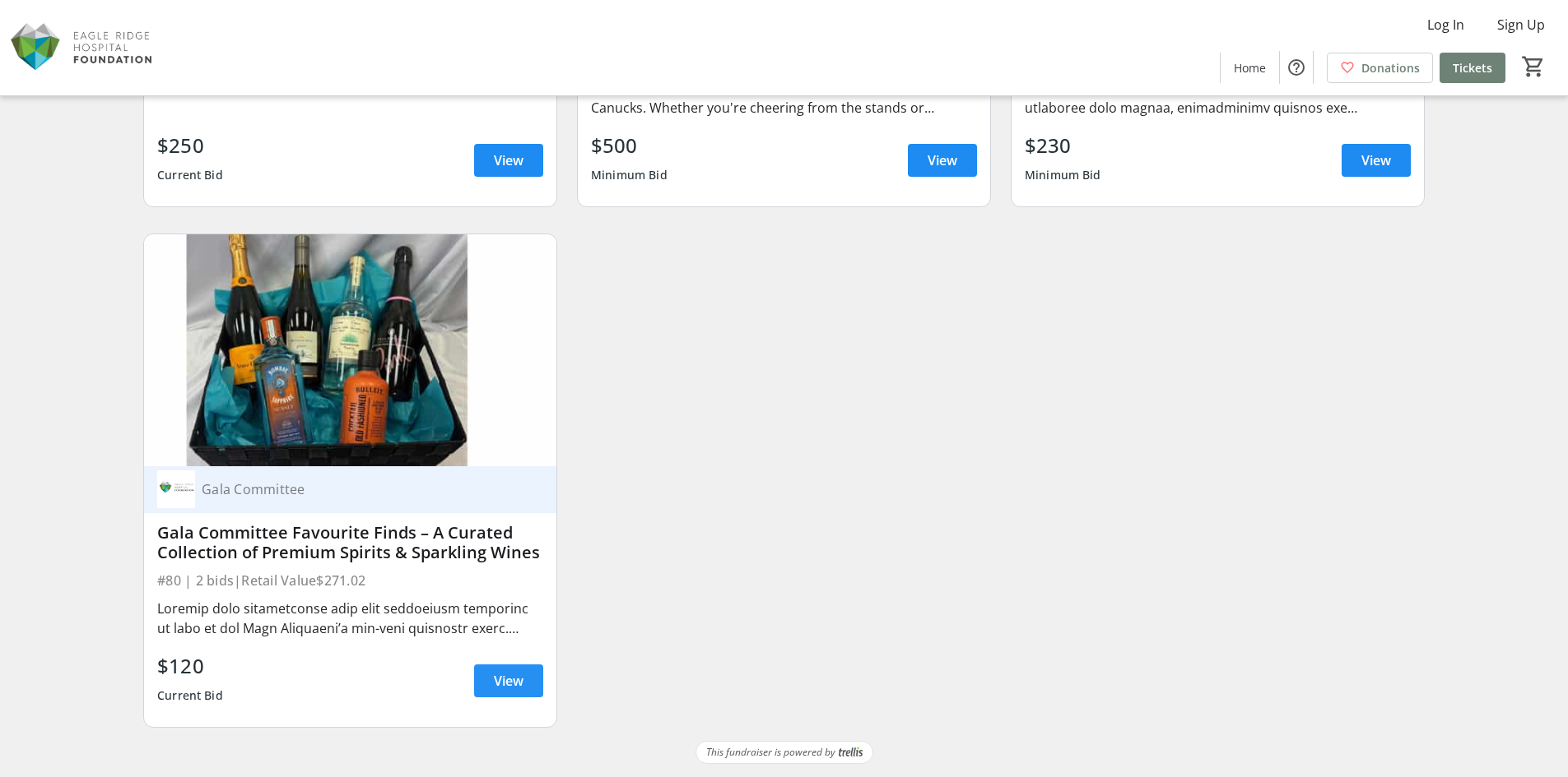
click at [478, 678] on span at bounding box center [508, 681] width 69 height 39
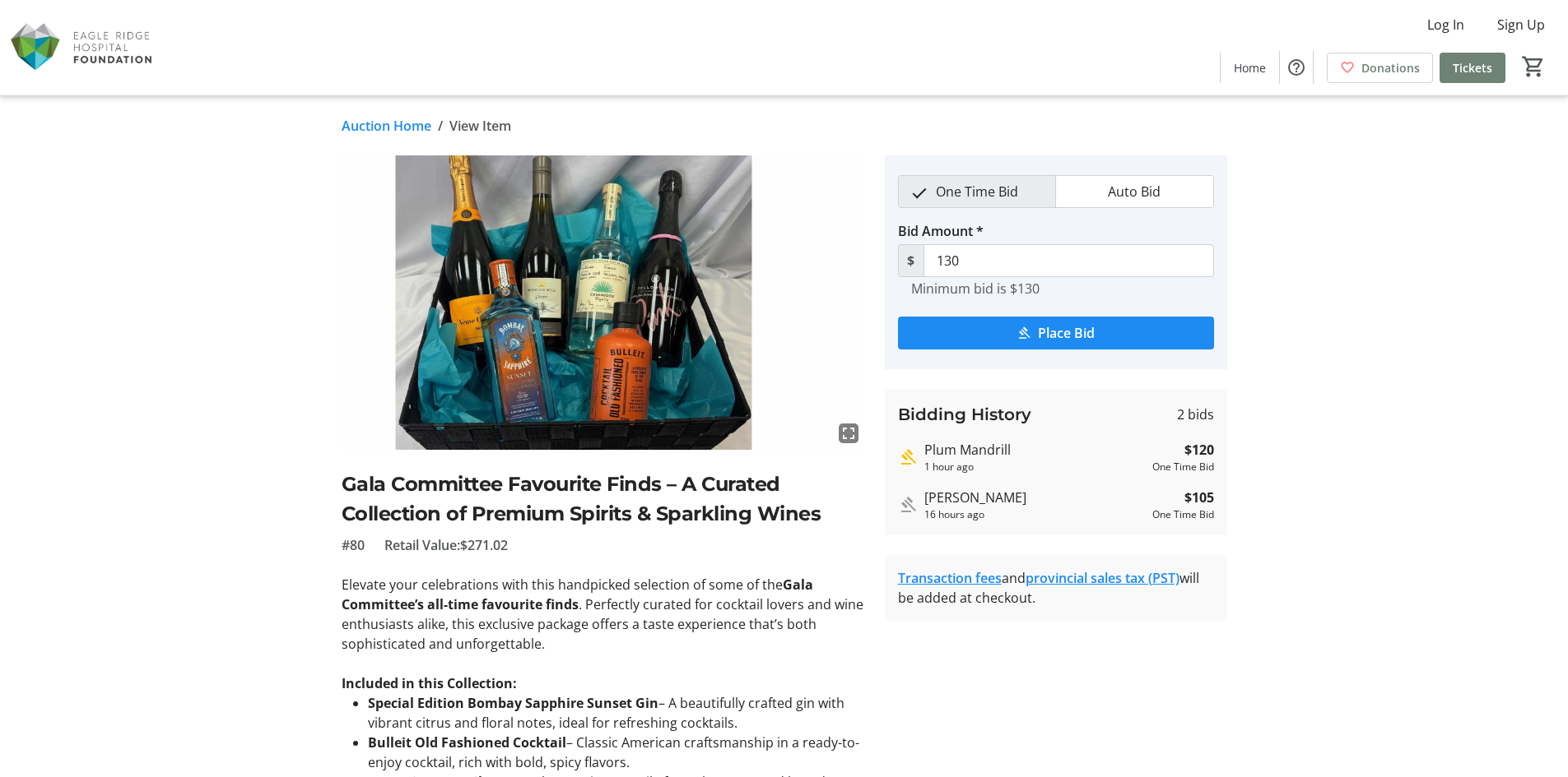
click at [417, 133] on link "Auction Home" at bounding box center [386, 126] width 90 height 20
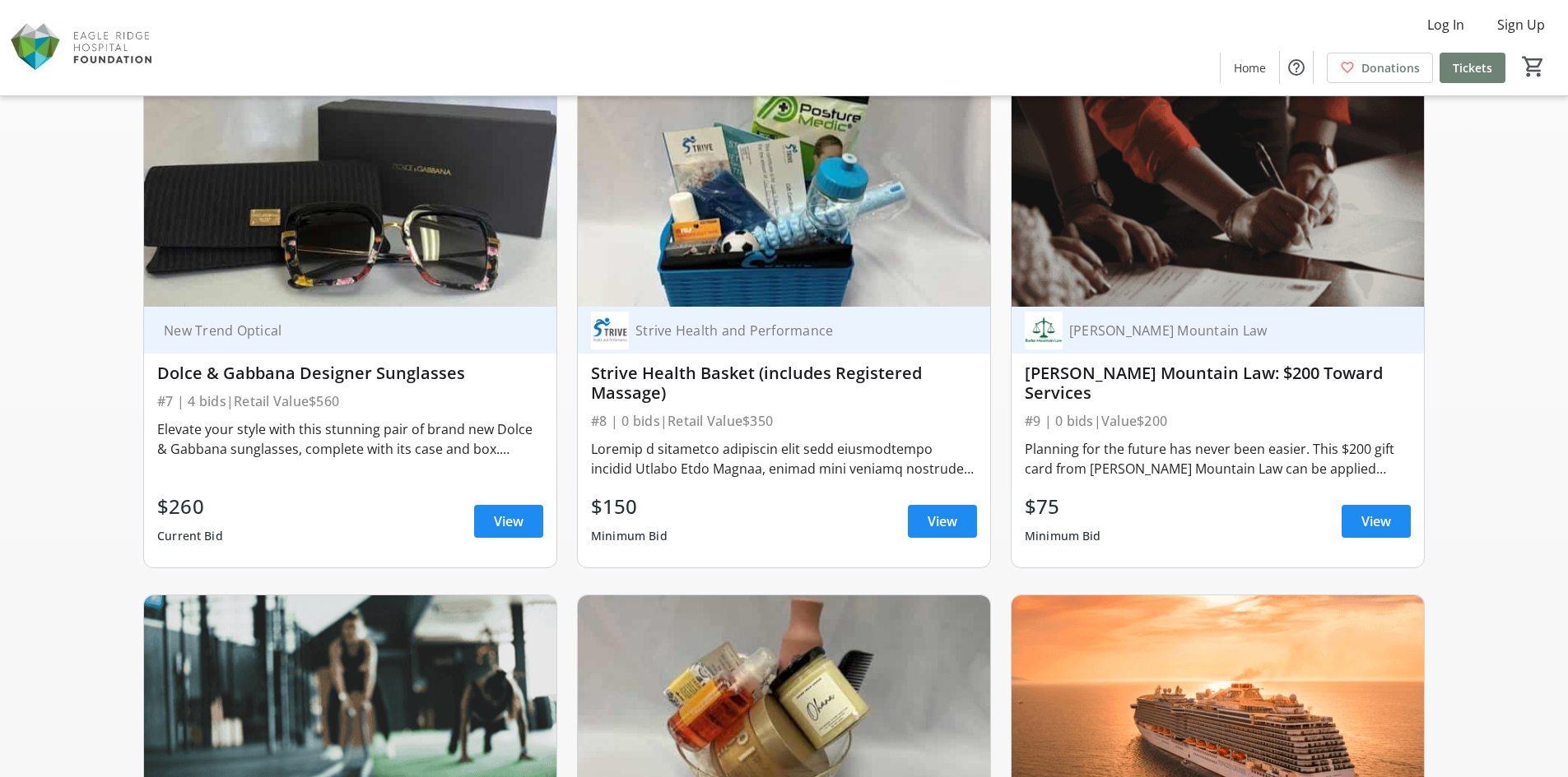
scroll to position [1567, 0]
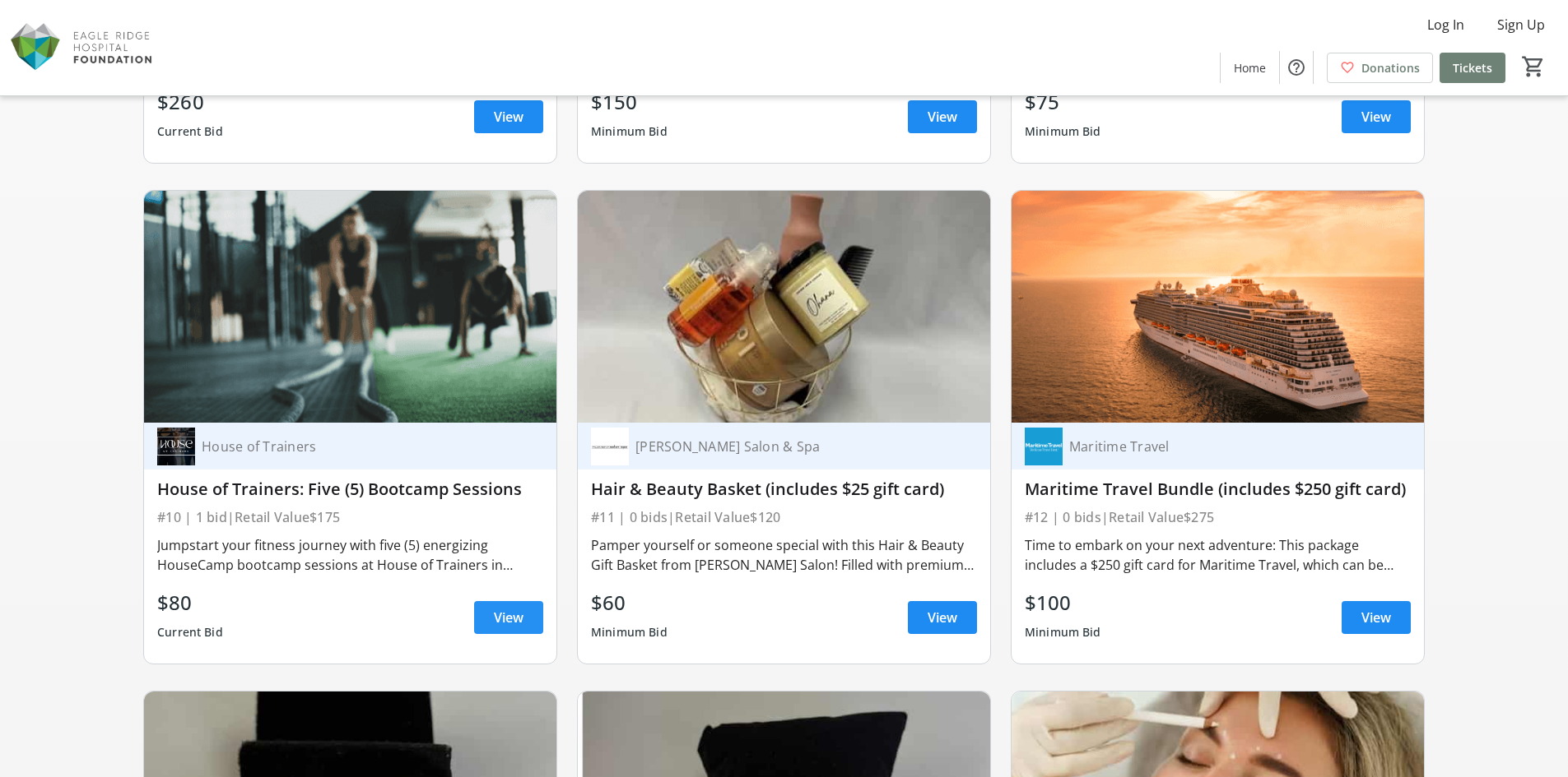
click at [494, 611] on span "View" at bounding box center [508, 617] width 30 height 20
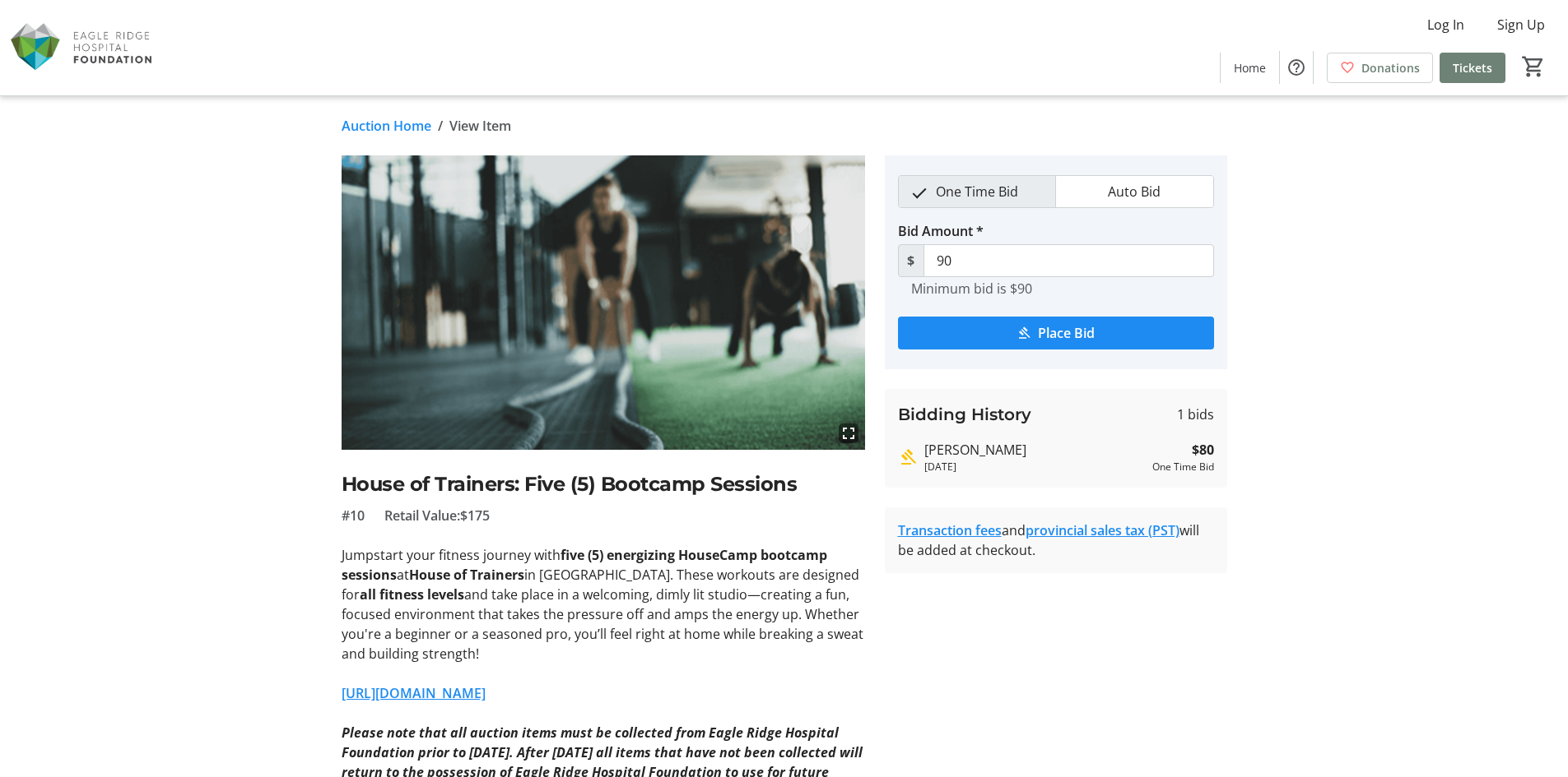
click at [351, 118] on link "Auction Home" at bounding box center [386, 126] width 90 height 20
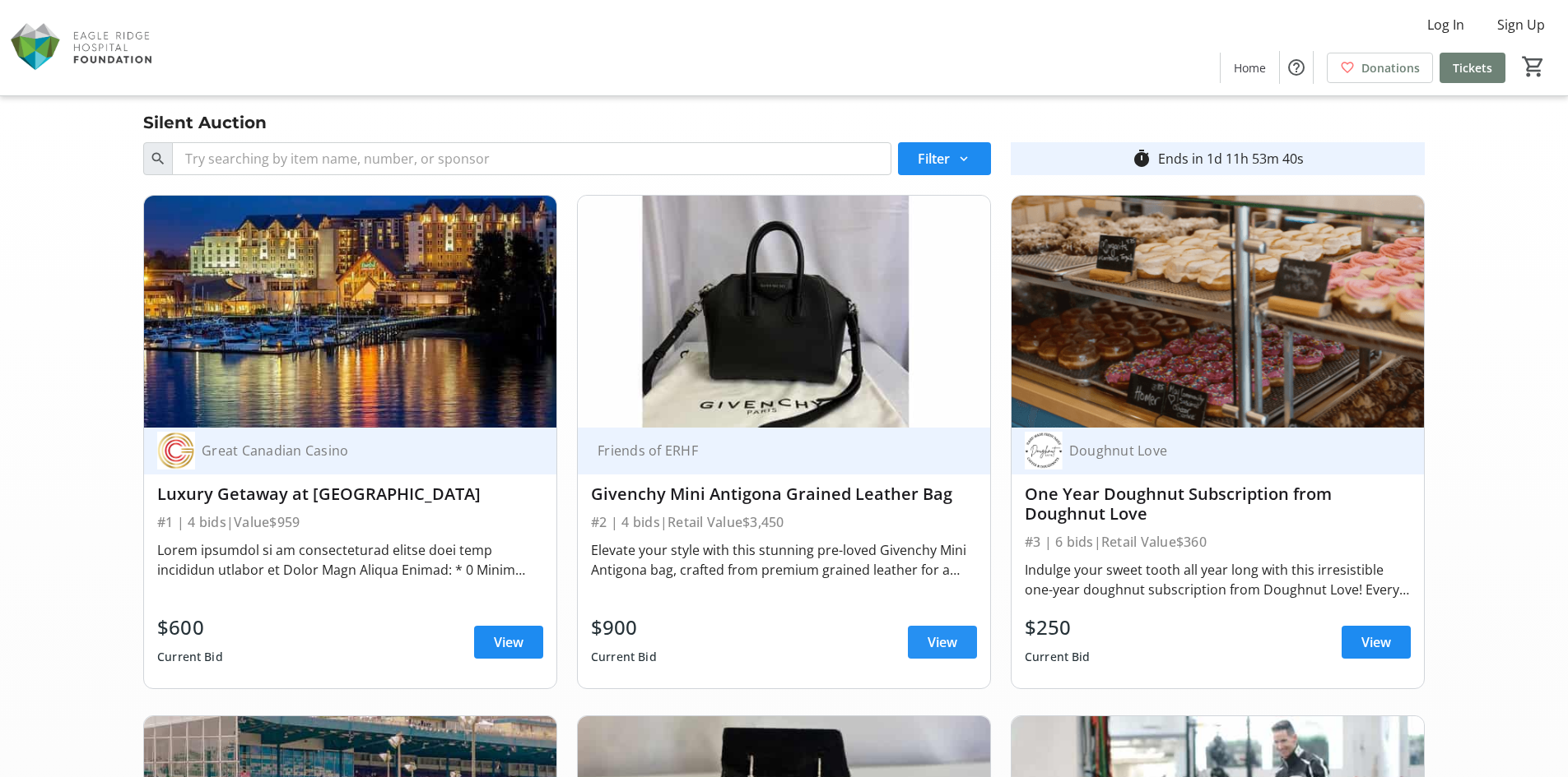
click at [943, 645] on span "View" at bounding box center [943, 642] width 30 height 20
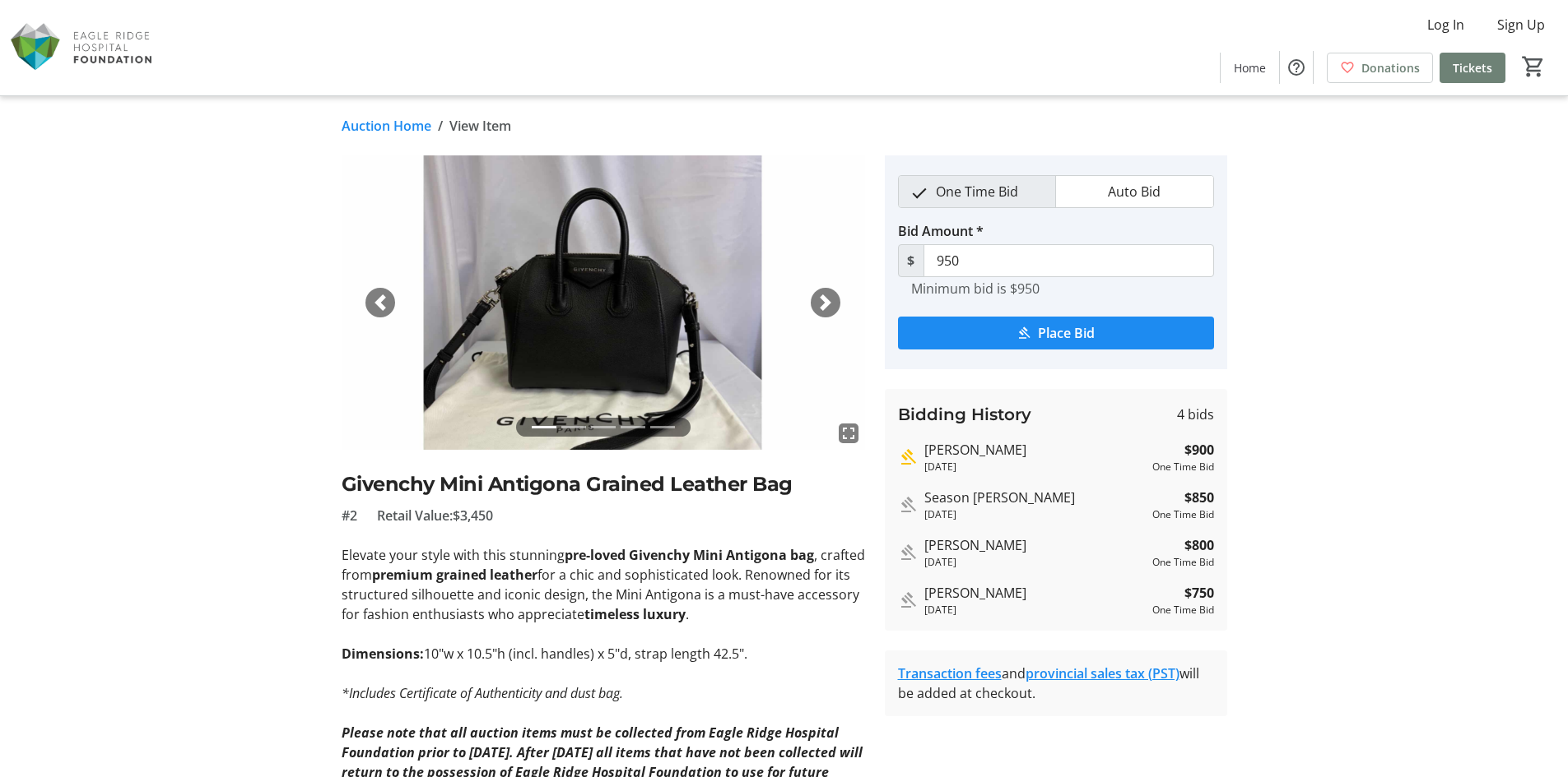
click at [394, 125] on link "Auction Home" at bounding box center [386, 126] width 90 height 20
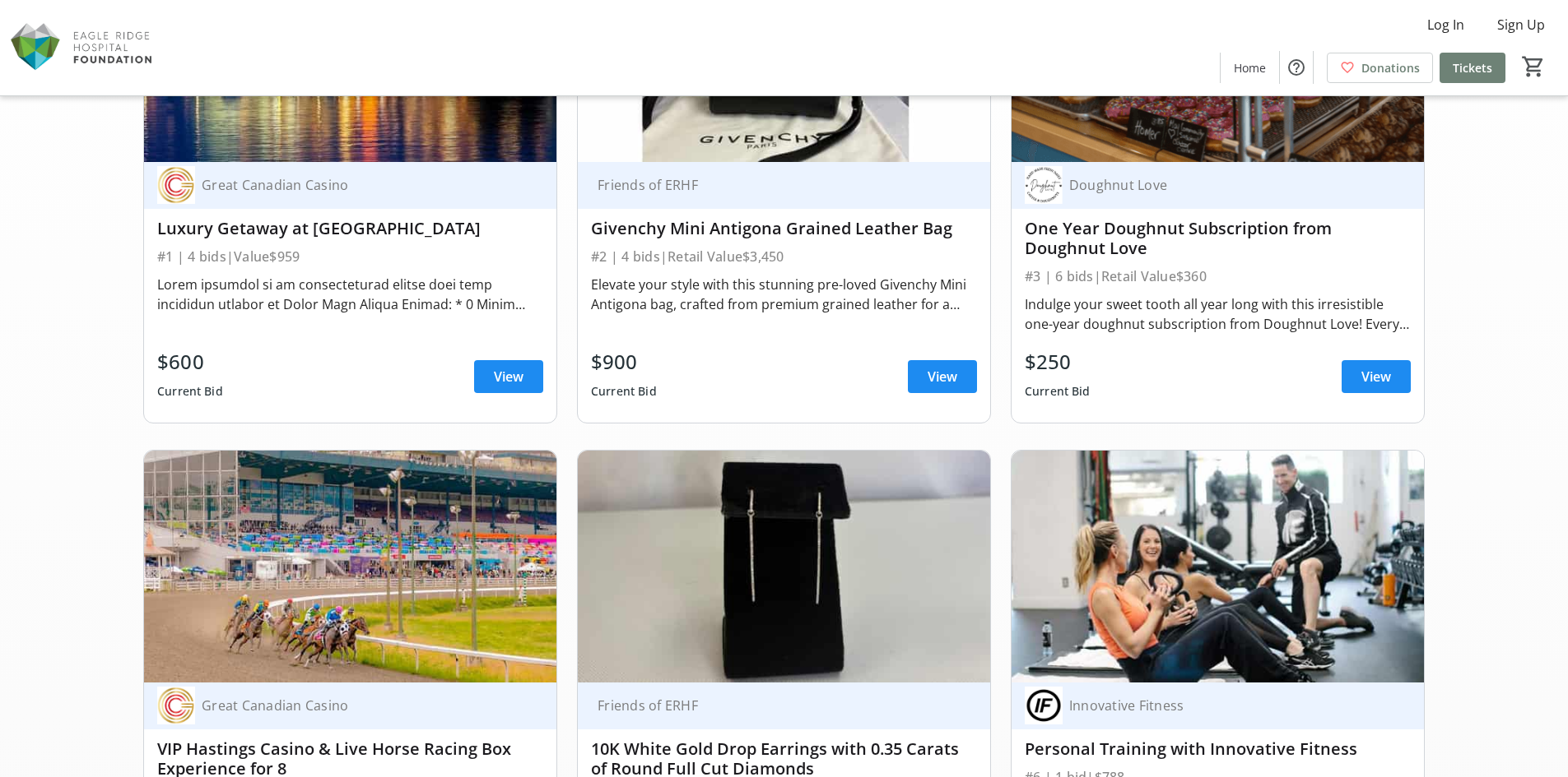
scroll to position [247, 0]
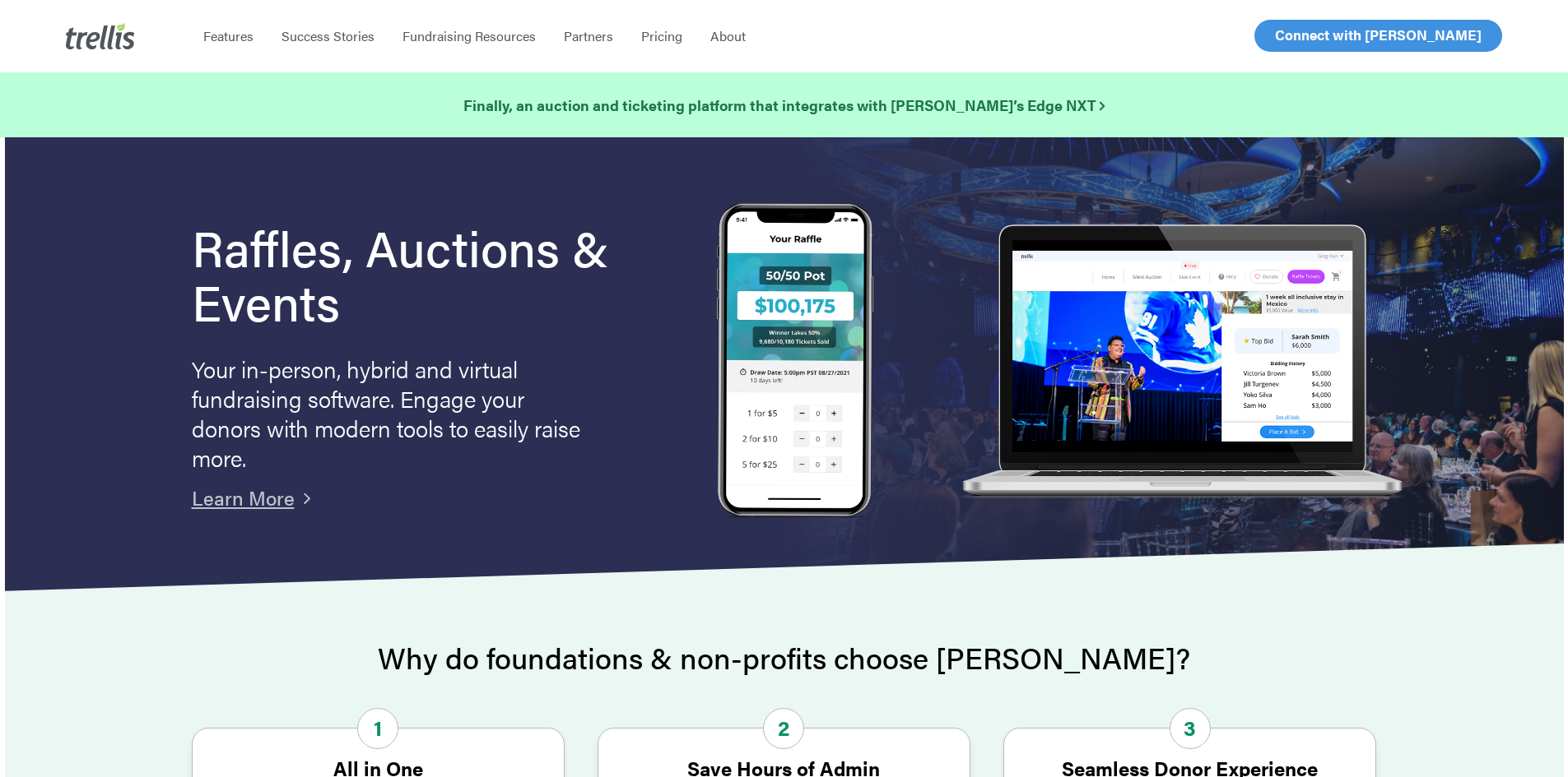
click at [1288, 32] on span "Log In" at bounding box center [1293, 35] width 39 height 20
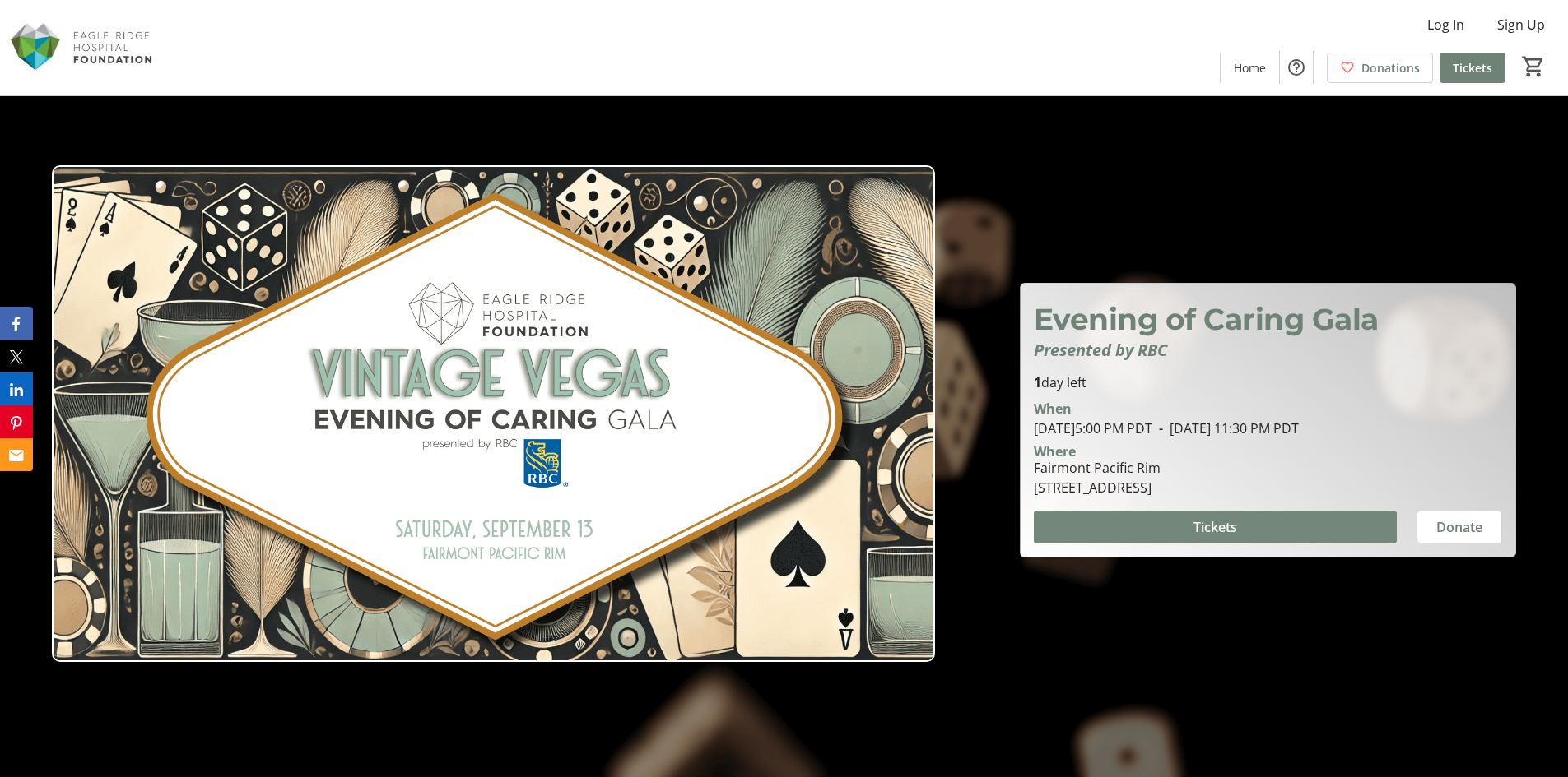
click at [1201, 524] on span "Tickets" at bounding box center [1214, 527] width 43 height 20
